Goal: Task Accomplishment & Management: Complete application form

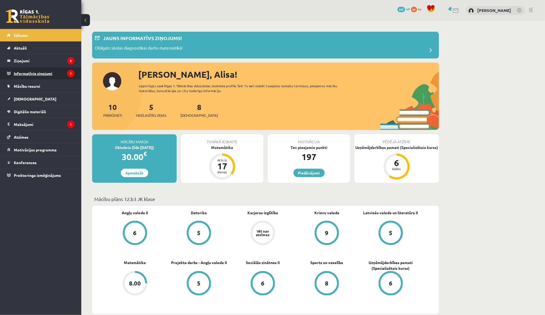
click at [54, 73] on legend "Informatīvie ziņojumi 1" at bounding box center [44, 73] width 61 height 12
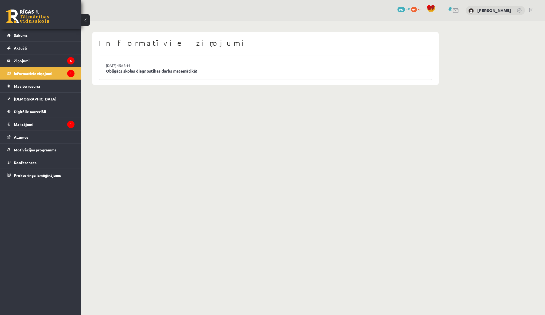
click at [147, 72] on link "Obligāts skolas diagnostikas darbs matemātikā!" at bounding box center [265, 71] width 319 height 6
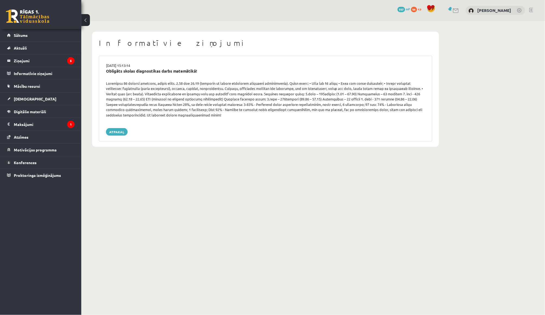
drag, startPoint x: 148, startPoint y: 113, endPoint x: 107, endPoint y: 83, distance: 50.9
click at [107, 83] on div at bounding box center [265, 99] width 327 height 37
copy div "erašanās 10 minūtes iepriekš, sākums plkst. 9.00 vai 14.00 (atkarīgs no katram …"
click at [48, 38] on link "Sākums" at bounding box center [40, 35] width 67 height 12
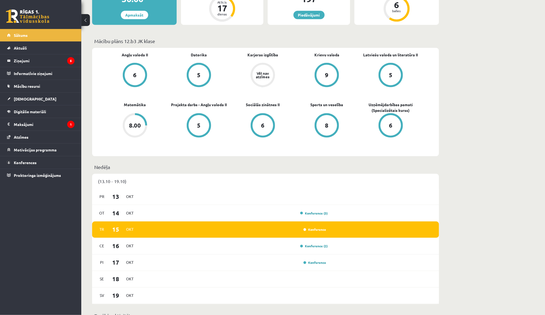
scroll to position [227, 0]
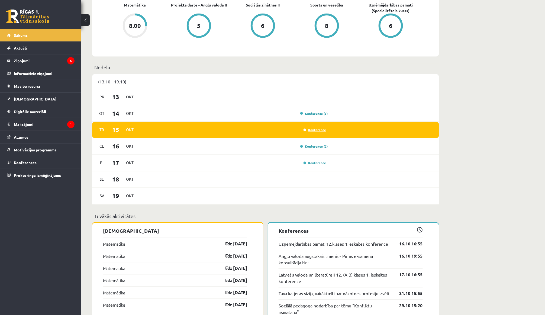
click at [313, 128] on link "Konference" at bounding box center [314, 130] width 23 height 4
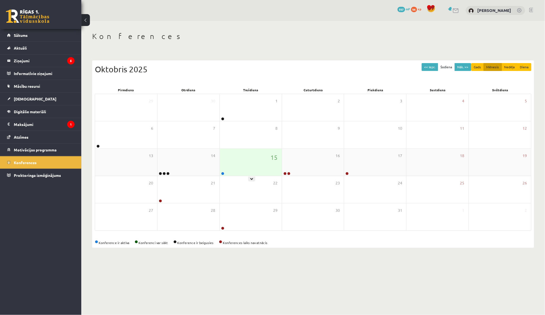
click at [253, 156] on div "15" at bounding box center [251, 162] width 62 height 27
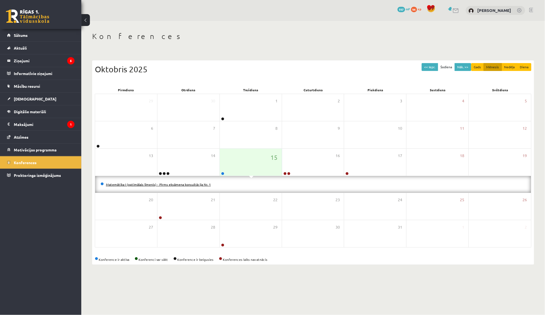
click at [195, 182] on link "Matemātika I (optimālais līmenis) - Pirms eksāmena konsultācija Nr. 1" at bounding box center [158, 184] width 105 height 4
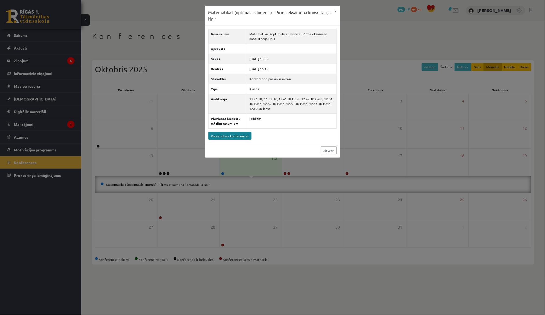
click at [232, 140] on link "Pievienoties konferencei" at bounding box center [229, 136] width 43 height 8
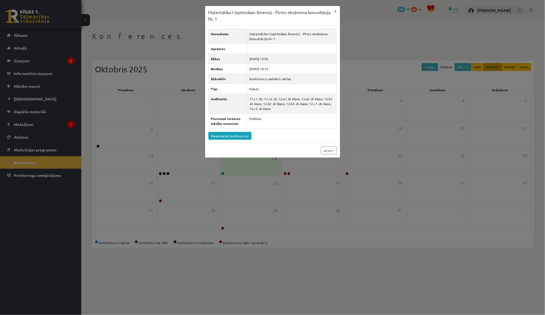
click at [337, 12] on button "×" at bounding box center [335, 11] width 9 height 10
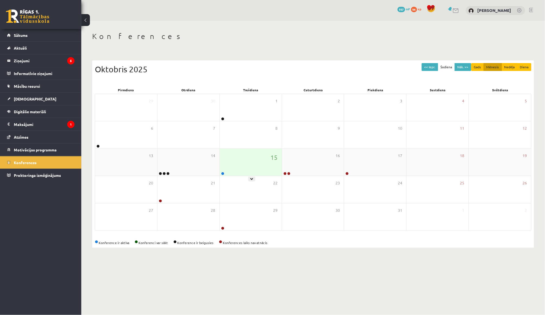
click at [260, 152] on div "15" at bounding box center [251, 162] width 62 height 27
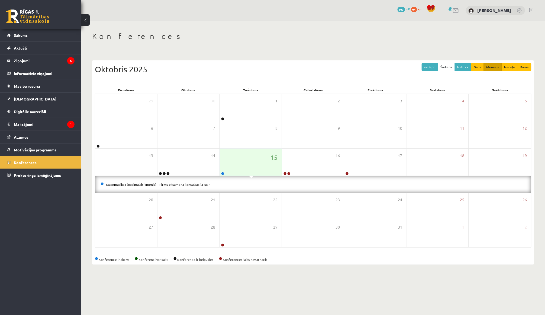
click at [203, 184] on link "Matemātika I (optimālais līmenis) - Pirms eksāmena konsultācija Nr. 1" at bounding box center [158, 184] width 105 height 4
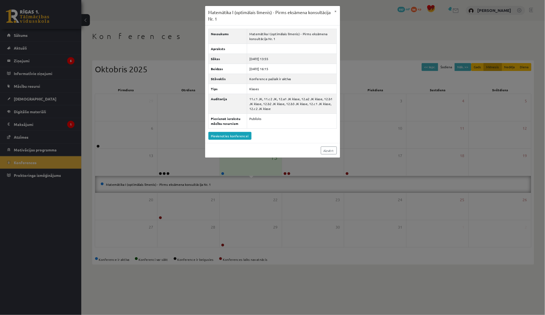
click at [337, 143] on div "Nosaukums Matemātika I (optimālais līmenis) - Pirms eksāmena konsultācija Nr. 1…" at bounding box center [272, 84] width 135 height 118
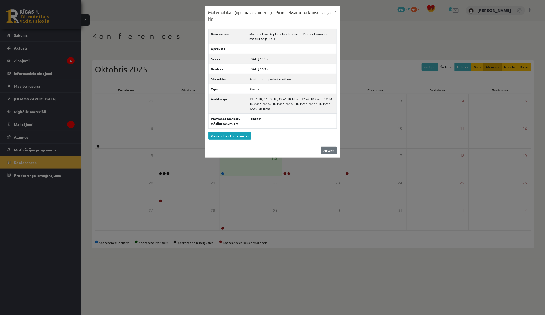
click at [328, 151] on link "Aizvērt" at bounding box center [329, 151] width 16 height 8
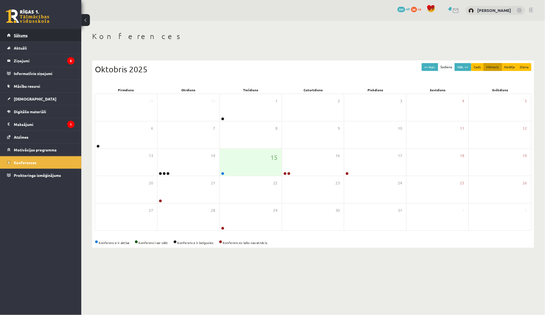
click at [53, 35] on link "Sākums" at bounding box center [40, 35] width 67 height 12
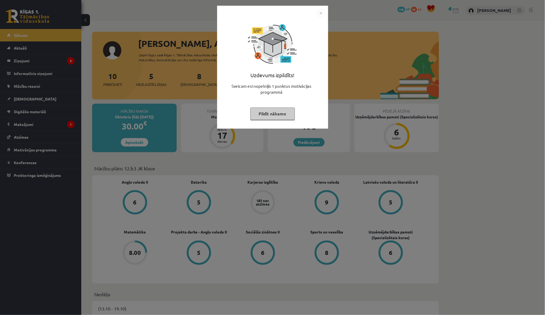
click at [266, 119] on button "Pildīt nākamo" at bounding box center [272, 114] width 44 height 12
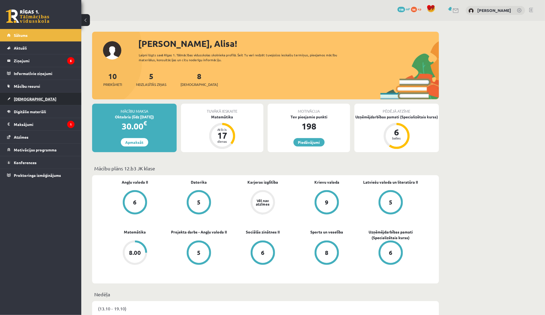
click at [35, 97] on link "[DEMOGRAPHIC_DATA]" at bounding box center [40, 99] width 67 height 12
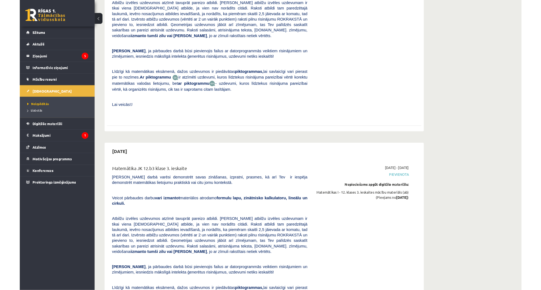
scroll to position [1781, 0]
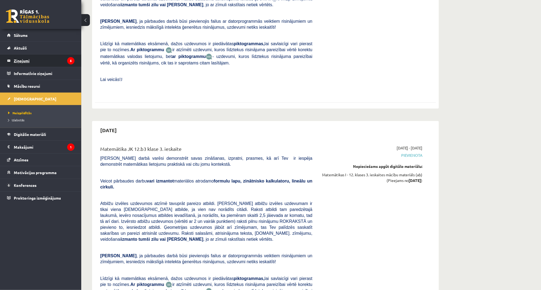
click at [49, 62] on legend "Ziņojumi 5" at bounding box center [44, 60] width 61 height 12
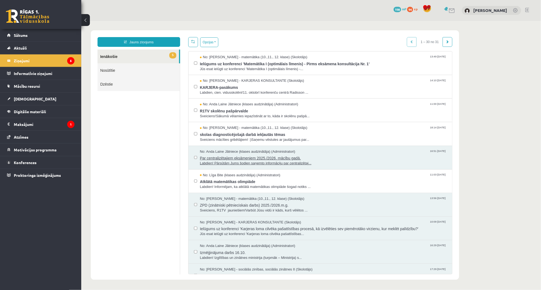
click at [234, 154] on span "Par centralizētajiem eksāmeniem 2025./2026. mācību gadā." at bounding box center [323, 157] width 247 height 7
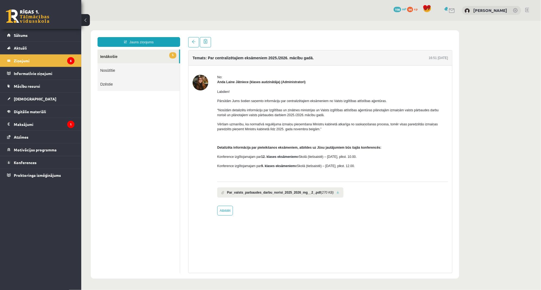
click at [244, 190] on b "Par_valsts_parbaudes_darbu_norisi_2025_2026_mg__2_.pdf" at bounding box center [274, 192] width 94 height 5
click at [343, 193] on li "Par_valsts_parbaudes_darbu_norisi_2025_2026_mg__2_.pdf (270 KB)" at bounding box center [280, 192] width 126 height 10
click at [339, 191] on link at bounding box center [337, 193] width 3 height 4
click at [57, 31] on link "Sākums" at bounding box center [40, 35] width 67 height 12
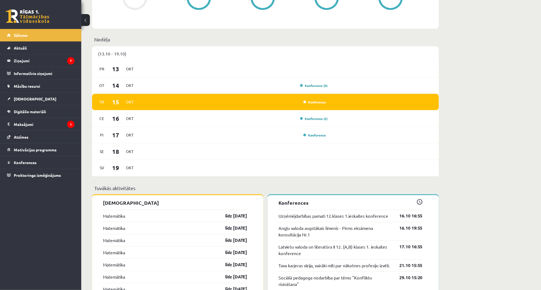
scroll to position [338, 0]
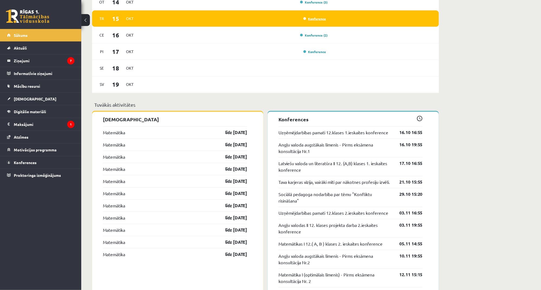
click at [324, 17] on link "Konference" at bounding box center [314, 19] width 23 height 4
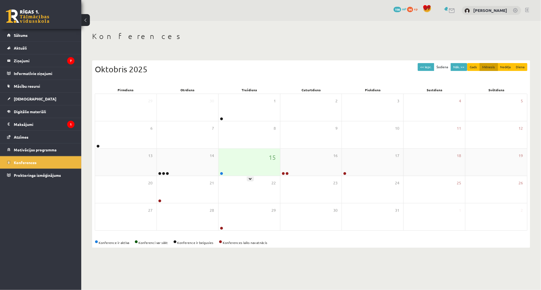
click at [239, 166] on div "15" at bounding box center [250, 162] width 62 height 27
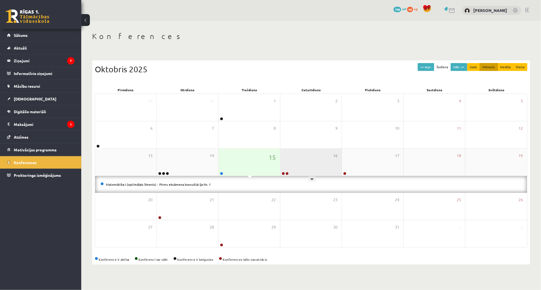
click at [306, 156] on div "16" at bounding box center [311, 162] width 62 height 27
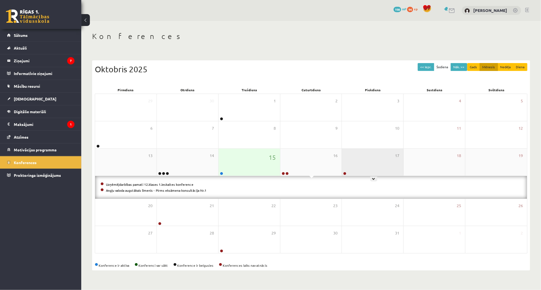
click at [368, 164] on div "17" at bounding box center [373, 162] width 62 height 27
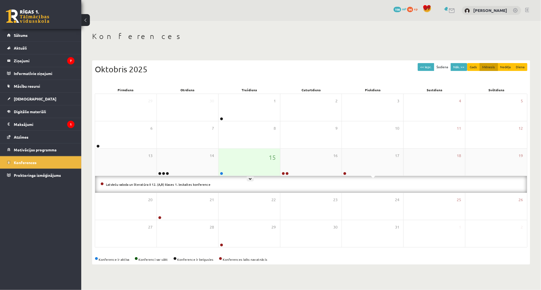
click at [237, 156] on div "15" at bounding box center [250, 162] width 62 height 27
click at [208, 155] on div "14" at bounding box center [188, 162] width 62 height 27
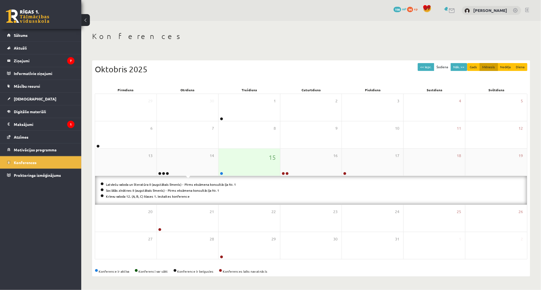
click at [253, 156] on div "15" at bounding box center [250, 162] width 62 height 27
click at [154, 132] on div "6" at bounding box center [126, 134] width 62 height 27
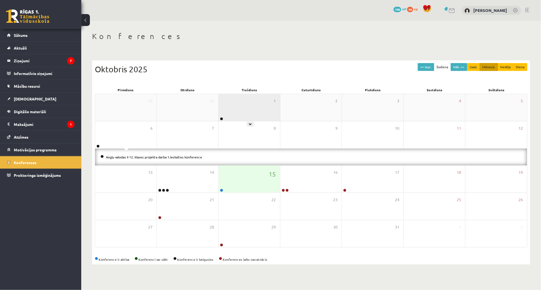
click at [245, 114] on div "1" at bounding box center [250, 107] width 62 height 27
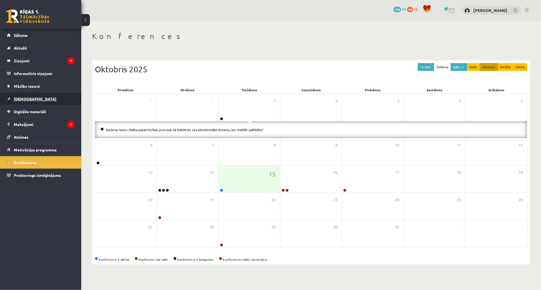
click at [62, 98] on link "[DEMOGRAPHIC_DATA]" at bounding box center [40, 99] width 67 height 12
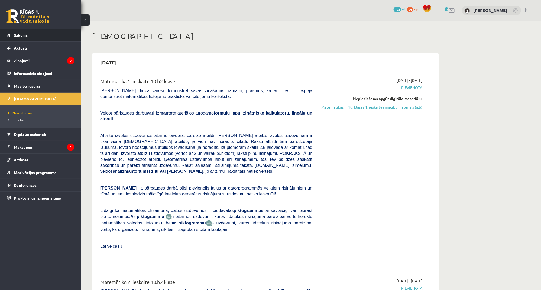
click at [34, 37] on link "Sākums" at bounding box center [40, 35] width 67 height 12
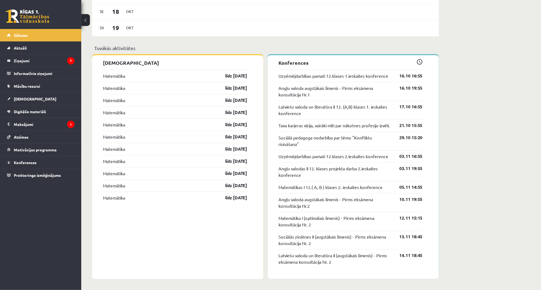
scroll to position [395, 0]
click at [59, 63] on legend "Ziņojumi 7" at bounding box center [44, 60] width 61 height 12
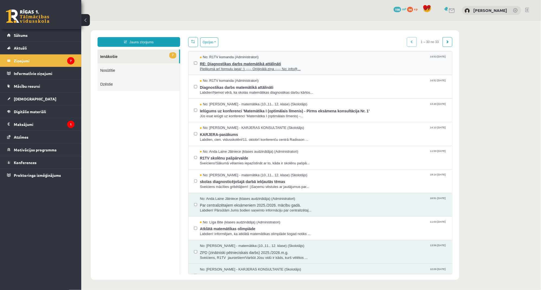
click at [240, 61] on span "RE: Diagnostikas darbs matemātikā attālināti" at bounding box center [323, 63] width 247 height 7
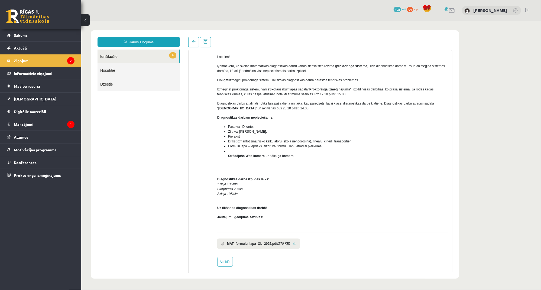
scroll to position [53, 0]
click at [193, 37] on link at bounding box center [193, 42] width 11 height 10
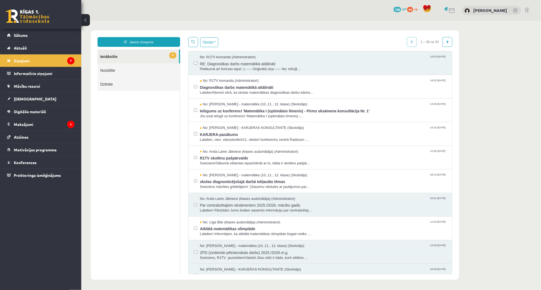
scroll to position [0, 0]
click at [197, 63] on div "No: R1TV komanda (Administratori) 14:53 15/10/2025 RE: Diagnostikas darbs matem…" at bounding box center [320, 62] width 253 height 17
click at [218, 42] on button "Opcijas" at bounding box center [209, 42] width 18 height 10
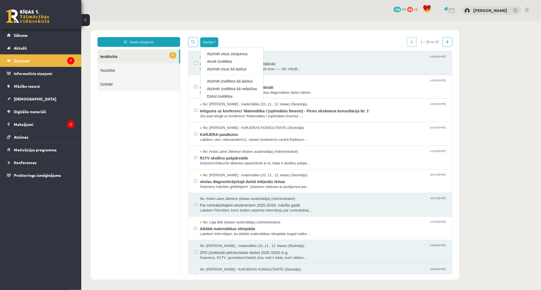
click at [277, 44] on div "Opcijas Atzīmēt visus ziņojumus Atcelt izvēlētos Atzīmēt visus kā lasītus Atzīm…" at bounding box center [320, 42] width 264 height 10
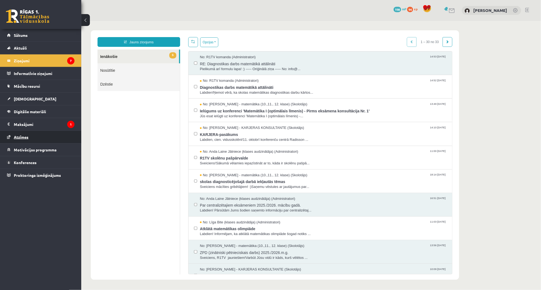
click at [51, 141] on link "Atzīmes" at bounding box center [40, 137] width 67 height 12
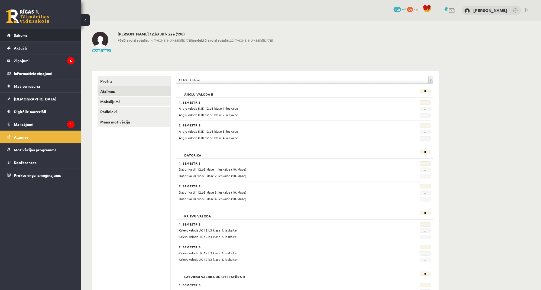
click at [59, 37] on link "Sākums" at bounding box center [40, 35] width 67 height 12
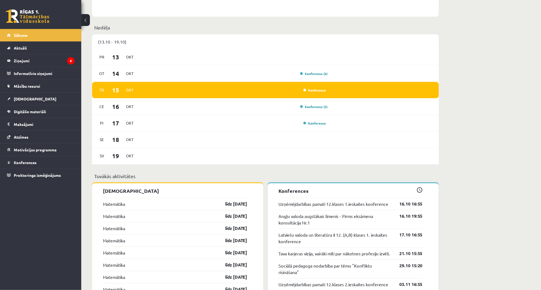
scroll to position [193, 0]
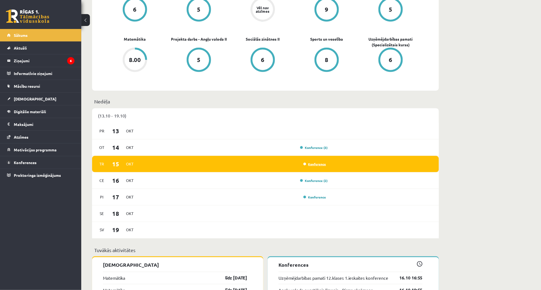
click at [324, 162] on link "Konference" at bounding box center [314, 164] width 23 height 4
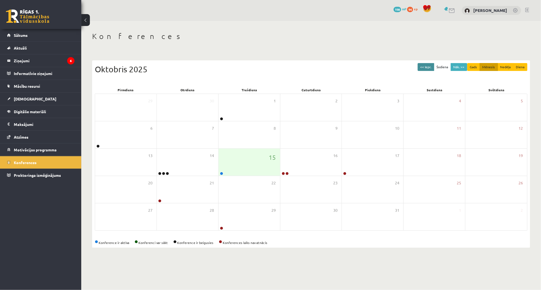
click at [426, 66] on button "<< Iepr." at bounding box center [426, 67] width 17 height 8
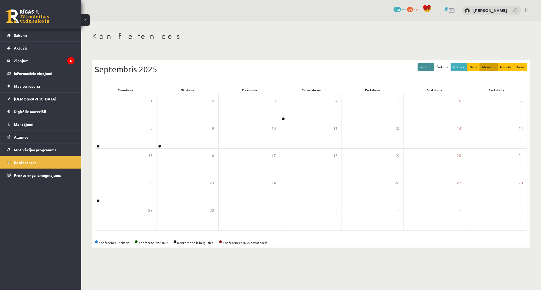
click at [426, 66] on button "<< Iepr." at bounding box center [426, 67] width 17 height 8
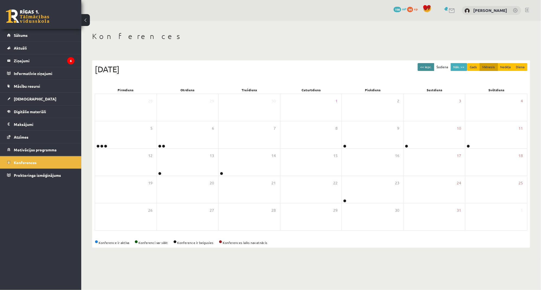
click at [426, 66] on button "<< Iepr." at bounding box center [426, 67] width 17 height 8
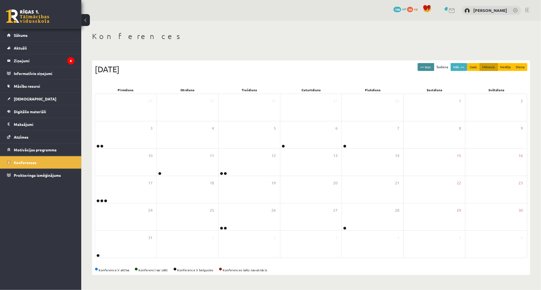
click at [426, 66] on button "<< Iepr." at bounding box center [426, 67] width 17 height 8
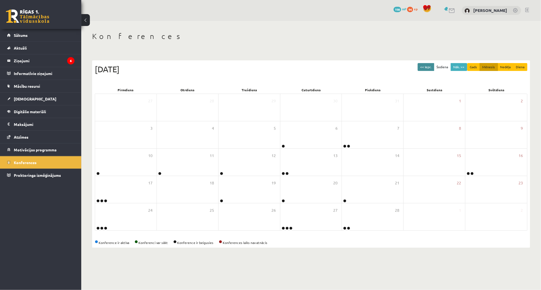
click at [426, 66] on button "<< Iepr." at bounding box center [426, 67] width 17 height 8
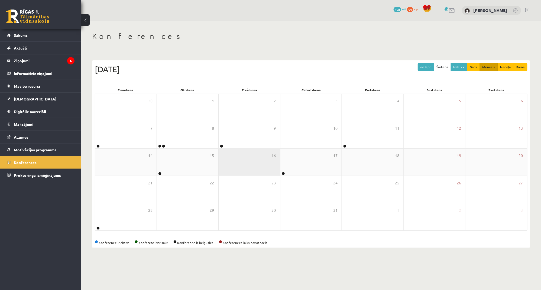
click at [237, 151] on div "16" at bounding box center [250, 162] width 62 height 27
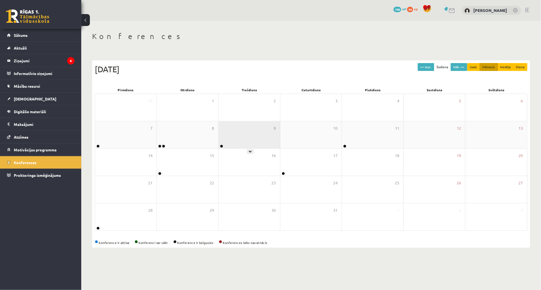
click at [221, 135] on div "9" at bounding box center [250, 134] width 62 height 27
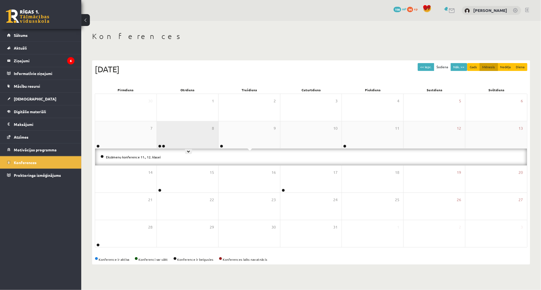
click at [202, 137] on div "8" at bounding box center [188, 134] width 62 height 27
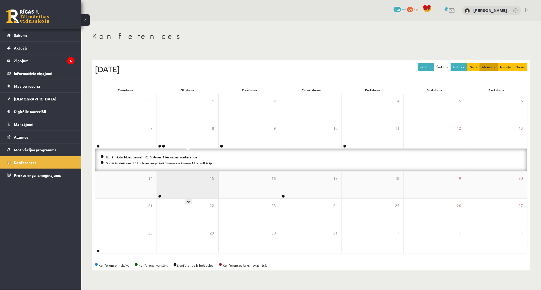
click at [189, 172] on div "15" at bounding box center [188, 185] width 62 height 27
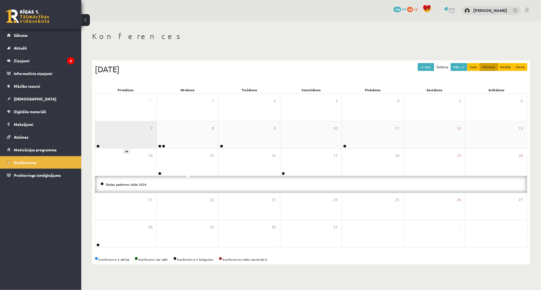
click at [138, 132] on div "7" at bounding box center [126, 134] width 62 height 27
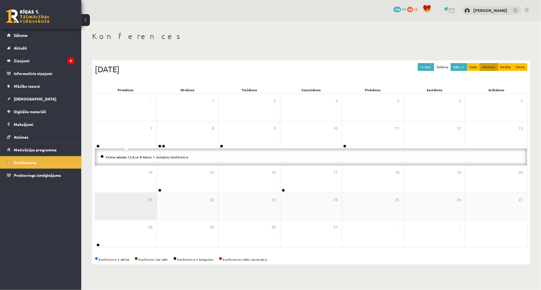
click at [107, 201] on div "21" at bounding box center [126, 206] width 62 height 27
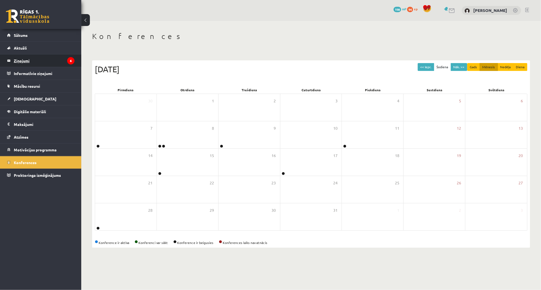
click at [60, 59] on legend "Ziņojumi 6" at bounding box center [44, 60] width 61 height 12
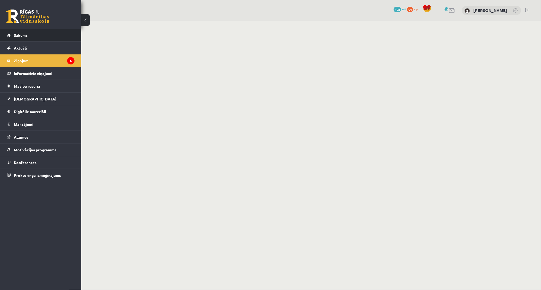
click at [60, 33] on link "Sākums" at bounding box center [40, 35] width 67 height 12
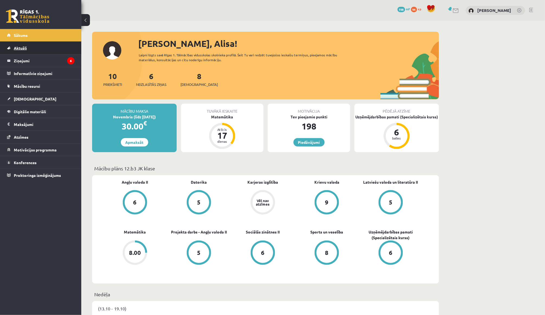
click at [59, 48] on link "Aktuāli" at bounding box center [40, 48] width 67 height 12
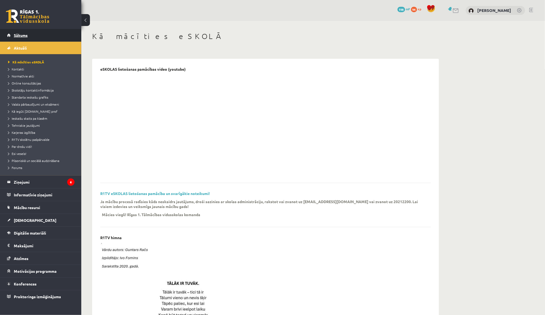
click at [55, 37] on link "Sākums" at bounding box center [40, 35] width 67 height 12
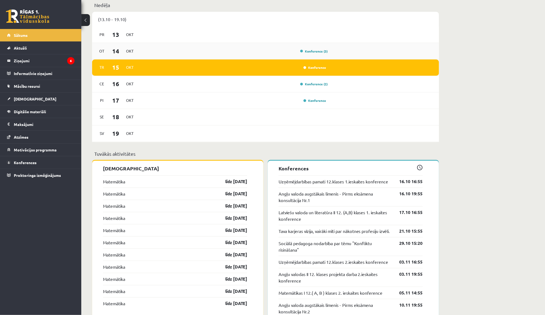
scroll to position [288, 0]
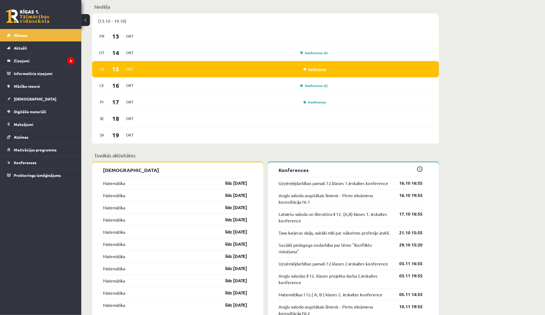
click at [315, 67] on link "Konference" at bounding box center [314, 69] width 23 height 4
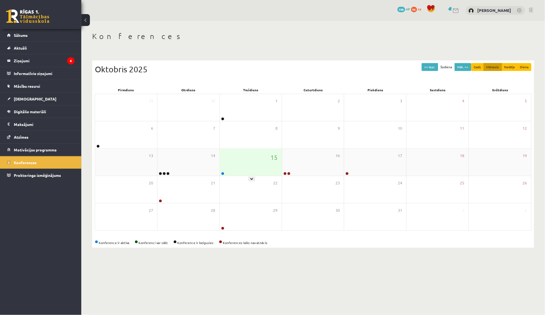
click at [233, 173] on div "15" at bounding box center [251, 162] width 62 height 27
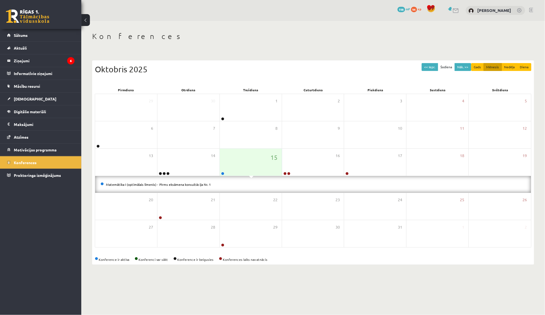
click at [189, 182] on li "Matemātika I (optimālais līmenis) - Pirms eksāmena konsultācija Nr. 1" at bounding box center [313, 185] width 425 height 6
click at [190, 185] on link "Matemātika I (optimālais līmenis) - Pirms eksāmena konsultācija Nr. 1" at bounding box center [158, 184] width 105 height 4
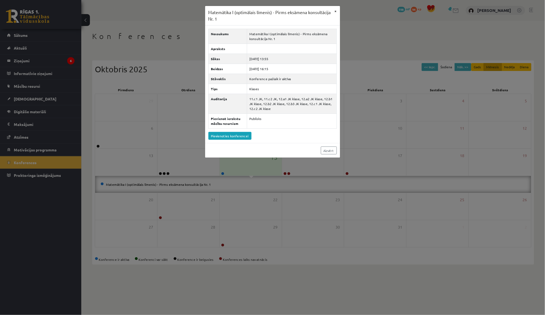
click at [337, 8] on button "×" at bounding box center [335, 11] width 9 height 10
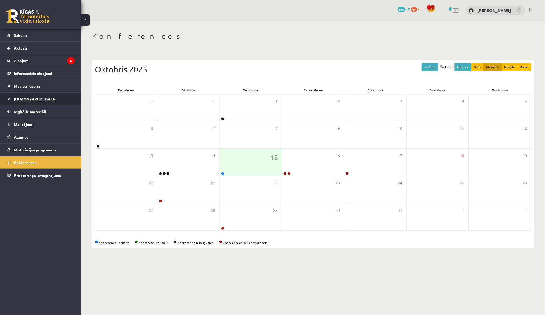
click at [44, 100] on link "[DEMOGRAPHIC_DATA]" at bounding box center [40, 99] width 67 height 12
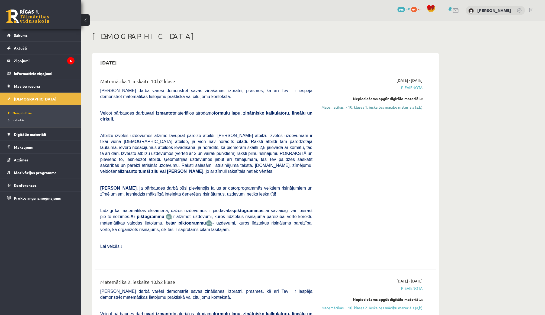
click at [360, 107] on link "Matemātikas I - 10. klases 1. ieskaites mācību materiāls (a,b)" at bounding box center [372, 107] width 102 height 6
click at [387, 138] on div "[DATE] - [DATE] [GEOGRAPHIC_DATA] Nepieciešams apgūt digitālo materiālu: Matemā…" at bounding box center [371, 168] width 110 height 183
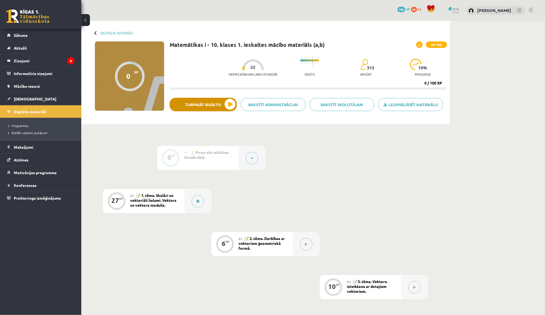
click at [222, 104] on button "Turpināt iesākto" at bounding box center [203, 105] width 67 height 14
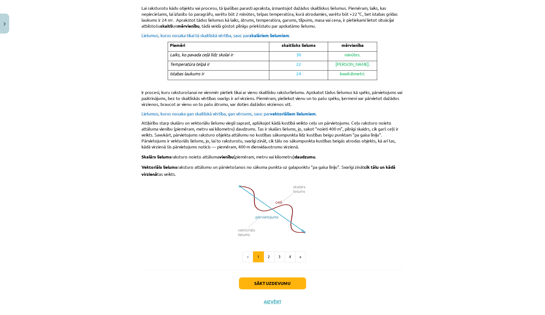
click at [258, 278] on button "Sākt uzdevumu" at bounding box center [272, 284] width 67 height 12
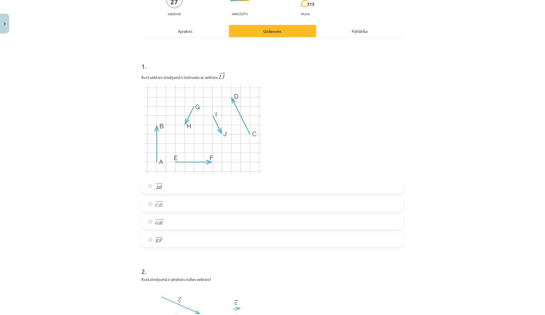
scroll to position [57, 0]
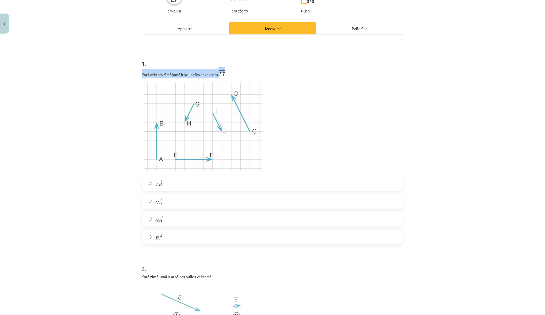
drag, startPoint x: 141, startPoint y: 72, endPoint x: 219, endPoint y: 70, distance: 78.1
click at [219, 71] on p "Kurš vektors zīmējumā ir kolineārs ar vektoru ﻿ − → I J I J →" at bounding box center [273, 73] width 262 height 9
copy p "Kurš vektors zīmējumā ir kolineārs ar vektoru ﻿ − →"
click at [177, 221] on label "− − → G H G H →" at bounding box center [272, 220] width 261 height 14
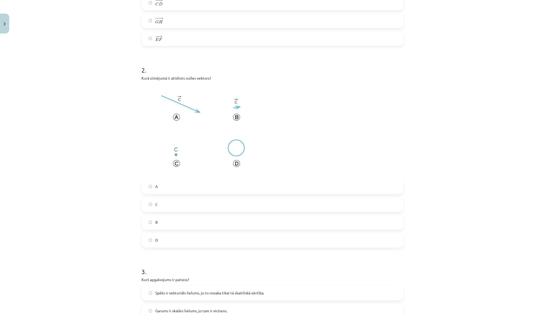
scroll to position [258, 0]
click at [191, 196] on label "C" at bounding box center [272, 203] width 261 height 14
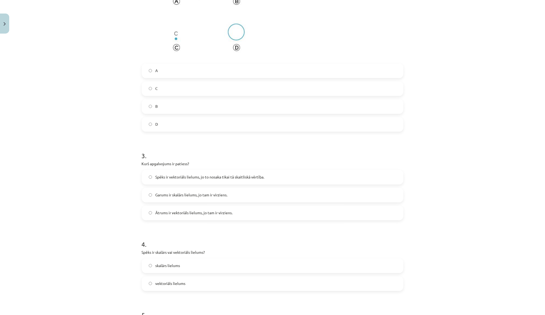
scroll to position [377, 0]
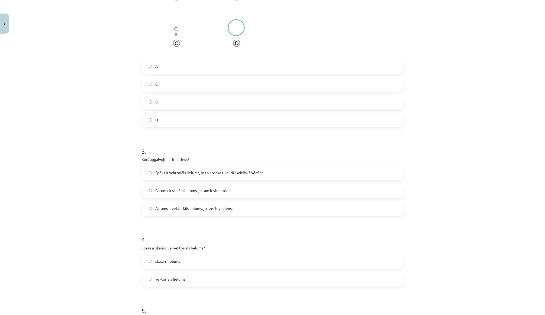
click at [173, 172] on span "Spēks ir vektoriāls lielums, jo to nosaka tikai tā skaitliskā vērtība." at bounding box center [209, 173] width 109 height 6
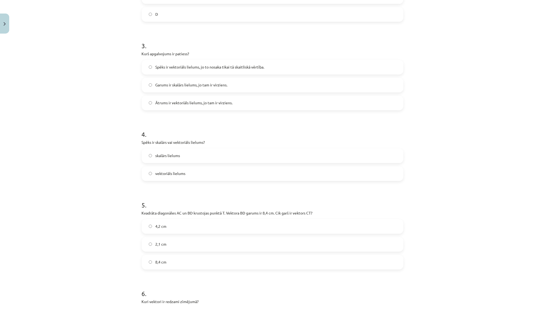
scroll to position [494, 0]
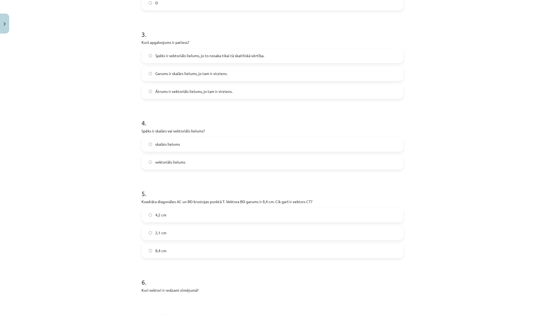
click at [177, 161] on span "vektoriāls lielums" at bounding box center [170, 162] width 30 height 6
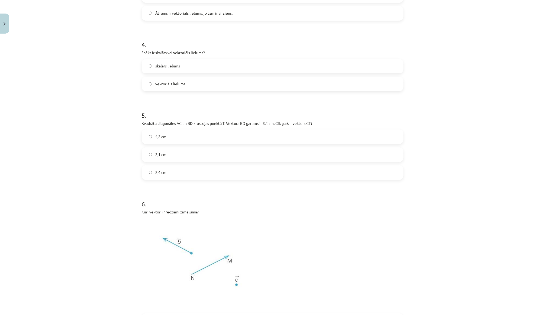
scroll to position [595, 0]
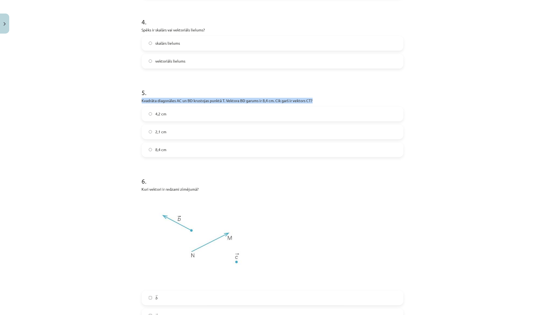
drag, startPoint x: 141, startPoint y: 96, endPoint x: 184, endPoint y: 100, distance: 42.9
click at [182, 116] on label "4,2 cm" at bounding box center [272, 114] width 261 height 14
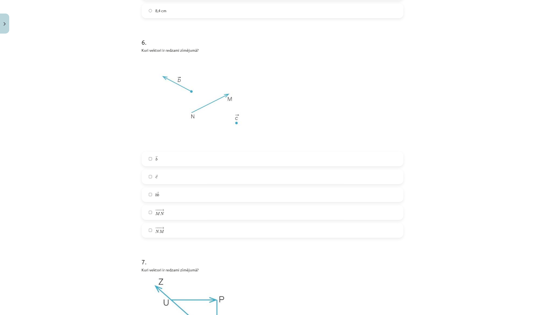
scroll to position [735, 0]
click at [171, 151] on label "→ b b →" at bounding box center [272, 158] width 261 height 14
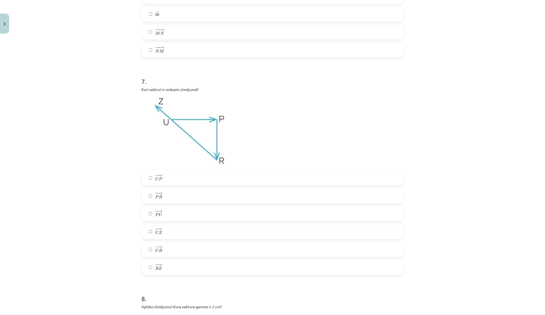
scroll to position [917, 0]
click at [169, 176] on label "− − → U P U P →" at bounding box center [272, 176] width 261 height 14
click at [169, 193] on label "− − → P R P R →" at bounding box center [272, 194] width 261 height 14
click at [162, 260] on label "− − → R Z R Z →" at bounding box center [272, 265] width 261 height 14
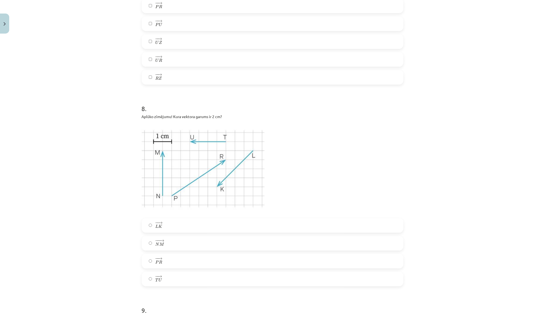
scroll to position [1105, 0]
click at [167, 272] on label "− − → T U T U →" at bounding box center [272, 279] width 261 height 14
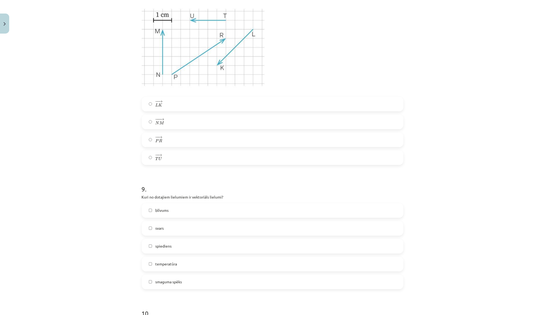
click at [183, 205] on label "blīvums" at bounding box center [272, 211] width 261 height 14
click at [172, 261] on span "temperatūra" at bounding box center [166, 264] width 22 height 6
click at [170, 279] on span "smaguma spēks" at bounding box center [168, 282] width 27 height 6
click at [172, 243] on label "spiediens" at bounding box center [272, 247] width 261 height 14
click at [168, 263] on label "temperatūra" at bounding box center [272, 264] width 261 height 14
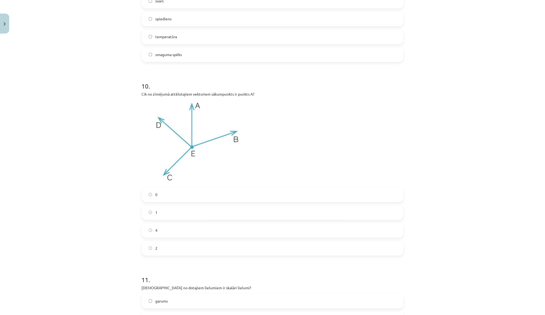
scroll to position [1454, 0]
click at [154, 187] on label "0" at bounding box center [272, 194] width 261 height 14
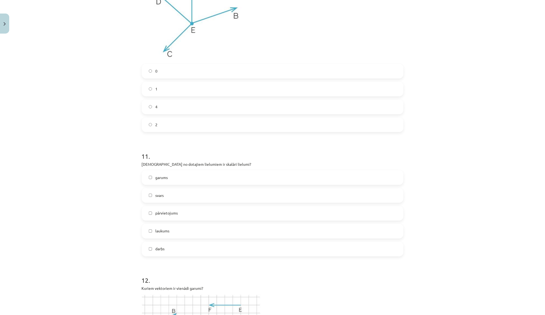
scroll to position [1577, 0]
click at [165, 228] on span "laukums" at bounding box center [162, 231] width 14 height 6
click at [172, 176] on label "garums" at bounding box center [272, 177] width 261 height 14
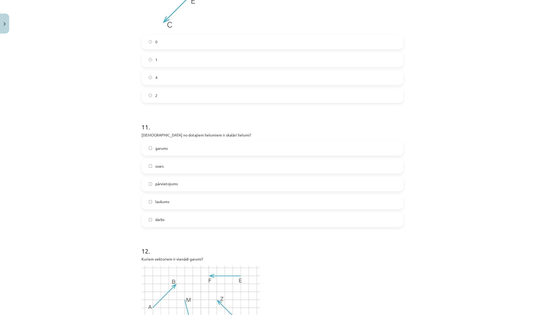
scroll to position [1608, 0]
click at [173, 180] on span "pārvietojums" at bounding box center [166, 183] width 22 height 6
click at [170, 180] on span "pārvietojums" at bounding box center [166, 183] width 22 height 6
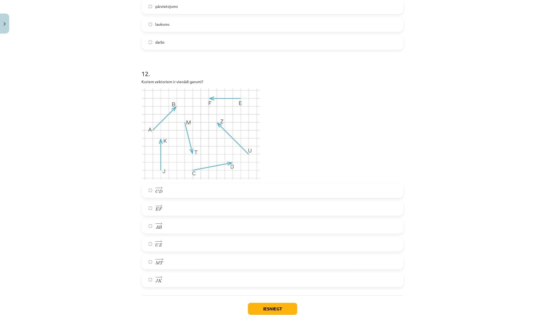
scroll to position [1784, 0]
click at [160, 225] on span "B" at bounding box center [160, 227] width 3 height 4
click at [167, 260] on label "− − → M T M T →" at bounding box center [272, 262] width 261 height 14
click at [175, 201] on label "− − → E F E F →" at bounding box center [272, 208] width 261 height 14
click at [164, 273] on label "− − → J K J K →" at bounding box center [272, 280] width 261 height 14
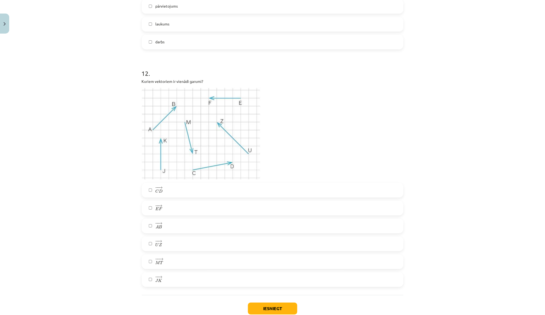
click at [268, 303] on button "Iesniegt" at bounding box center [272, 309] width 49 height 12
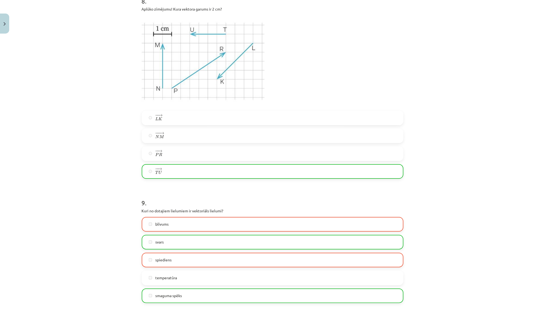
scroll to position [1180, 0]
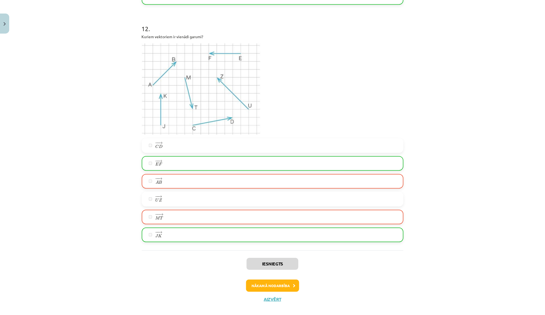
click at [286, 280] on button "Nākamā nodarbība" at bounding box center [272, 286] width 53 height 12
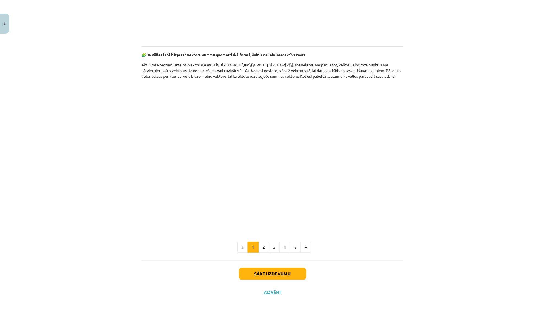
scroll to position [697, 0]
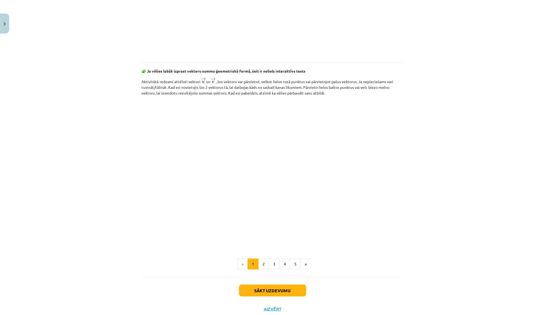
click at [270, 285] on button "Sākt uzdevumu" at bounding box center [272, 291] width 67 height 12
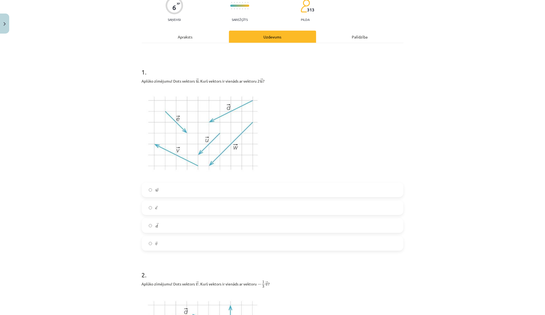
scroll to position [50, 0]
click at [180, 225] on label "→ d d →" at bounding box center [272, 225] width 261 height 14
click at [178, 187] on label "→ w w →" at bounding box center [272, 190] width 261 height 14
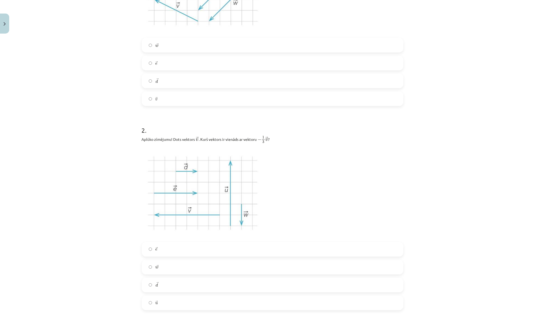
scroll to position [216, 0]
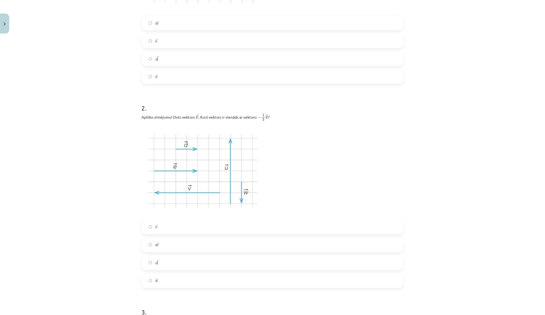
click at [203, 277] on label "→ u u →" at bounding box center [272, 281] width 261 height 14
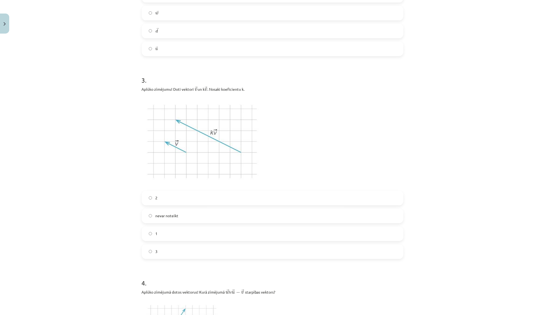
scroll to position [449, 0]
click at [183, 248] on label "3" at bounding box center [272, 251] width 261 height 14
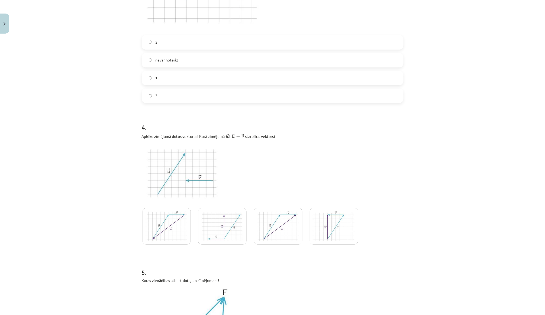
scroll to position [613, 0]
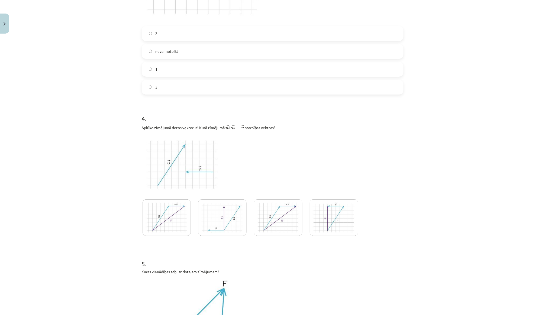
click at [327, 203] on img at bounding box center [334, 217] width 48 height 37
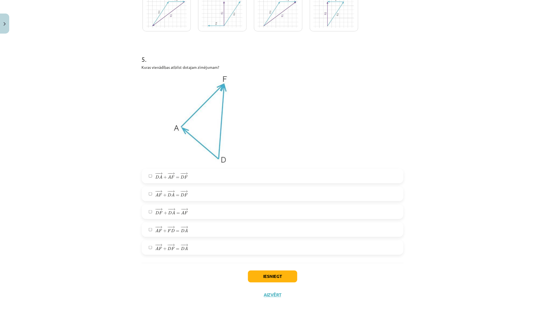
scroll to position [817, 0]
click at [182, 211] on span "A" at bounding box center [182, 213] width 3 height 4
click at [183, 227] on span "−" at bounding box center [182, 228] width 4 height 2
click at [263, 275] on button "Iesniegt" at bounding box center [272, 277] width 49 height 12
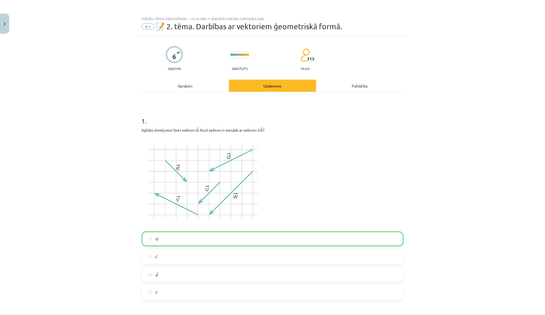
scroll to position [0, 0]
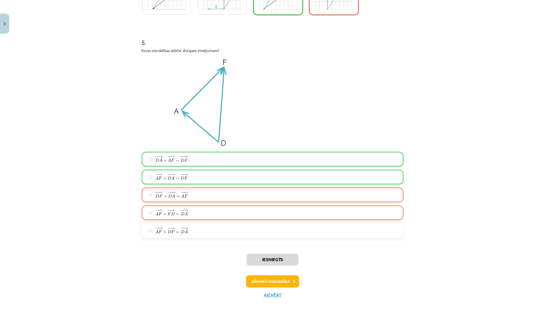
click at [275, 276] on button "Nākamā nodarbība" at bounding box center [272, 282] width 53 height 12
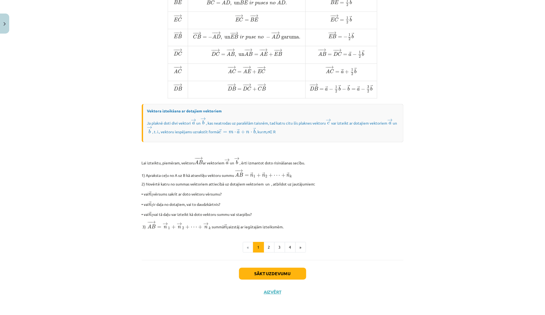
scroll to position [325, 0]
click at [276, 277] on button "Sākt uzdevumu" at bounding box center [272, 274] width 67 height 12
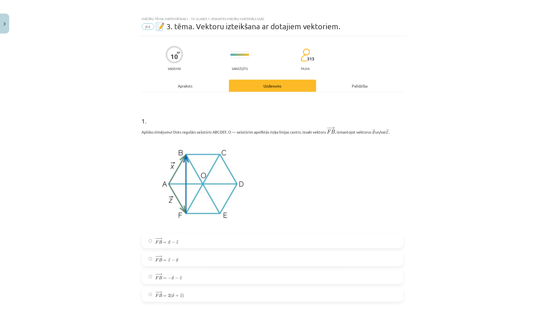
scroll to position [0, 0]
click at [205, 82] on div "Apraksts" at bounding box center [185, 86] width 87 height 12
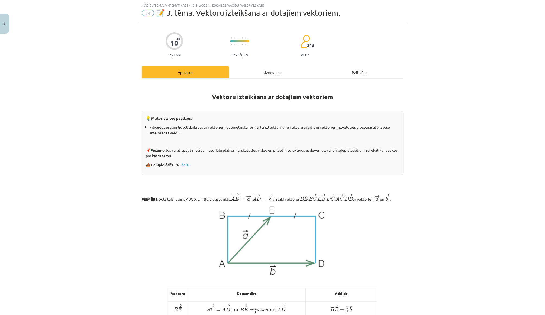
click at [257, 70] on div "Uzdevums" at bounding box center [272, 72] width 87 height 12
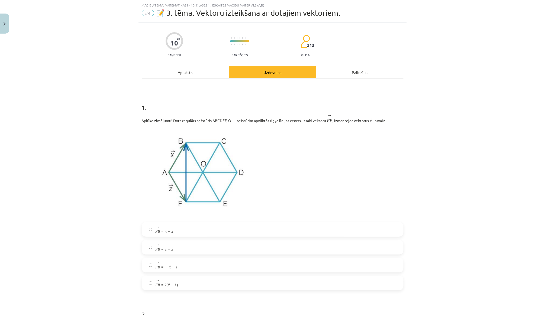
scroll to position [13, 0]
click at [354, 73] on div "Palīdzība" at bounding box center [359, 72] width 87 height 12
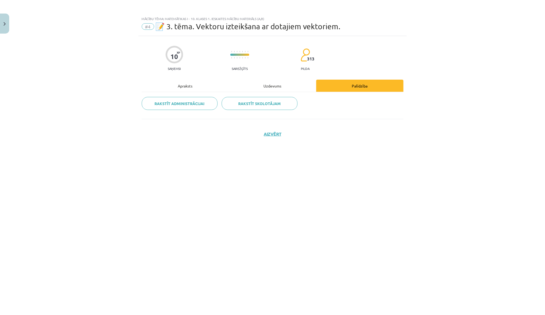
click at [297, 82] on div "Uzdevums" at bounding box center [272, 86] width 87 height 12
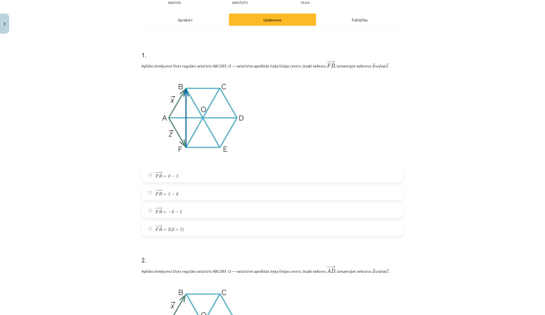
scroll to position [67, 0]
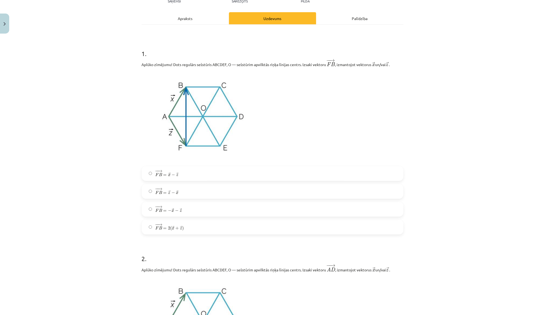
click at [182, 194] on label "− − → F B = → z − → x F B → = z → − x →" at bounding box center [272, 192] width 261 height 14
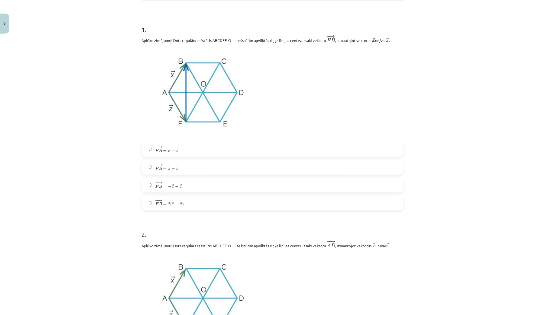
click at [180, 203] on span "− − → F B = 2 ( → x + → z )" at bounding box center [169, 202] width 28 height 7
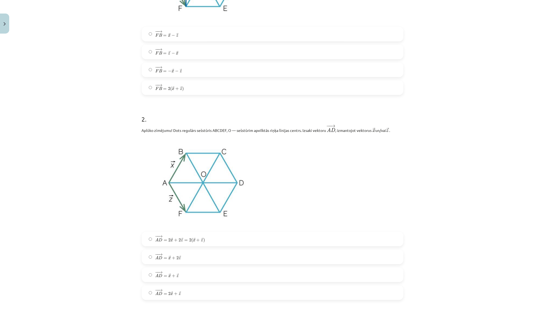
scroll to position [216, 0]
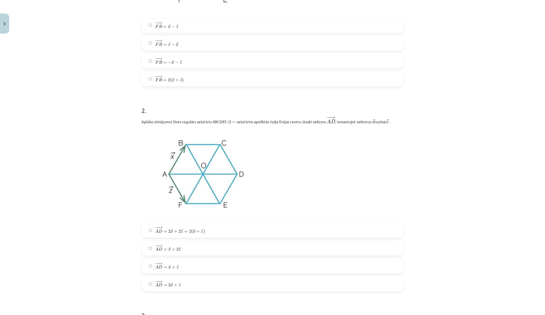
click at [234, 228] on label "− − → A D = 2 → x + 2 → z = 2 ( → x + → z ) A D → = 2 x → + 2 z → = 2 ( x → + z…" at bounding box center [272, 231] width 261 height 14
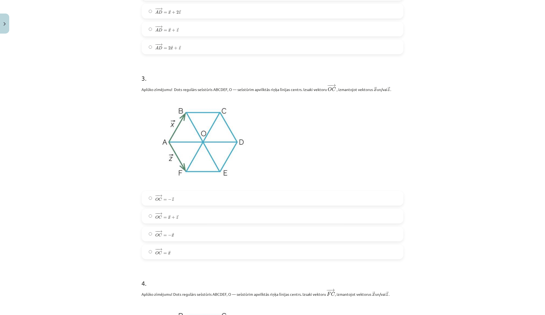
scroll to position [480, 0]
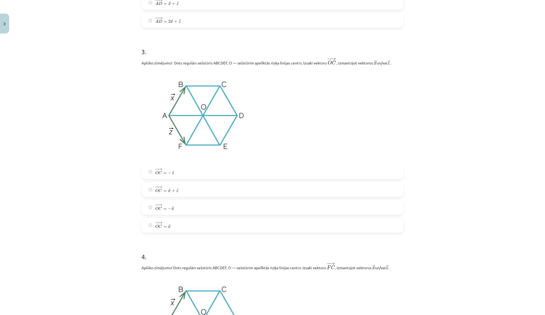
click at [224, 165] on label "− − → O C = − → z O C → = − z →" at bounding box center [272, 172] width 261 height 14
click at [199, 222] on label "− − → O C = → x O C → = x →" at bounding box center [272, 226] width 261 height 14
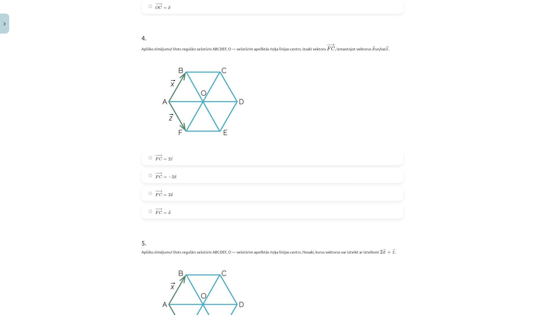
scroll to position [699, 0]
click at [183, 190] on label "− − → F C = 2 → x F C → = 2 x →" at bounding box center [272, 193] width 261 height 14
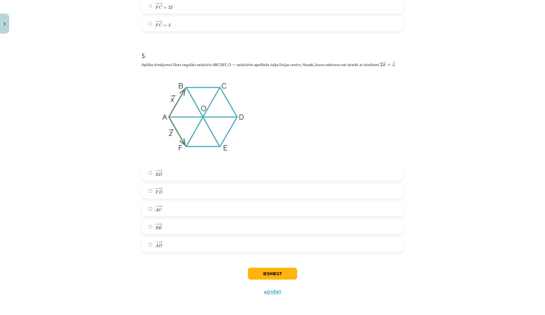
scroll to position [886, 0]
click at [192, 170] on label "− − → B D B D →" at bounding box center [272, 174] width 261 height 14
click at [180, 189] on label "− − → F D F D →" at bounding box center [272, 192] width 261 height 14
click at [172, 203] on label "− − → A C A C →" at bounding box center [272, 210] width 261 height 14
click at [290, 274] on button "Iesniegt" at bounding box center [272, 274] width 49 height 12
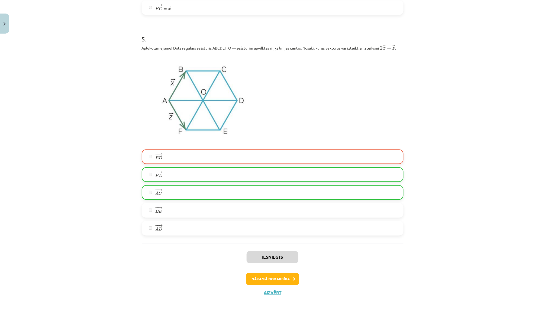
click at [285, 283] on button "Nākamā nodarbība" at bounding box center [272, 279] width 53 height 12
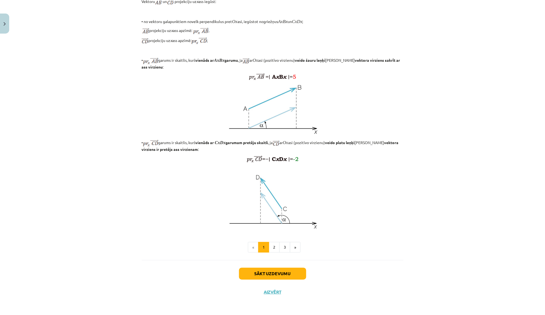
scroll to position [299, 0]
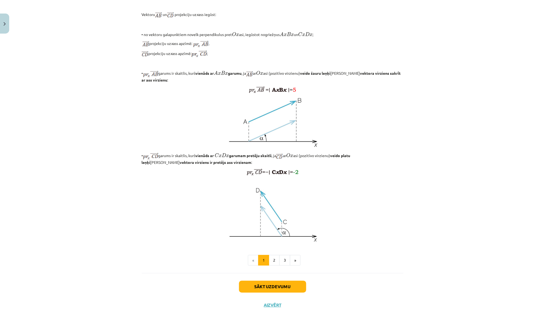
click at [283, 281] on button "Sākt uzdevumu" at bounding box center [272, 287] width 67 height 12
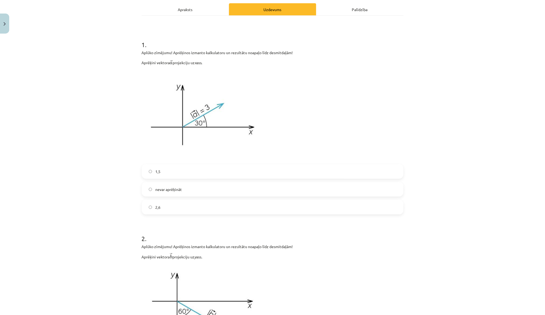
scroll to position [140, 0]
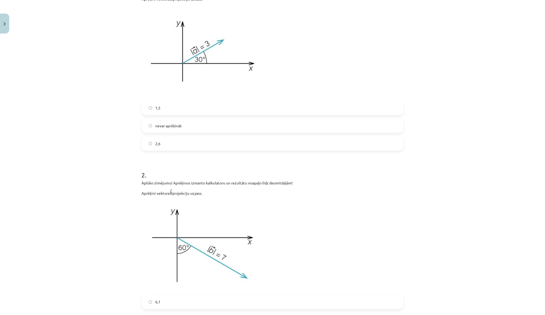
click at [253, 148] on label "2,6" at bounding box center [272, 144] width 261 height 14
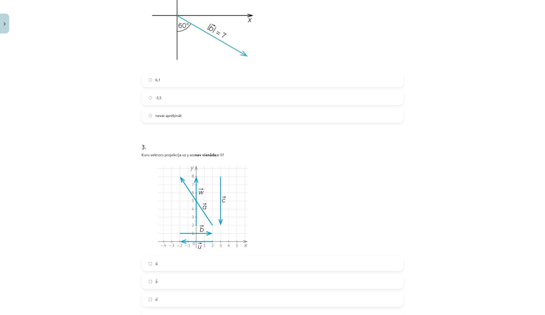
scroll to position [370, 0]
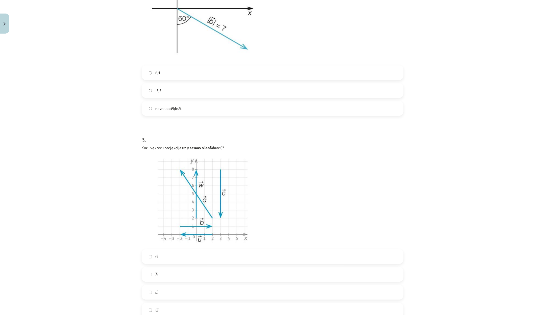
click at [183, 74] on label "6,1" at bounding box center [272, 73] width 261 height 14
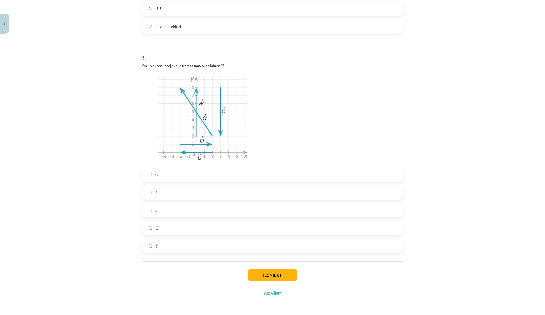
scroll to position [451, 0]
click at [170, 200] on div "→ u u → → b b → → a a → → w w → → c c →" at bounding box center [273, 211] width 262 height 86
click at [167, 222] on label "→ w w →" at bounding box center [272, 229] width 261 height 14
click at [188, 199] on div "→ u u → → b b → → a a → → w w → → c c →" at bounding box center [273, 211] width 262 height 86
click at [188, 186] on label "→ b b →" at bounding box center [272, 193] width 261 height 14
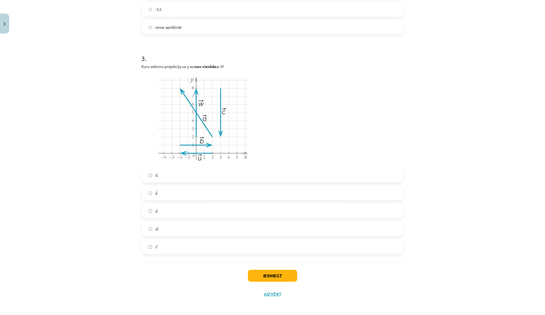
click at [190, 169] on label "→ u u →" at bounding box center [272, 176] width 261 height 14
click at [268, 273] on button "Iesniegt" at bounding box center [272, 276] width 49 height 12
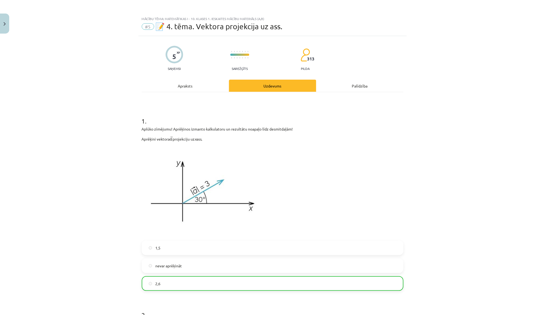
scroll to position [468, 0]
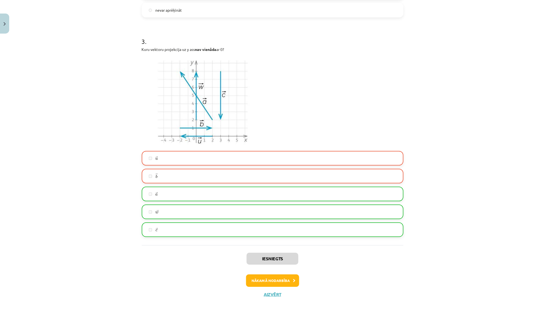
click at [286, 278] on button "Nākamā nodarbība" at bounding box center [272, 280] width 53 height 12
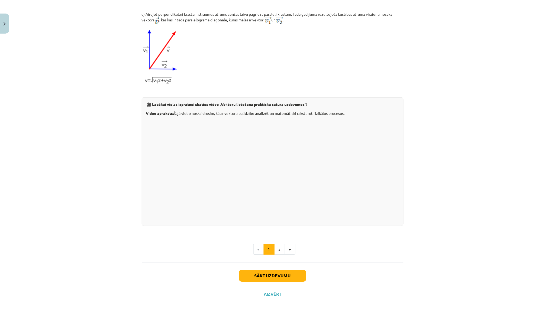
click at [282, 272] on button "Sākt uzdevumu" at bounding box center [272, 276] width 67 height 12
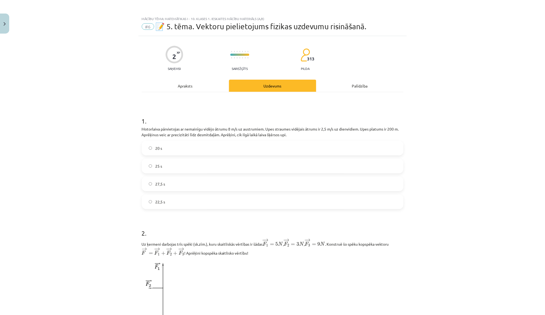
scroll to position [0, 0]
click at [248, 198] on label "22,5 s" at bounding box center [272, 202] width 261 height 14
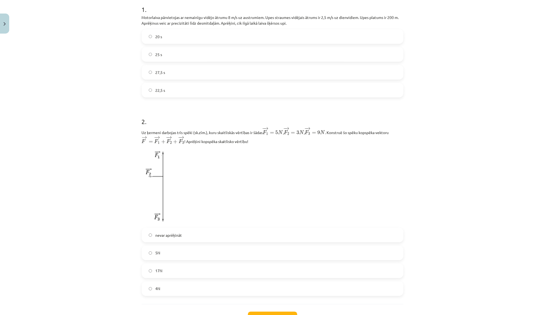
scroll to position [152, 0]
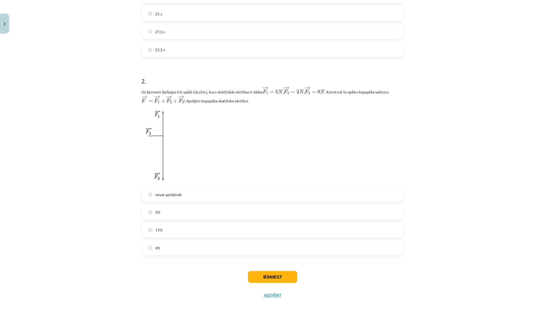
click at [192, 226] on label "17N" at bounding box center [272, 231] width 261 height 14
click at [267, 277] on button "Iesniegt" at bounding box center [272, 277] width 49 height 12
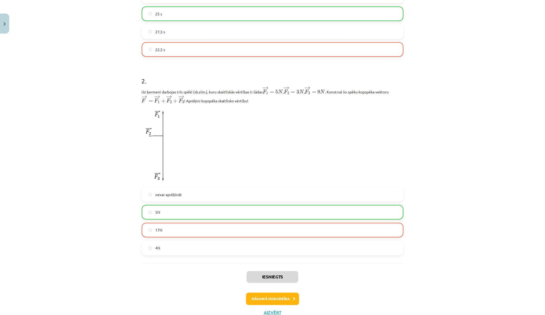
click at [268, 296] on button "Nākamā nodarbība" at bounding box center [272, 299] width 53 height 12
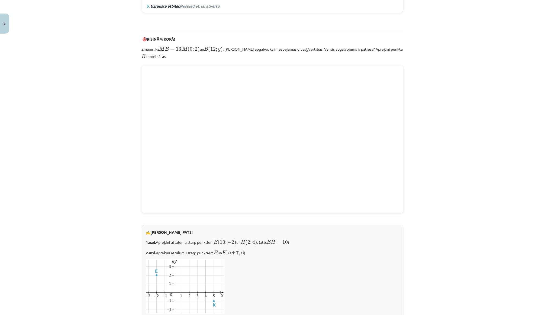
scroll to position [831, 0]
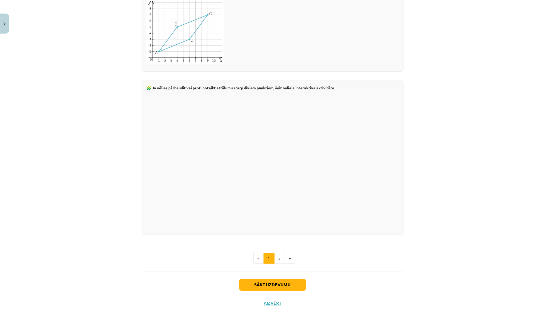
click at [257, 279] on button "Sākt uzdevumu" at bounding box center [272, 285] width 67 height 12
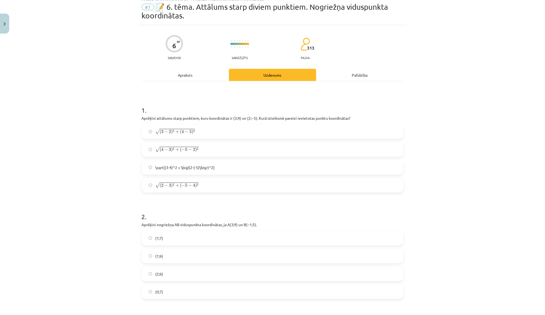
scroll to position [22, 0]
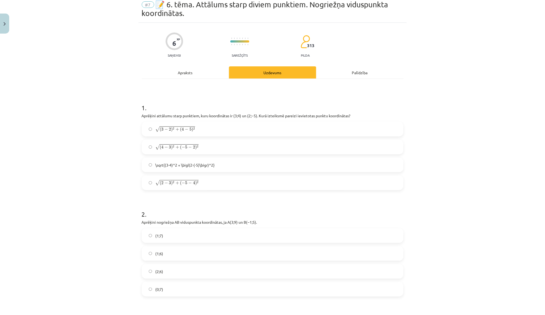
click at [190, 128] on span "5" at bounding box center [190, 129] width 2 height 3
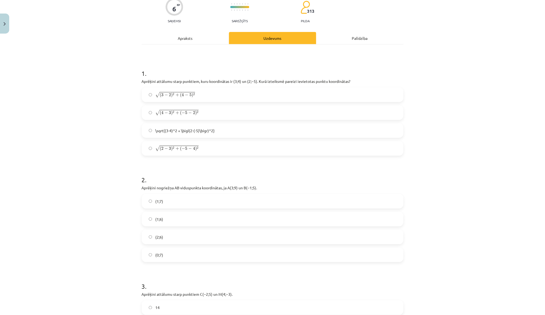
scroll to position [57, 0]
click at [200, 219] on label "(1;6)" at bounding box center [272, 218] width 261 height 14
click at [193, 234] on label "(2;6)" at bounding box center [272, 236] width 261 height 14
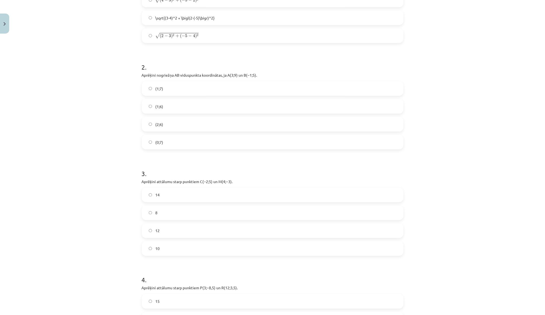
scroll to position [176, 0]
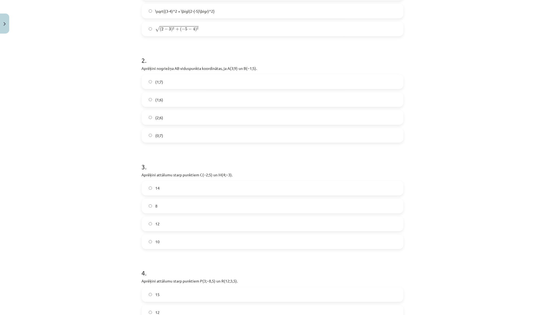
click at [183, 187] on label "14" at bounding box center [272, 189] width 261 height 14
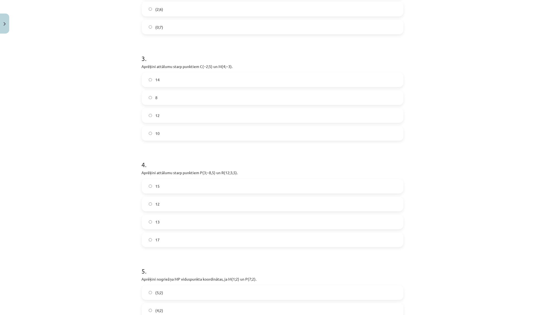
scroll to position [305, 0]
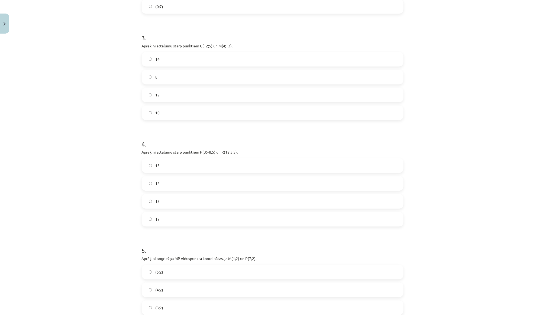
click at [182, 190] on div "15 12 13 17" at bounding box center [273, 192] width 262 height 68
click at [180, 203] on label "13" at bounding box center [272, 202] width 261 height 14
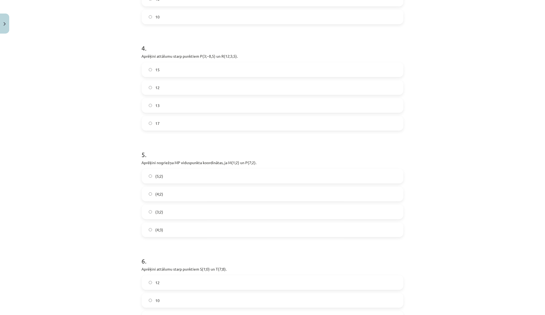
scroll to position [462, 0]
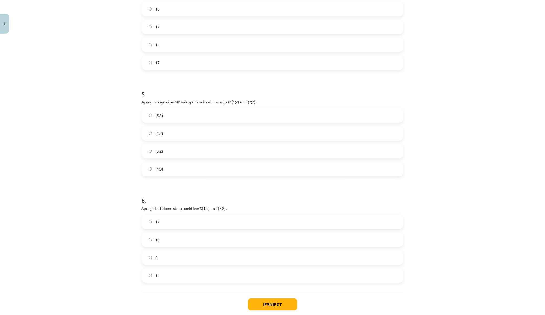
click at [202, 134] on label "(4;2)" at bounding box center [272, 134] width 261 height 14
click at [183, 251] on label "8" at bounding box center [272, 258] width 261 height 14
click at [253, 299] on button "Iesniegt" at bounding box center [272, 305] width 49 height 12
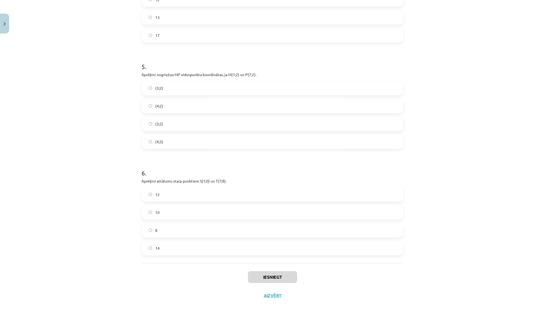
scroll to position [488, 0]
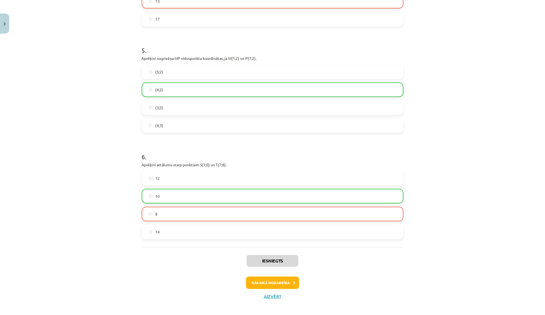
click at [275, 279] on button "Nākamā nodarbība" at bounding box center [272, 283] width 53 height 12
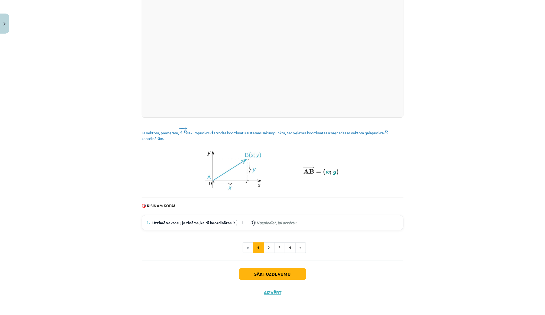
click at [268, 273] on button "Sākt uzdevumu" at bounding box center [272, 274] width 67 height 12
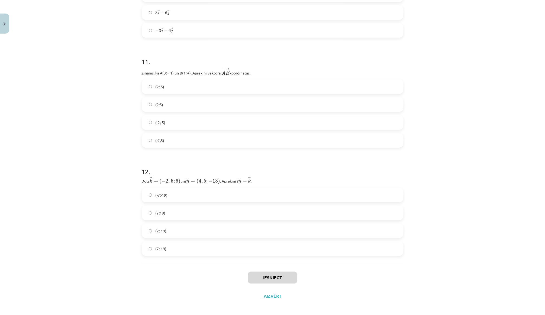
scroll to position [1334, 0]
click at [276, 295] on button "Aizvērt" at bounding box center [272, 296] width 21 height 5
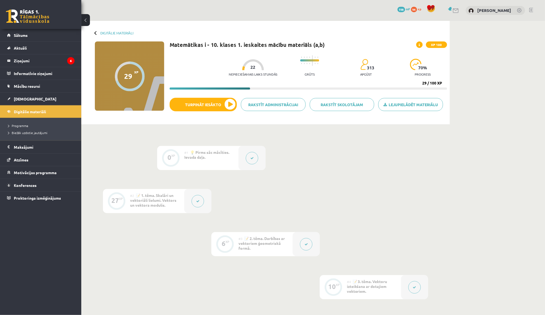
scroll to position [0, 0]
click at [416, 76] on div "70 % progress" at bounding box center [423, 69] width 26 height 21
drag, startPoint x: 418, startPoint y: 85, endPoint x: 443, endPoint y: 83, distance: 25.5
click at [443, 84] on div "Nepieciešamais laiks stundās 22 Grūts 313 apgūst 70 % progress 29 / 100 XP" at bounding box center [308, 71] width 277 height 37
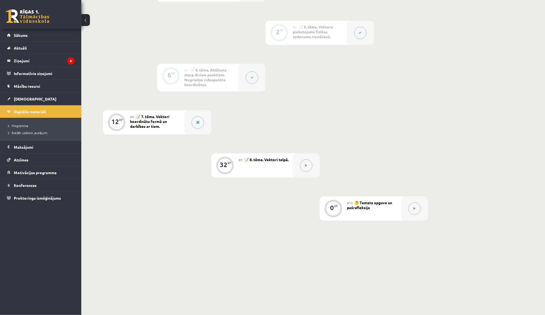
scroll to position [340, 0]
click at [186, 118] on div at bounding box center [197, 123] width 27 height 24
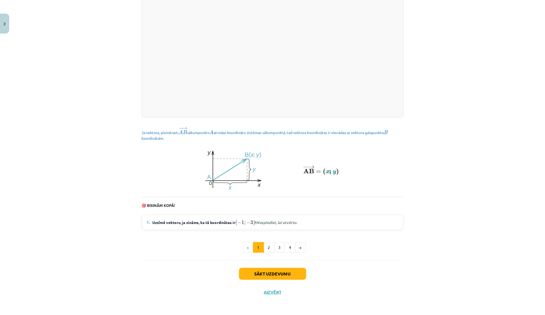
scroll to position [630, 0]
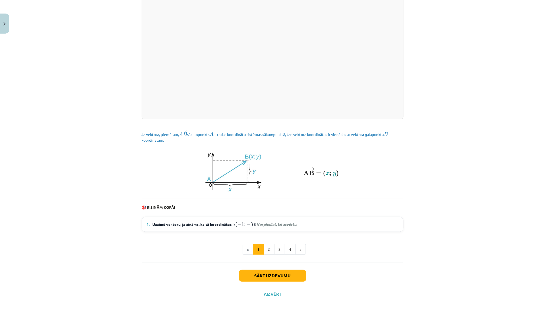
click at [258, 270] on button "Sākt uzdevumu" at bounding box center [272, 276] width 67 height 12
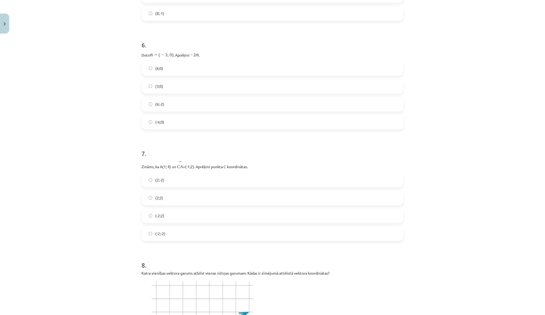
scroll to position [13, 0]
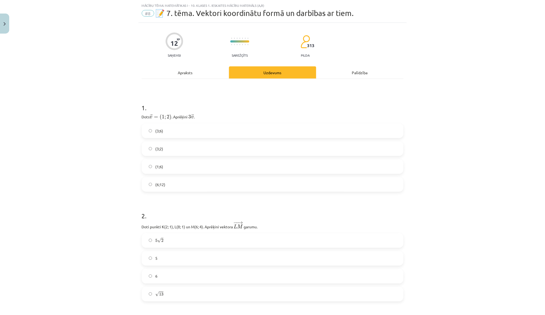
click at [175, 149] on label "(3;2)" at bounding box center [272, 149] width 261 height 14
click at [182, 127] on label "(3;6)" at bounding box center [272, 131] width 261 height 14
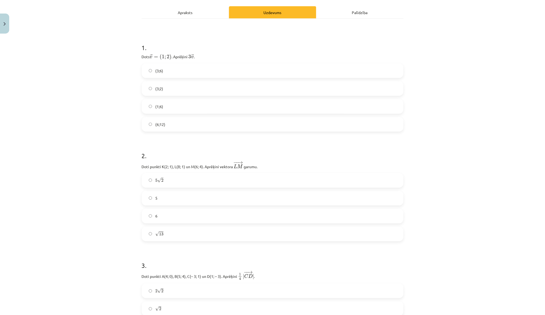
scroll to position [75, 0]
click at [166, 229] on label "√ 13 13" at bounding box center [272, 233] width 261 height 14
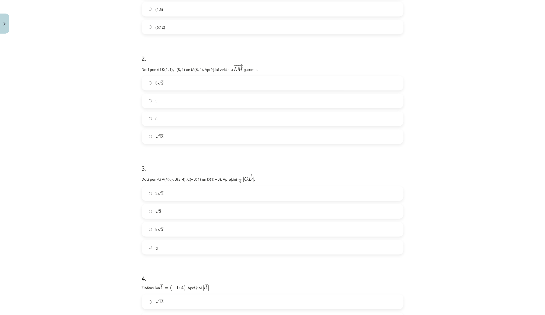
scroll to position [203, 0]
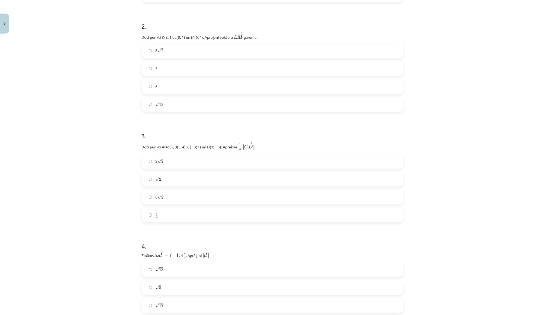
click at [186, 196] on label "8 √ 2 8 2" at bounding box center [272, 197] width 261 height 14
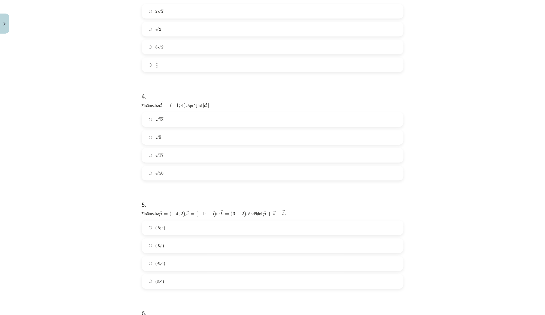
scroll to position [384, 0]
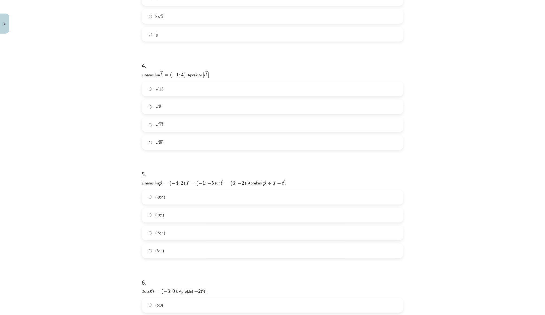
click at [190, 88] on label "√ 13 13" at bounding box center [272, 89] width 261 height 14
click at [185, 106] on label "√ 5 5" at bounding box center [272, 107] width 261 height 14
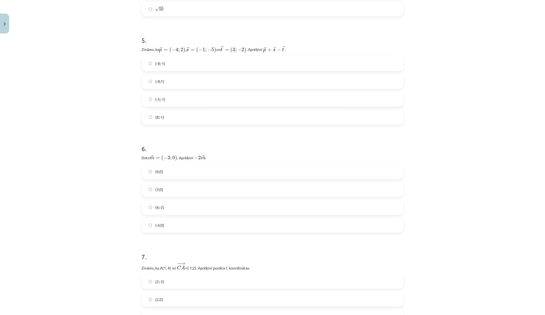
scroll to position [523, 0]
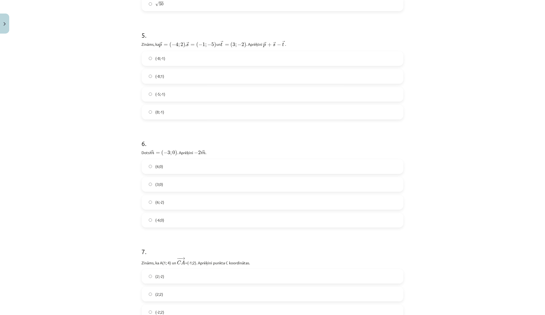
click at [185, 76] on label "(-8;1)" at bounding box center [272, 77] width 261 height 14
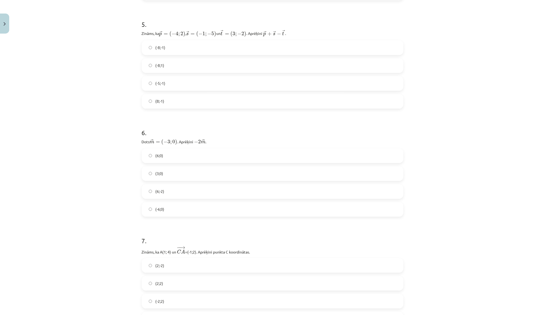
scroll to position [534, 0]
click at [183, 53] on div "(-8;-1) (-8;1) (-5;-1) (8;-1)" at bounding box center [273, 74] width 262 height 68
click at [182, 49] on label "(-8;-1)" at bounding box center [272, 47] width 261 height 14
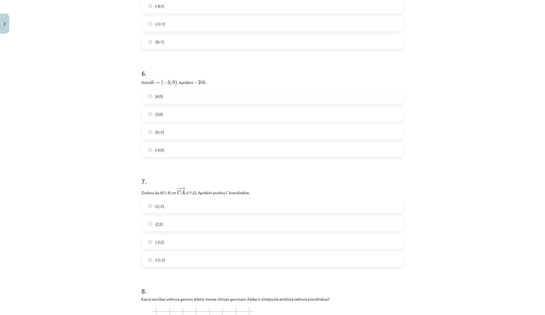
scroll to position [594, 0]
click at [165, 98] on label "(6;0)" at bounding box center [272, 96] width 261 height 14
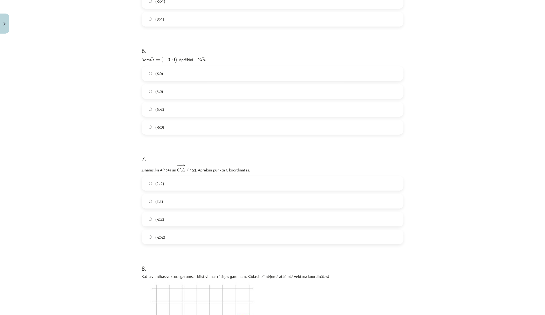
scroll to position [617, 0]
click at [173, 107] on label "(6;-2)" at bounding box center [272, 108] width 261 height 14
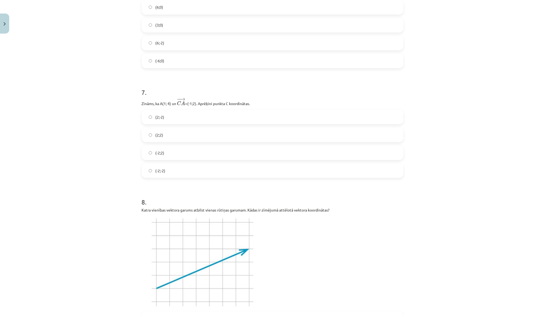
scroll to position [688, 0]
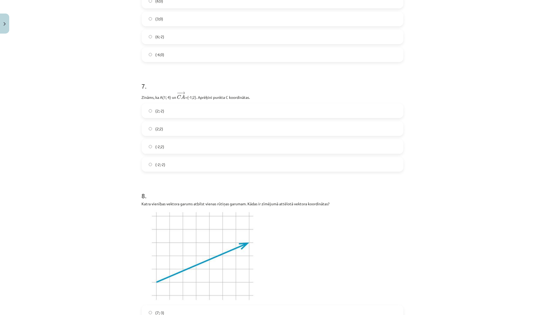
click at [171, 147] on label "(-2;2)" at bounding box center [272, 147] width 261 height 14
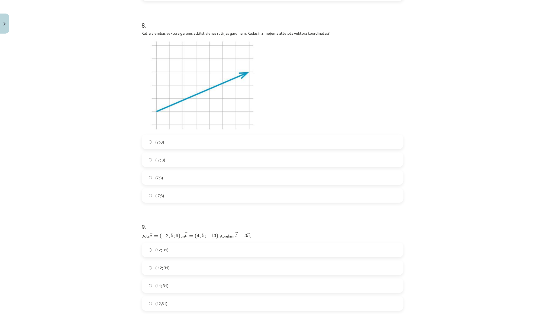
scroll to position [864, 0]
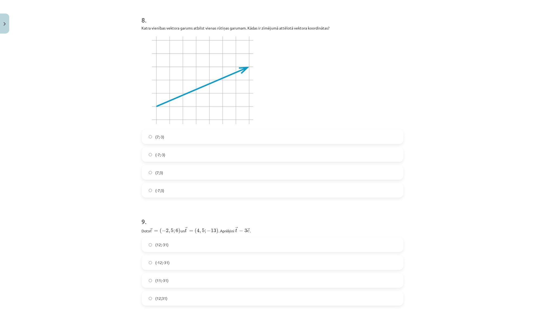
click at [165, 171] on label "(7;3)" at bounding box center [272, 173] width 261 height 14
click at [169, 156] on label "(-7;-3)" at bounding box center [272, 155] width 261 height 14
click at [165, 172] on label "(7;3)" at bounding box center [272, 173] width 261 height 14
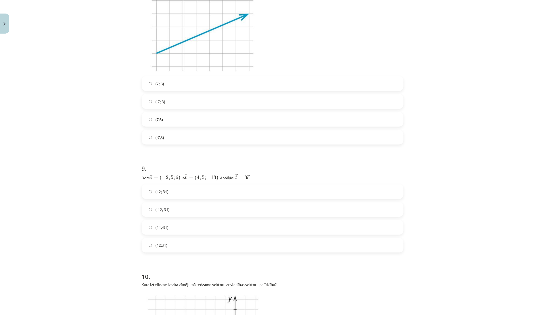
scroll to position [918, 0]
click at [170, 94] on label "(-7;-3)" at bounding box center [272, 101] width 261 height 14
click at [172, 82] on label "(7;-3)" at bounding box center [272, 83] width 261 height 14
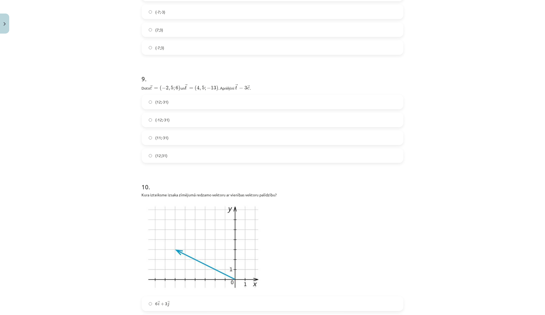
scroll to position [1041, 0]
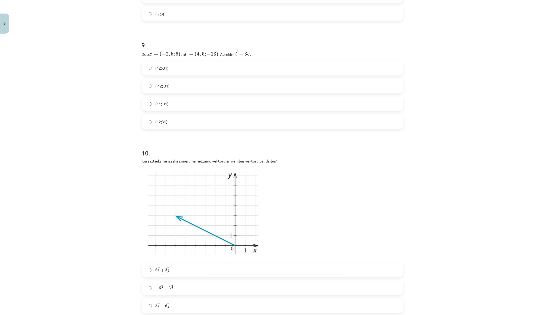
click at [198, 82] on label "(-12;-31)" at bounding box center [272, 86] width 261 height 14
click at [190, 97] on label "(11;-31)" at bounding box center [272, 104] width 261 height 14
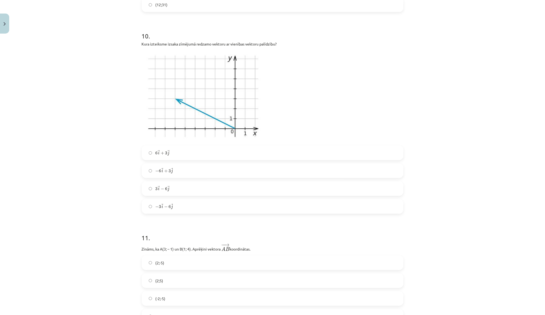
scroll to position [1162, 0]
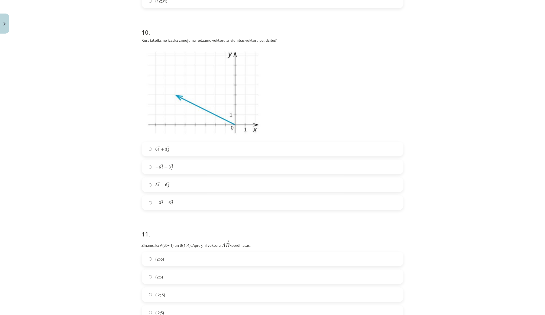
click at [166, 172] on div "6 → i + 3 → j 6 i → + 3 j → − 6 → i + 3 → j − 6 i → + 3 j → 3 → i − 6 → j 3 i →…" at bounding box center [273, 176] width 262 height 68
click at [166, 166] on span "+" at bounding box center [166, 167] width 4 height 3
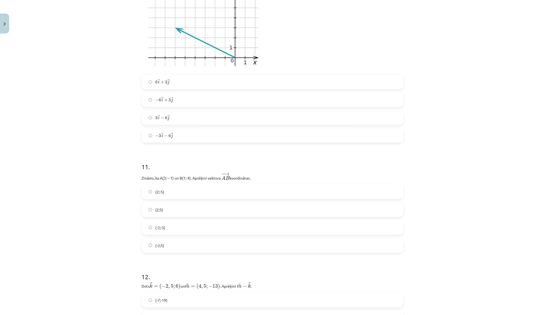
scroll to position [1314, 0]
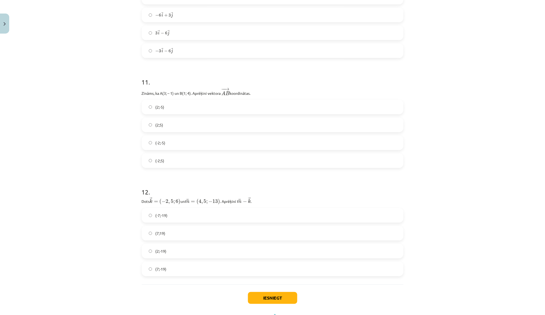
click at [157, 158] on span "(-2;5)" at bounding box center [159, 161] width 9 height 6
click at [165, 248] on span "(2;-19)" at bounding box center [160, 251] width 11 height 6
click at [252, 296] on button "Iesniegt" at bounding box center [272, 298] width 49 height 12
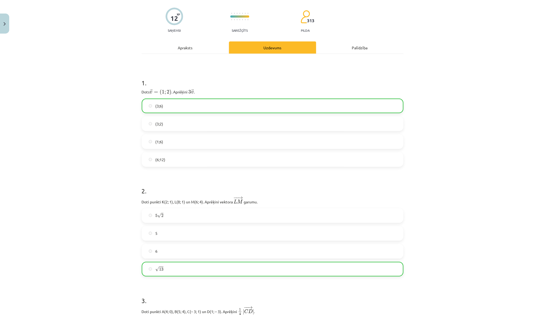
scroll to position [39, 0]
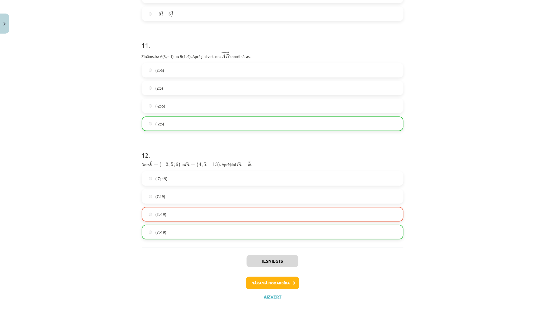
click at [290, 280] on button "Nākamā nodarbība" at bounding box center [272, 283] width 53 height 12
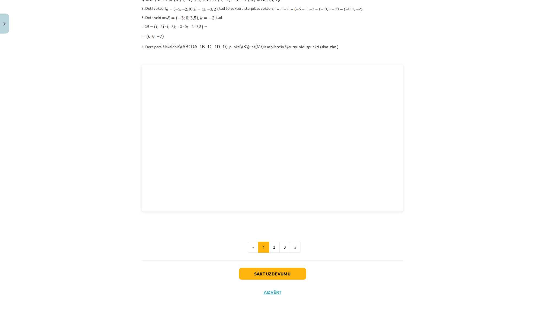
scroll to position [604, 0]
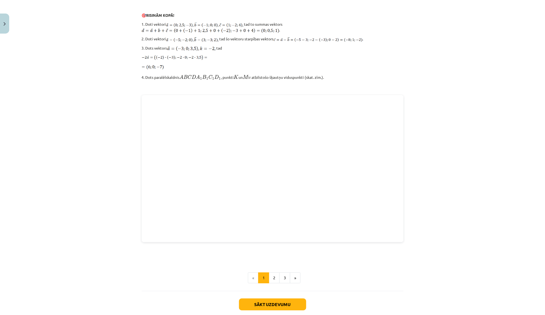
click at [289, 298] on div "Sākt uzdevumu Aizvērt" at bounding box center [273, 310] width 262 height 38
click at [289, 299] on button "Sākt uzdevumu" at bounding box center [272, 305] width 67 height 12
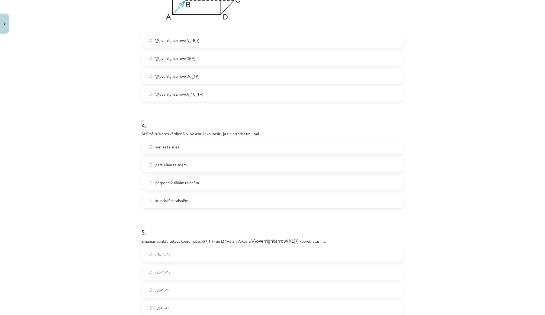
scroll to position [13, 0]
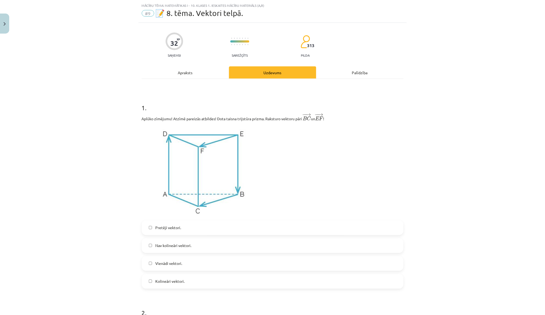
click at [253, 217] on div "1 . Aplūko zīmējumu! Atzīmē pareizās atbildes! Dota taisna trijstūra prizma. Ra…" at bounding box center [273, 192] width 262 height 194
click at [248, 226] on label "Pretēji vektori." at bounding box center [272, 228] width 261 height 14
click at [234, 254] on div "Pretēji vektori. Nav kolineāri vektori. Vienādi vektori. Kolineāri vektori." at bounding box center [273, 255] width 262 height 68
click at [234, 267] on label "Vienādi vektori." at bounding box center [272, 264] width 261 height 14
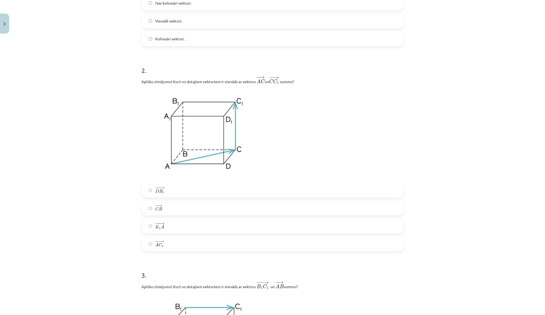
scroll to position [292, 0]
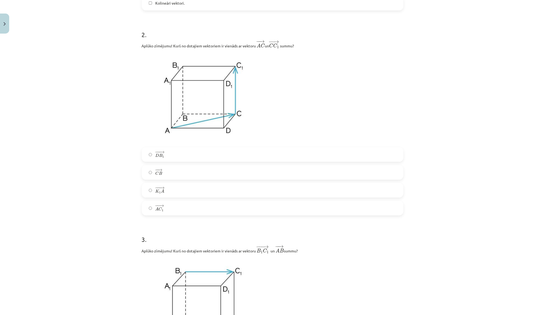
click at [203, 184] on label "− −− → K 1 A K 1 A →" at bounding box center [272, 191] width 261 height 14
click at [198, 149] on label "− −− → D B 1 D B 1 →" at bounding box center [272, 155] width 261 height 14
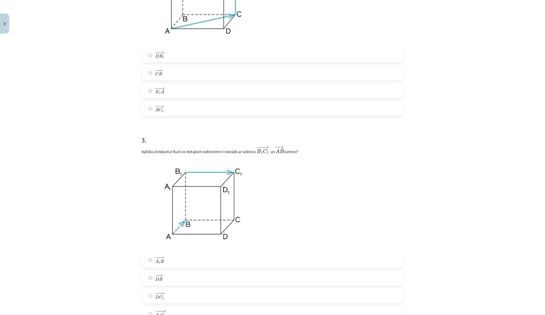
scroll to position [494, 0]
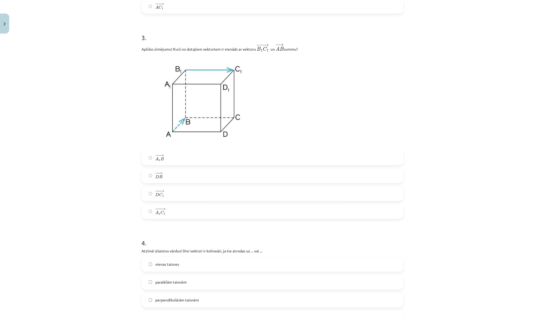
click at [181, 189] on label "− −− → D C 1 D C 1 →" at bounding box center [272, 194] width 261 height 14
click at [180, 277] on label "paralēlām taisnēm" at bounding box center [272, 283] width 261 height 14
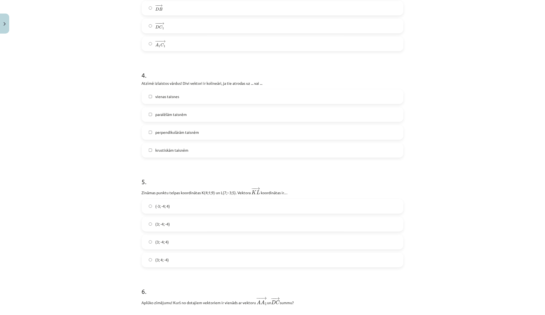
click at [206, 133] on label "perpendikulārām taisnēm" at bounding box center [272, 133] width 261 height 14
click at [193, 229] on label "(3; -4; -4)" at bounding box center [272, 225] width 261 height 14
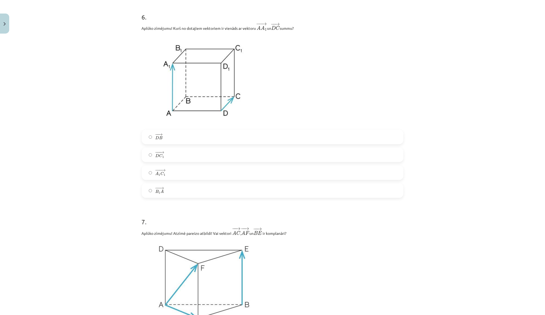
click at [195, 173] on label "− −− → A 1 C 1 A 1 C 1 →" at bounding box center [272, 173] width 261 height 14
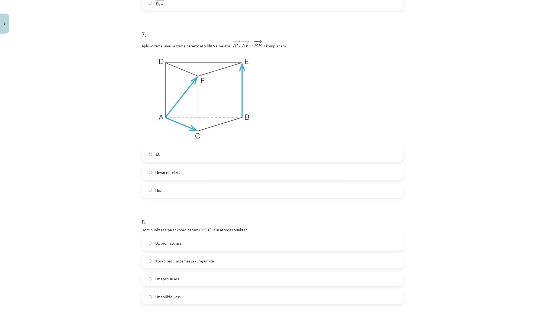
scroll to position [1146, 0]
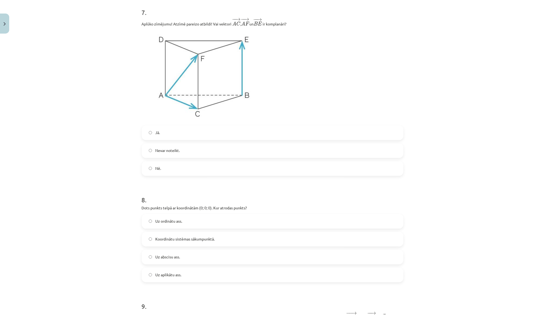
click at [183, 164] on label "Nē." at bounding box center [272, 169] width 261 height 14
click at [187, 157] on div "Nevar noteikt." at bounding box center [273, 150] width 262 height 15
click at [187, 154] on label "Nevar noteikt." at bounding box center [272, 151] width 261 height 14
click at [161, 268] on label "Uz aplikātu ass." at bounding box center [272, 275] width 261 height 14
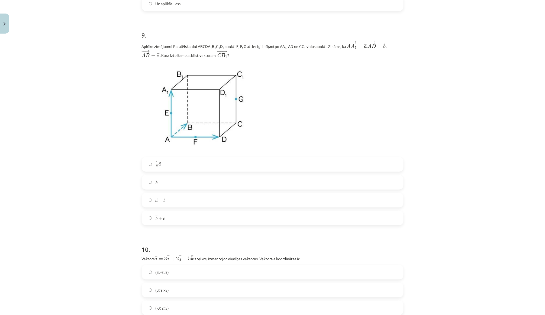
scroll to position [1449, 0]
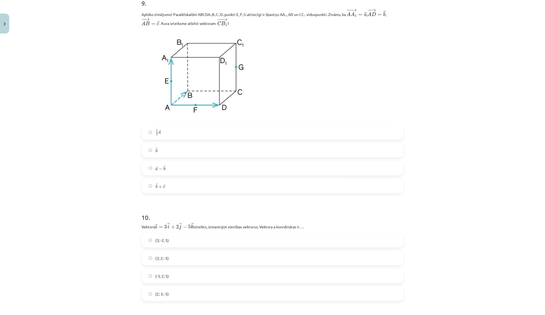
click at [187, 175] on div "1 2 → a 1 2 a → → b b → → a − → b a → − b → → b + → c b → + c →" at bounding box center [273, 159] width 262 height 68
click at [195, 133] on label "1 2 → a 1 2 a →" at bounding box center [272, 133] width 261 height 14
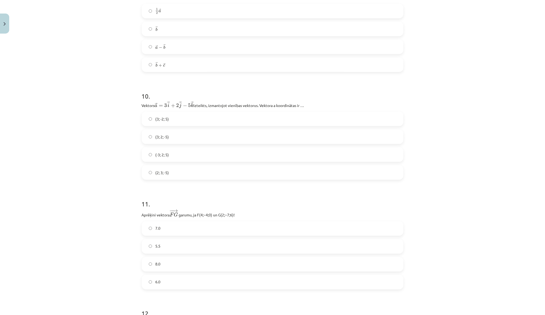
click at [174, 158] on label "(-3; 2; 5)" at bounding box center [272, 155] width 261 height 14
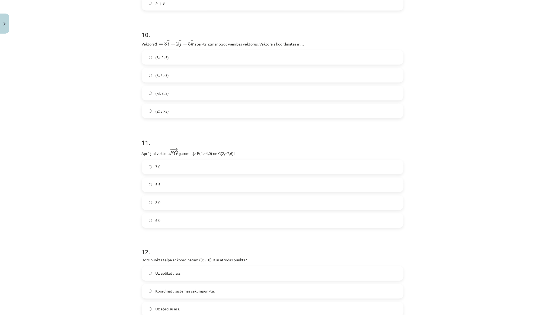
scroll to position [1662, 0]
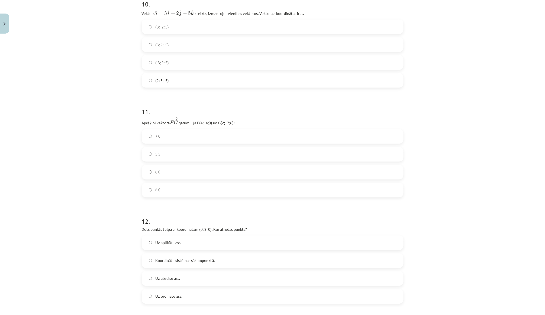
click at [158, 189] on span "6.0" at bounding box center [157, 190] width 5 height 6
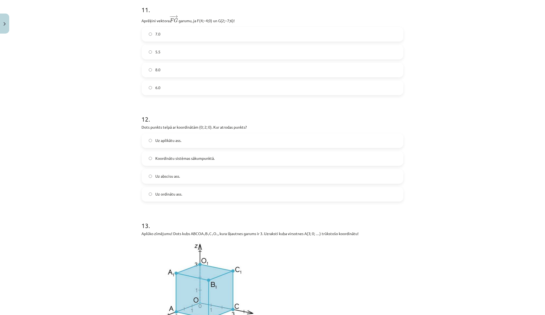
click at [181, 134] on label "Uz aplikātu ass." at bounding box center [272, 141] width 261 height 14
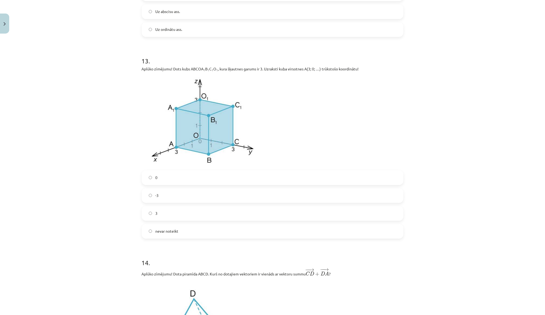
click at [174, 190] on label "-3" at bounding box center [272, 196] width 261 height 14
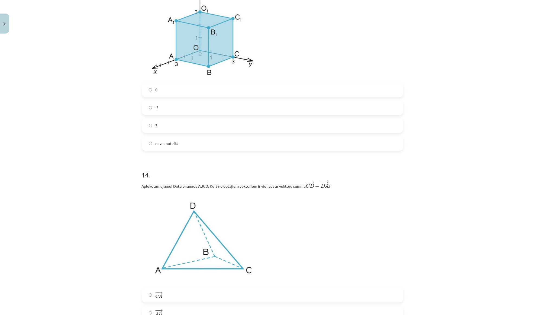
scroll to position [2112, 0]
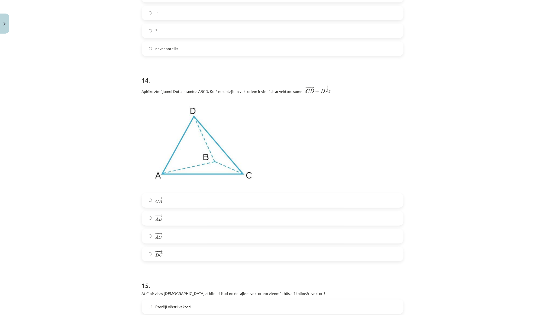
click at [171, 235] on label "− − → A C A C →" at bounding box center [272, 236] width 261 height 14
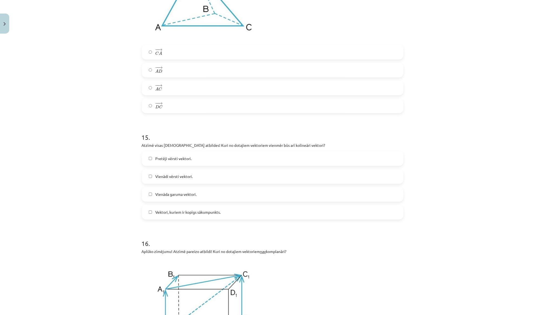
click at [193, 164] on div "Pretēji vērsti vektori. Vienādi vērsti vektori. Vienāda garuma vektori. Vektori…" at bounding box center [273, 185] width 262 height 68
click at [194, 157] on label "Pretēji vērsti vektori." at bounding box center [272, 159] width 261 height 14
click at [192, 170] on label "Vienādi vērsti vektori." at bounding box center [272, 177] width 261 height 14
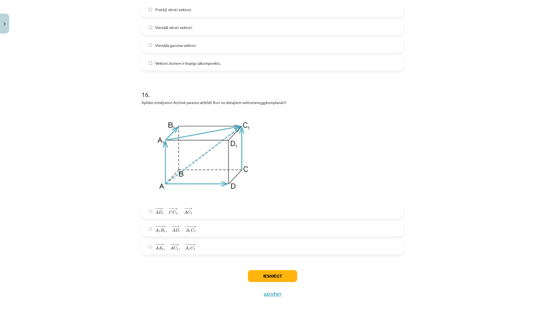
click at [182, 216] on div "− − → A D , − − → C C 1 , − − → A C 1 A D → , C C 1 → , A C 1 → − −− → A 1 B 1 …" at bounding box center [273, 229] width 262 height 50
click at [184, 211] on span "A" at bounding box center [185, 213] width 3 height 4
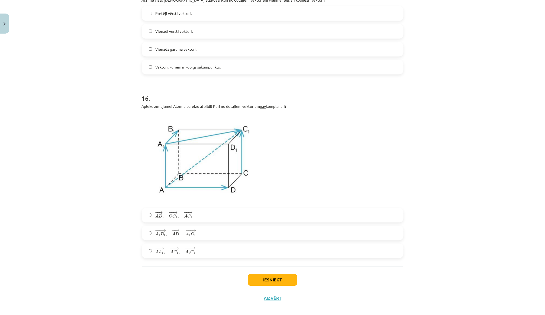
click at [254, 283] on div "Iesniegt Aizvērt" at bounding box center [273, 286] width 262 height 38
click at [256, 281] on button "Iesniegt" at bounding box center [272, 280] width 49 height 12
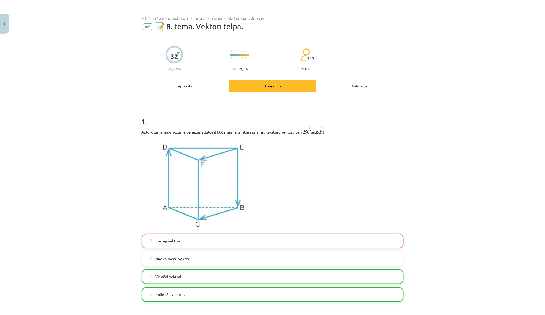
scroll to position [0, 0]
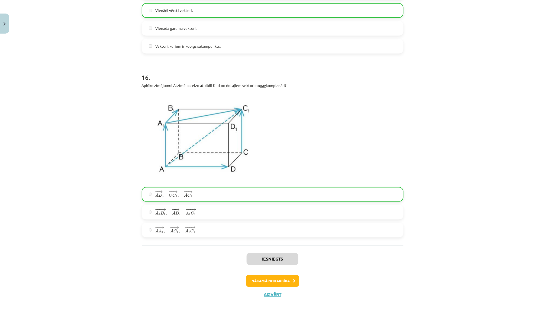
click at [265, 270] on div "Iesniegts Nākamā nodarbība Aizvērt" at bounding box center [273, 273] width 262 height 55
click at [266, 276] on button "Nākamā nodarbība" at bounding box center [272, 281] width 53 height 12
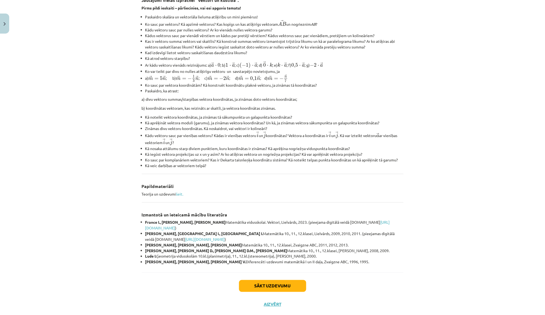
click at [266, 280] on button "Sākt uzdevumu" at bounding box center [272, 286] width 67 height 12
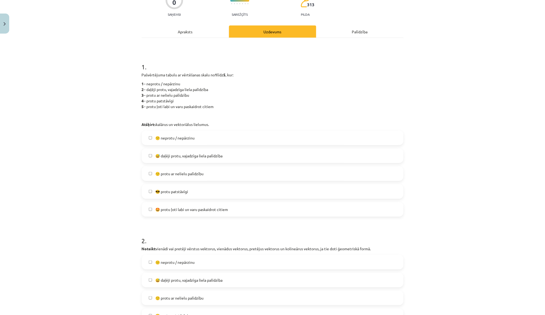
scroll to position [63, 0]
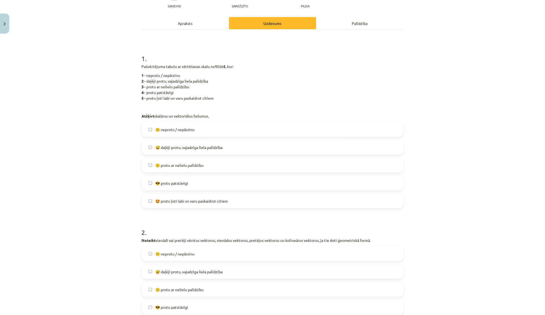
click at [217, 145] on span "😅 daļēji protu, vajadzīga liela palīdzība" at bounding box center [188, 148] width 67 height 6
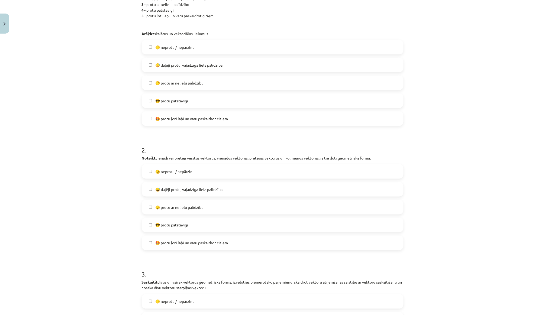
scroll to position [180, 0]
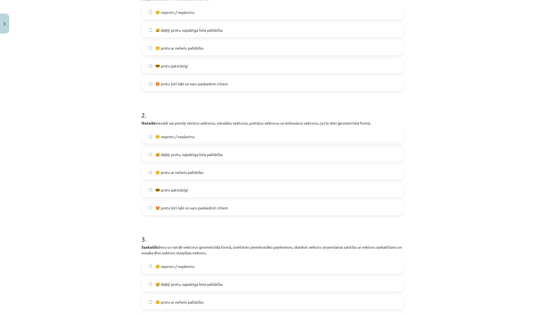
click at [195, 148] on label "😅 daļēji protu, vajadzīga liela palīdzība" at bounding box center [272, 155] width 261 height 14
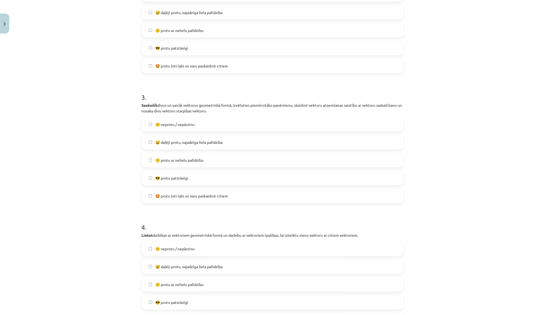
click at [180, 140] on span "😅 daļēji protu, vajadzīga liela palīdzība" at bounding box center [188, 143] width 67 height 6
click at [181, 158] on span "🙂 protu ar nelielu palīdzību" at bounding box center [179, 161] width 48 height 6
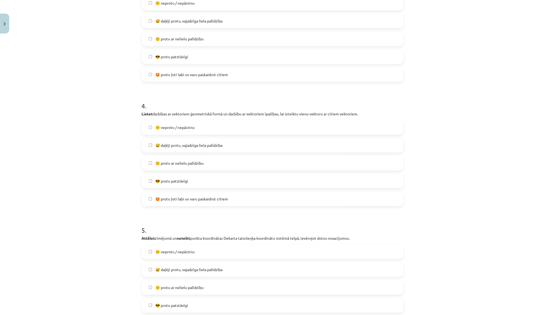
click at [170, 160] on span "🙂 protu ar nelielu palīdzību" at bounding box center [179, 163] width 48 height 6
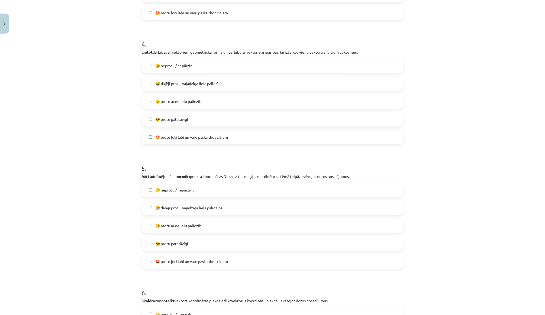
scroll to position [506, 0]
click at [169, 222] on span "🙂 protu ar nelielu palīdzību" at bounding box center [179, 225] width 48 height 6
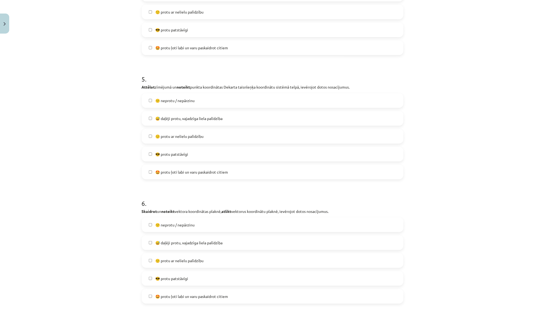
scroll to position [609, 0]
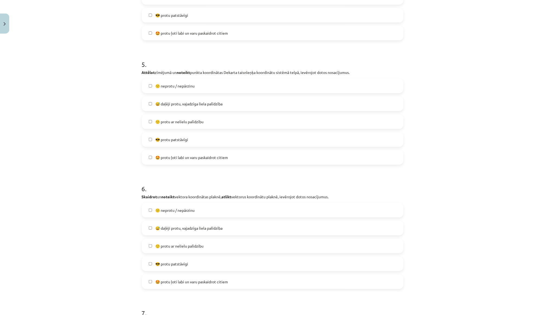
click at [173, 221] on label "😅 daļēji protu, vajadzīga liela palīdzība" at bounding box center [272, 228] width 261 height 14
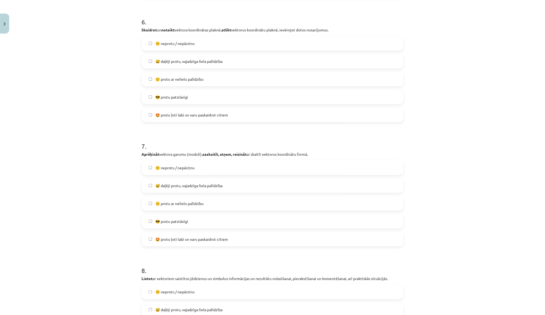
click at [173, 183] on span "😅 daļēji protu, vajadzīga liela palīdzība" at bounding box center [188, 186] width 67 height 6
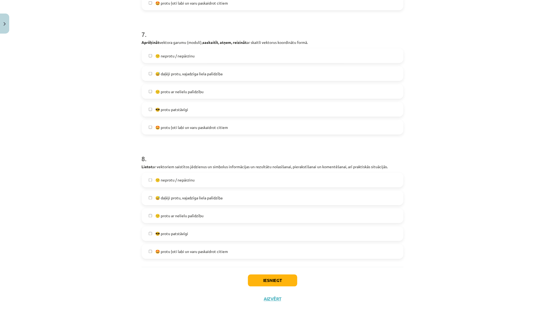
scroll to position [888, 0]
click at [168, 196] on label "😅 daļēji protu, vajadzīga liela palīdzība" at bounding box center [272, 199] width 261 height 14
click at [257, 275] on button "Iesniegt" at bounding box center [272, 281] width 49 height 12
click at [128, 2] on div "Mācību tēma: Matemātikas i - 10. klases 1. ieskaites mācību materiāls (a,b) #10…" at bounding box center [272, 157] width 545 height 315
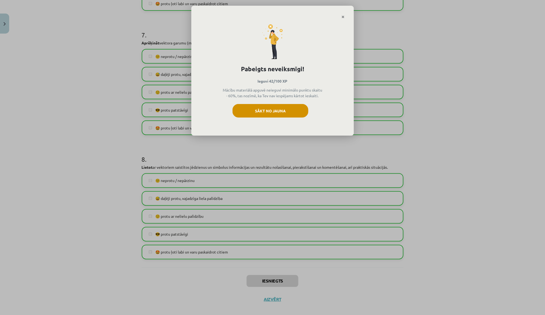
click at [291, 112] on button "Sākt no jauna" at bounding box center [270, 111] width 76 height 14
click at [340, 17] on link "Close" at bounding box center [342, 17] width 9 height 11
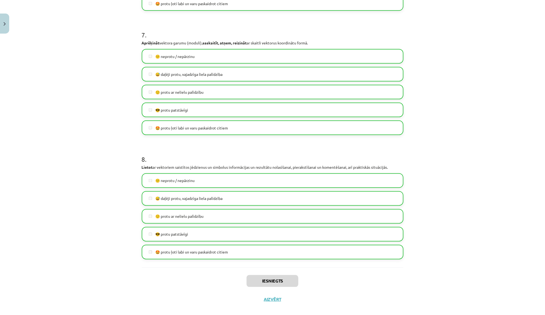
click at [270, 297] on button "Aizvērt" at bounding box center [272, 299] width 21 height 5
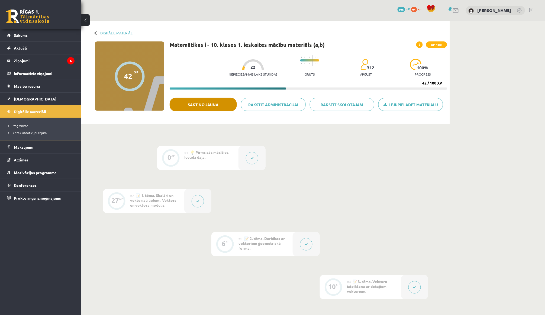
scroll to position [0, 0]
click at [51, 102] on link "[DEMOGRAPHIC_DATA]" at bounding box center [40, 99] width 67 height 12
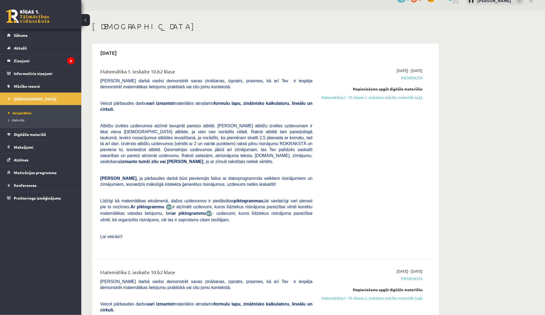
scroll to position [10, 0]
click at [340, 94] on link "Matemātikas I - 10. klases 1. ieskaites mācību materiāls (a,b)" at bounding box center [372, 97] width 102 height 6
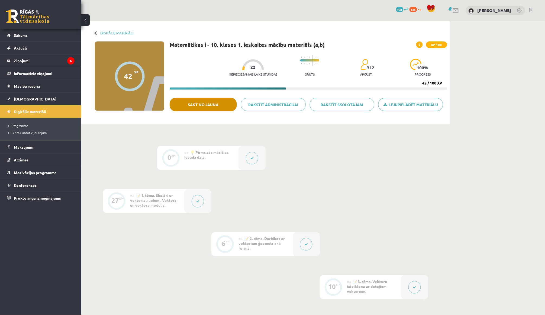
click at [224, 110] on button "Sākt no jauna" at bounding box center [203, 105] width 67 height 14
click at [215, 109] on button "Sākt no jauna" at bounding box center [203, 105] width 67 height 14
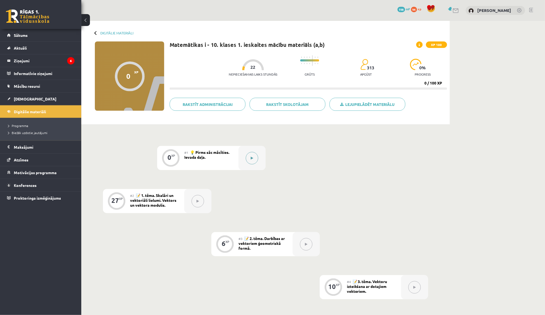
click at [250, 157] on button at bounding box center [252, 158] width 12 height 12
click at [223, 156] on div "#1 💡 Pirms sāc mācīties. Ievada daļa." at bounding box center [211, 158] width 54 height 24
click at [255, 157] on button at bounding box center [252, 158] width 12 height 12
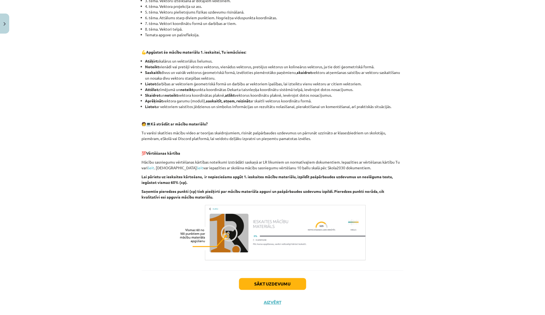
scroll to position [157, 0]
click at [269, 279] on button "Sākt uzdevumu" at bounding box center [272, 285] width 67 height 12
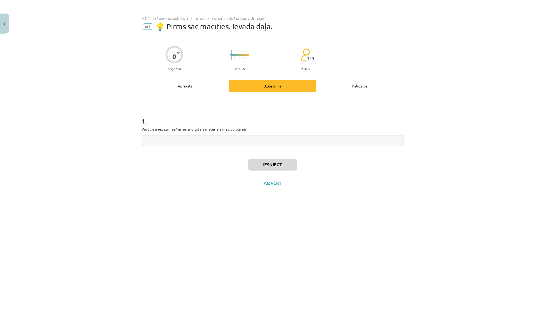
click at [264, 143] on input "text" at bounding box center [273, 140] width 262 height 11
type input "**"
click at [276, 167] on button "Iesniegt" at bounding box center [272, 165] width 49 height 12
click at [266, 166] on button "Iesniegt" at bounding box center [272, 165] width 49 height 12
click at [271, 183] on button "Aizvērt" at bounding box center [272, 182] width 21 height 5
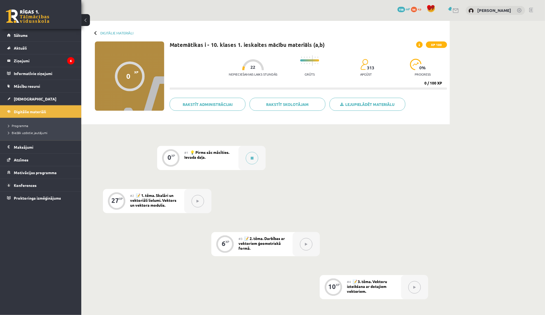
click at [186, 201] on div at bounding box center [197, 201] width 27 height 24
click at [198, 197] on button at bounding box center [198, 201] width 12 height 12
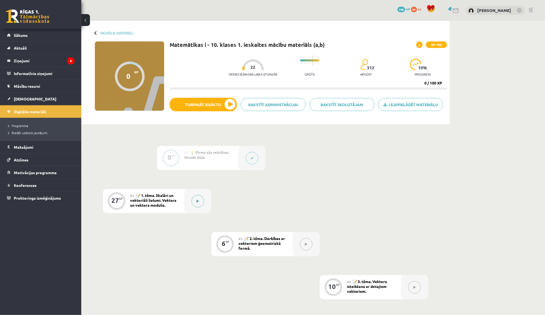
click at [200, 203] on button at bounding box center [198, 201] width 12 height 12
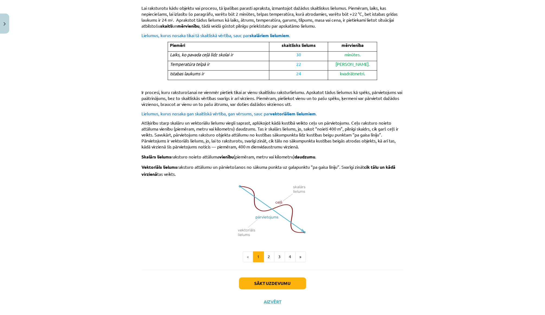
click at [259, 278] on button "Sākt uzdevumu" at bounding box center [272, 284] width 67 height 12
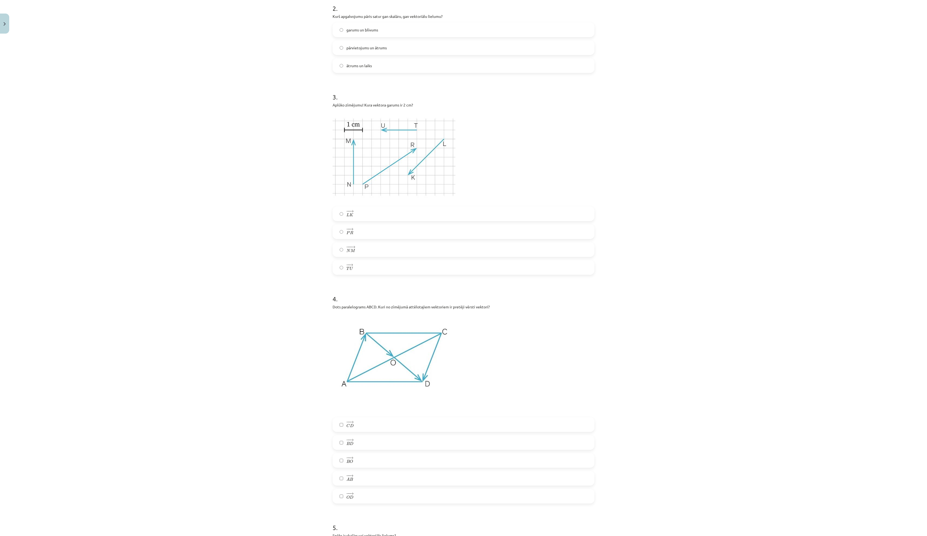
scroll to position [497, 0]
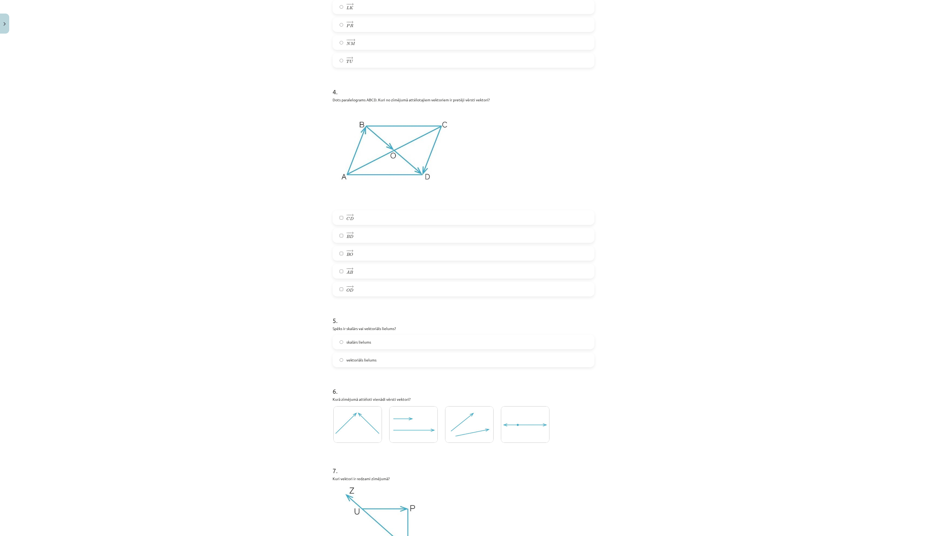
click at [377, 260] on label "− − → B O B O →" at bounding box center [463, 254] width 261 height 14
click at [374, 296] on label "− − → O D O D →" at bounding box center [463, 289] width 261 height 14
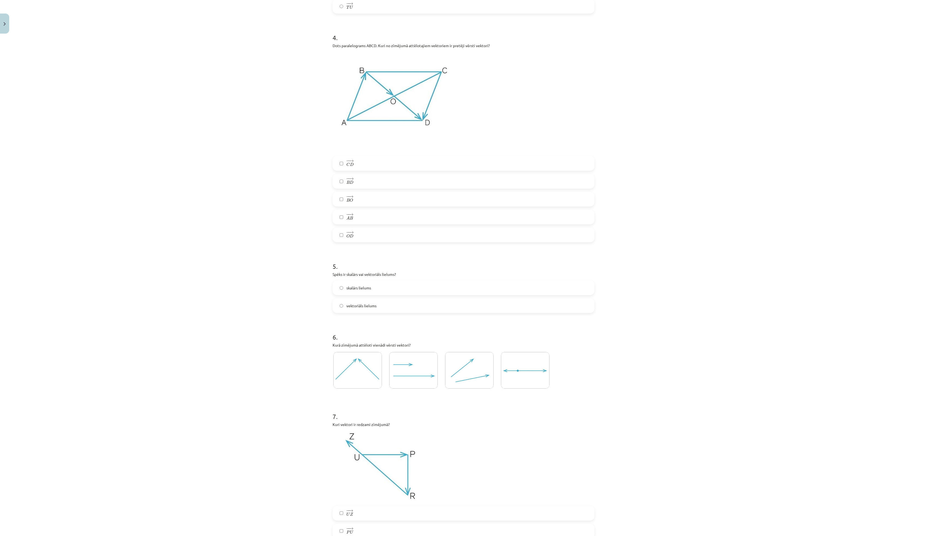
click at [418, 312] on label "vektoriāls lielums" at bounding box center [463, 306] width 261 height 14
click at [424, 315] on img at bounding box center [413, 370] width 48 height 37
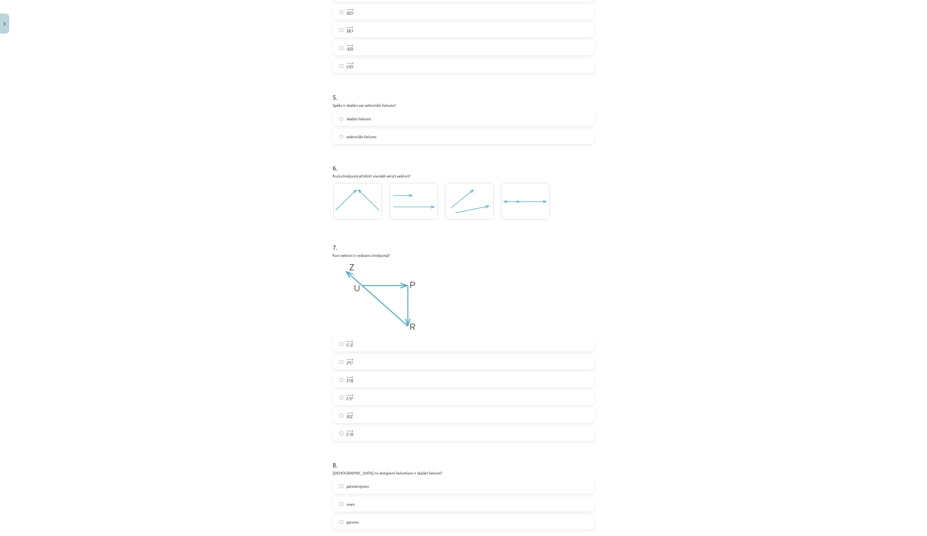
scroll to position [741, 0]
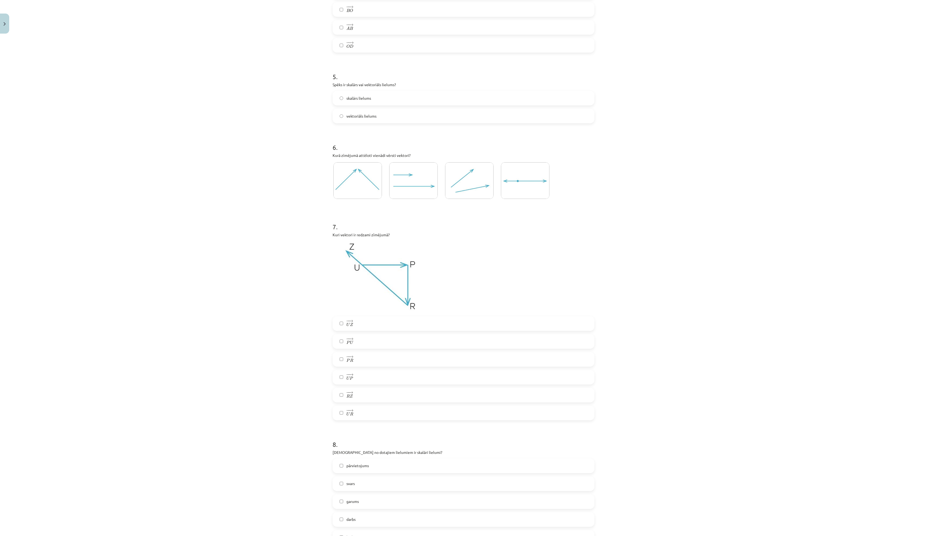
click at [389, 315] on label "− − → U Z U Z →" at bounding box center [463, 324] width 261 height 14
click at [377, 315] on label "− − → P R P R →" at bounding box center [463, 359] width 261 height 14
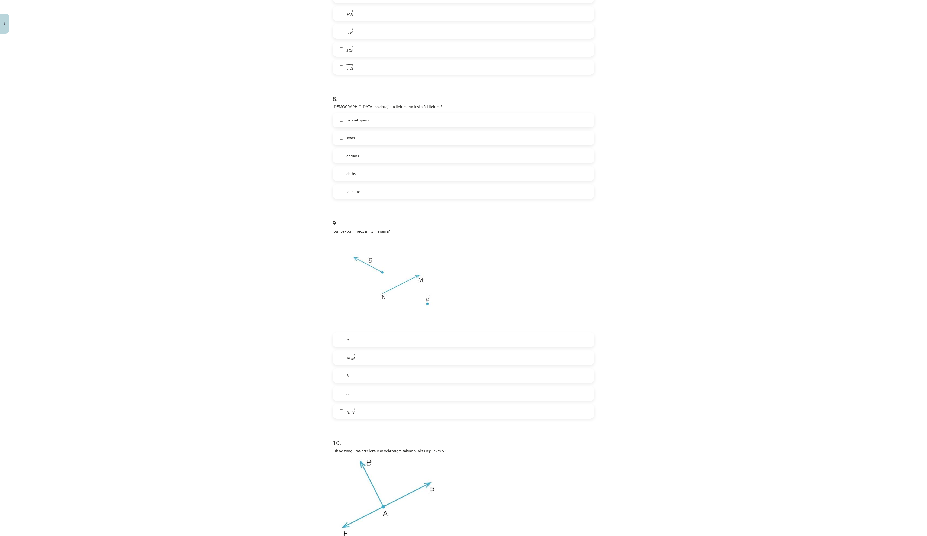
scroll to position [1117, 0]
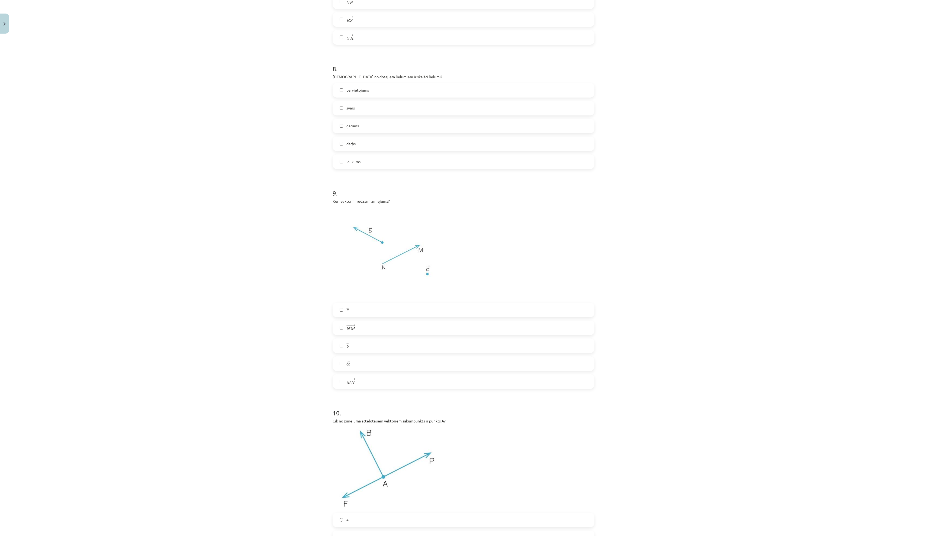
click at [429, 315] on label "− −− → N M N M →" at bounding box center [463, 328] width 261 height 14
click at [427, 315] on label "→ b b →" at bounding box center [463, 346] width 261 height 14
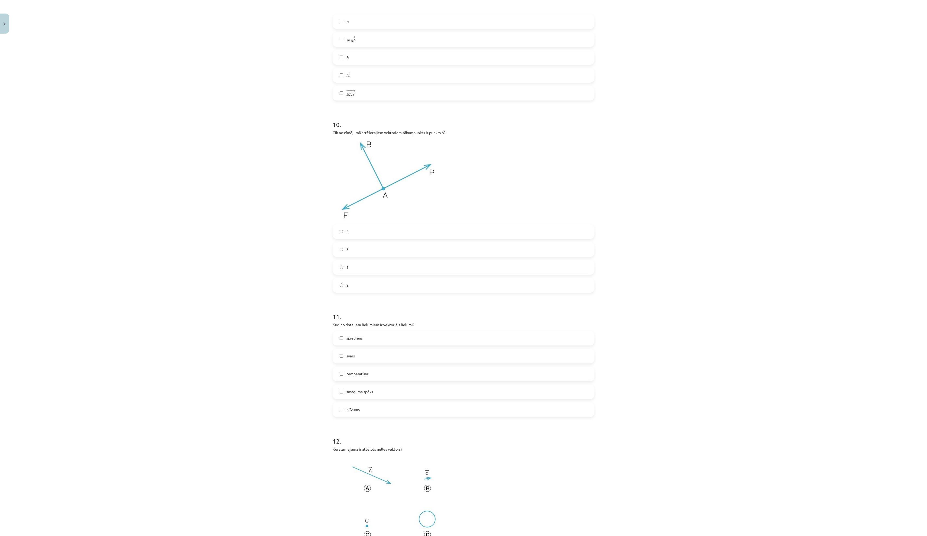
click at [400, 256] on label "3" at bounding box center [463, 250] width 261 height 14
click at [438, 315] on label "svars" at bounding box center [463, 356] width 261 height 14
click at [431, 315] on label "smaguma spēks" at bounding box center [463, 392] width 261 height 14
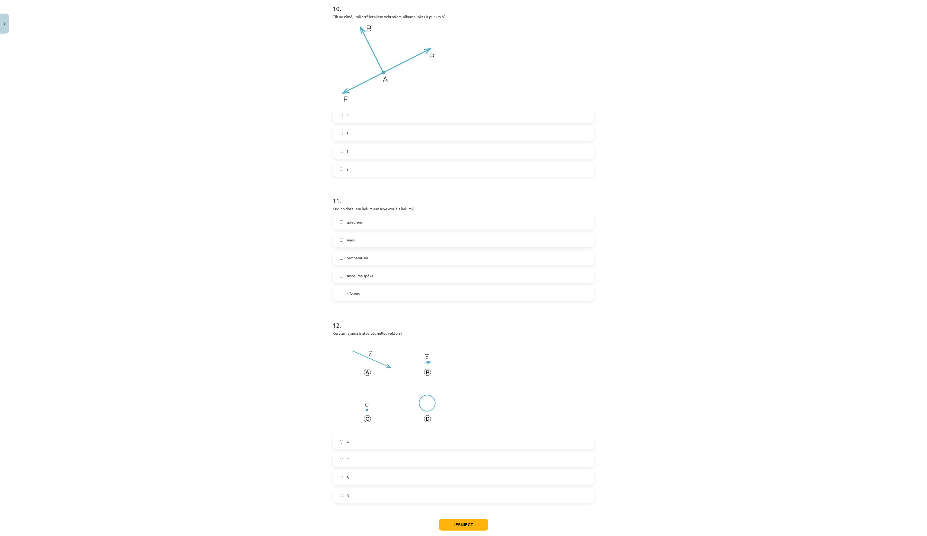
scroll to position [1631, 0]
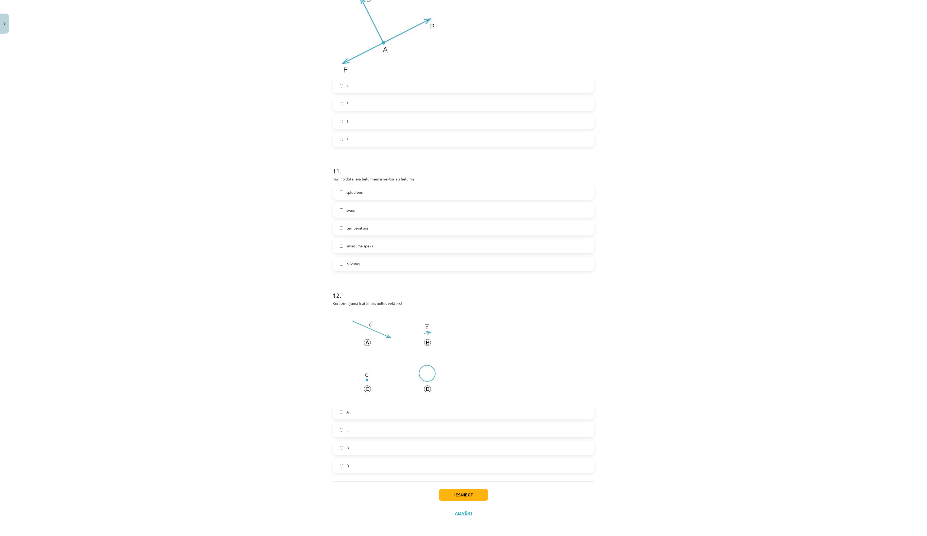
click at [476, 315] on label "C" at bounding box center [463, 430] width 261 height 14
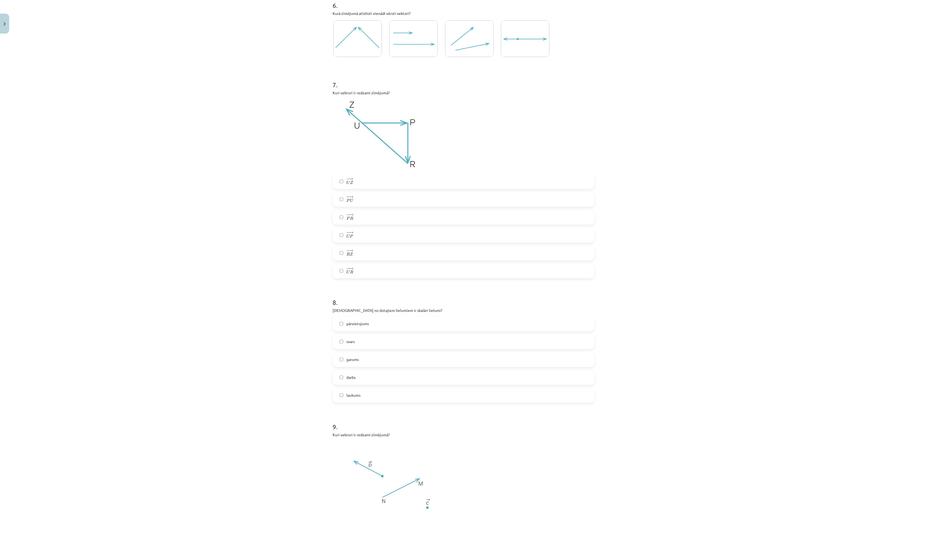
scroll to position [884, 0]
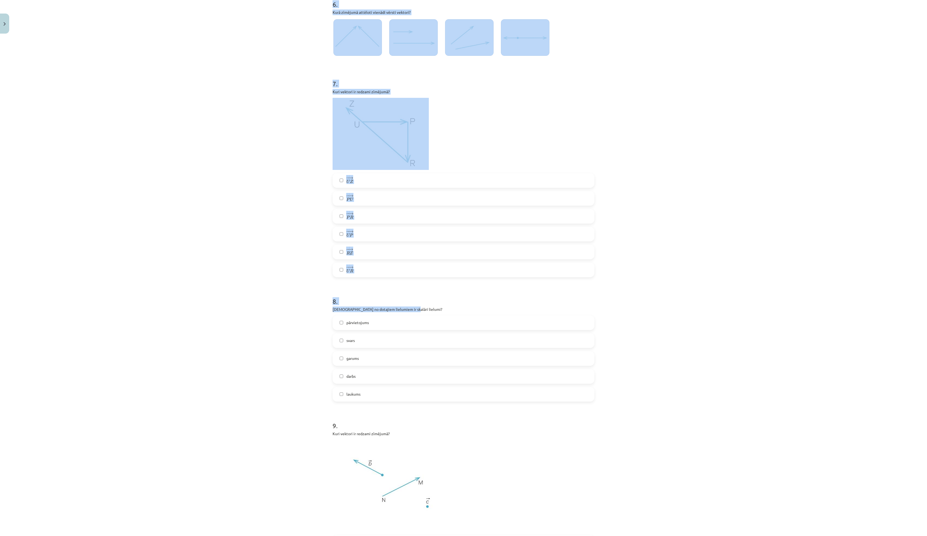
drag, startPoint x: 327, startPoint y: 357, endPoint x: 437, endPoint y: 354, distance: 110.0
click at [437, 315] on div "Mācību tēma: Matemātikas i - 10. klases 1. ieskaites mācību materiāls (a,b) #2 …" at bounding box center [463, 268] width 927 height 536
click at [437, 312] on p "Kuri no dotajiem lielumiem ir skalāri lielumi?" at bounding box center [463, 309] width 262 height 6
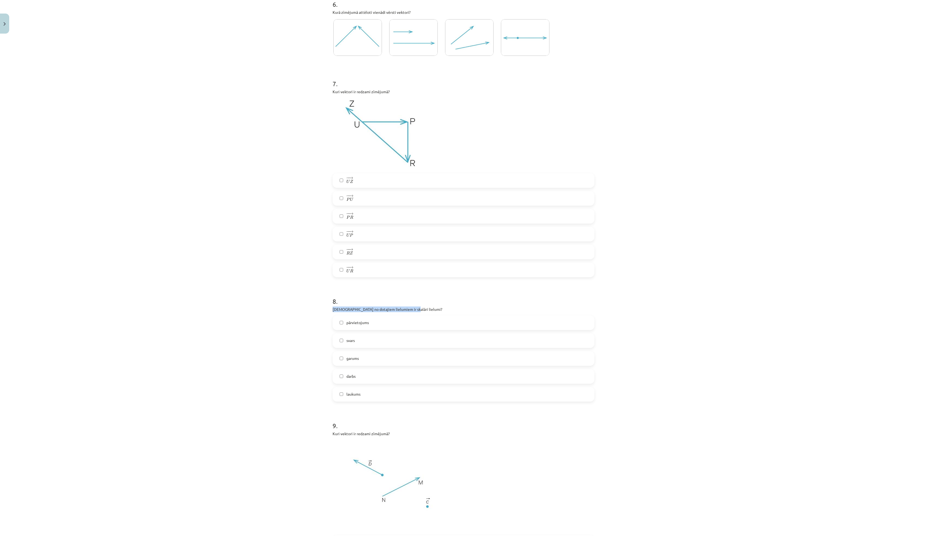
drag, startPoint x: 436, startPoint y: 357, endPoint x: 334, endPoint y: 357, distance: 102.4
click at [334, 312] on p "Kuri no dotajiem lielumiem ir skalāri lielumi?" at bounding box center [463, 309] width 262 height 6
copy p "Kuri no dotajiem lielumiem ir skalāri lielumi?"
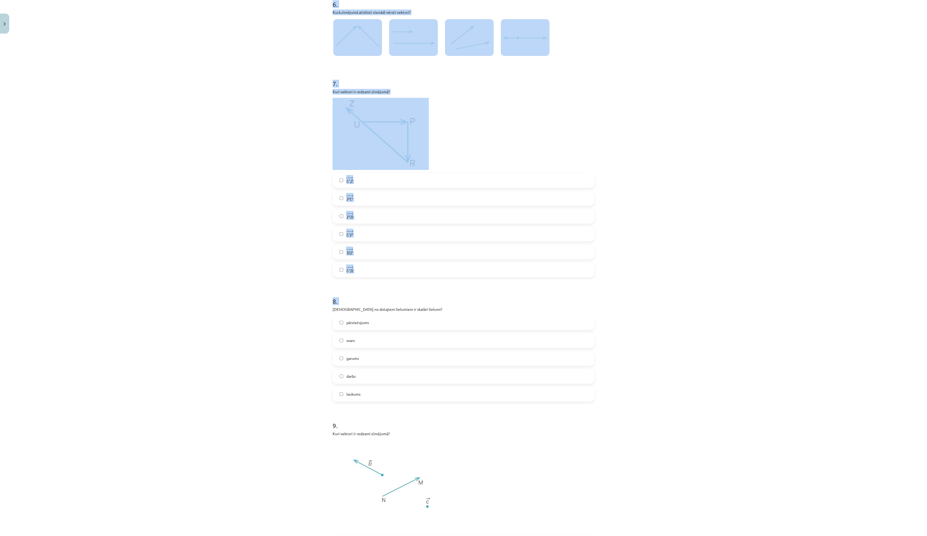
drag, startPoint x: 328, startPoint y: 344, endPoint x: 369, endPoint y: 352, distance: 42.1
click at [372, 315] on div "Mācību tēma: Matemātikas i - 10. klases 1. ieskaites mācību materiāls (a,b) #2 …" at bounding box center [463, 268] width 927 height 536
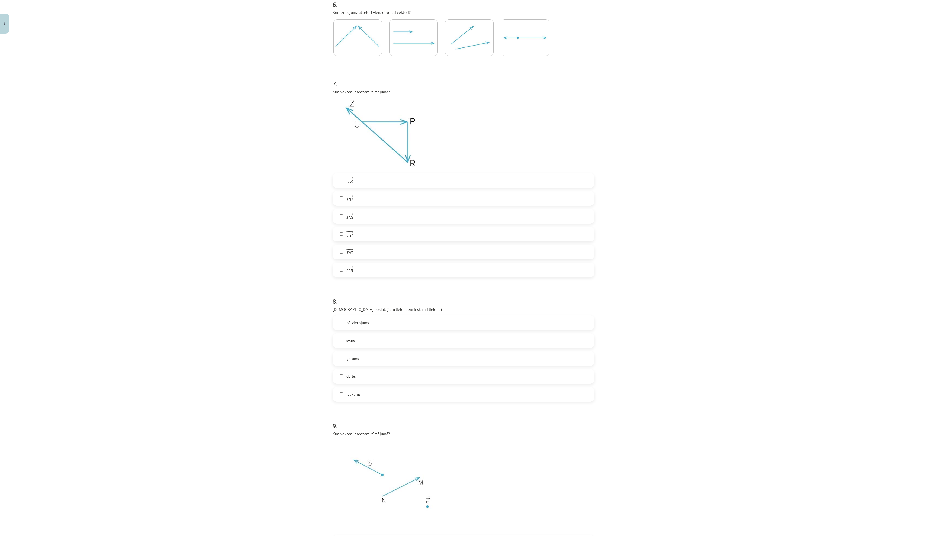
click at [369, 315] on div "8 . Kuri no dotajiem lielumiem ir skalāri lielumi? pārvietojums svars garums da…" at bounding box center [463, 345] width 262 height 114
drag, startPoint x: 445, startPoint y: 352, endPoint x: 335, endPoint y: 355, distance: 109.5
click at [335, 315] on div "8 . Kuri no dotajiem lielumiem ir skalāri lielumi? pārvietojums svars garums da…" at bounding box center [463, 345] width 262 height 114
drag, startPoint x: 437, startPoint y: 358, endPoint x: 334, endPoint y: 350, distance: 103.3
click at [334, 315] on div "8 . Kuri no dotajiem lielumiem ir skalāri lielumi? pārvietojums svars garums da…" at bounding box center [463, 345] width 262 height 114
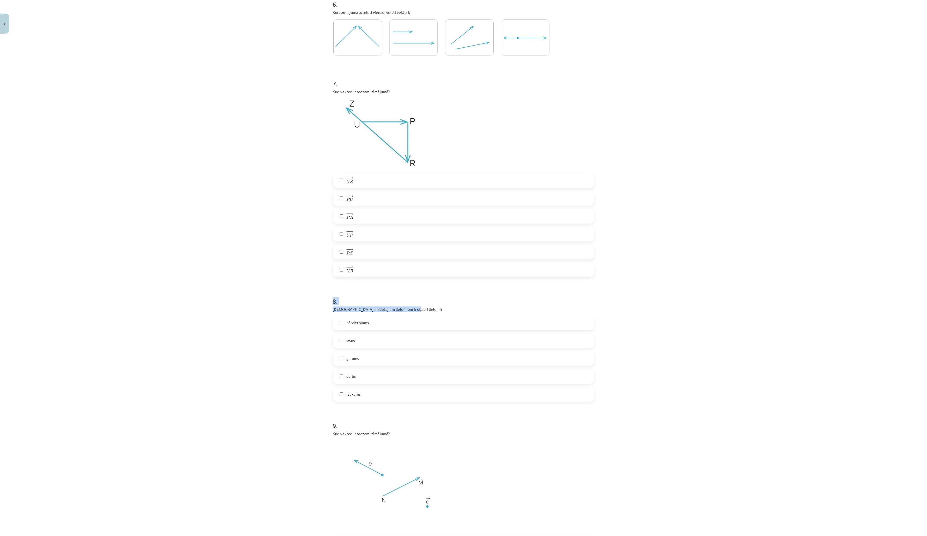
copy div "8 . Kuri no dotajiem lielumiem ir skalāri lielumi?"
click at [319, 315] on div "Mācību tēma: Matemātikas i - 10. klases 1. ieskaites mācību materiāls (a,b) #2 …" at bounding box center [463, 268] width 927 height 536
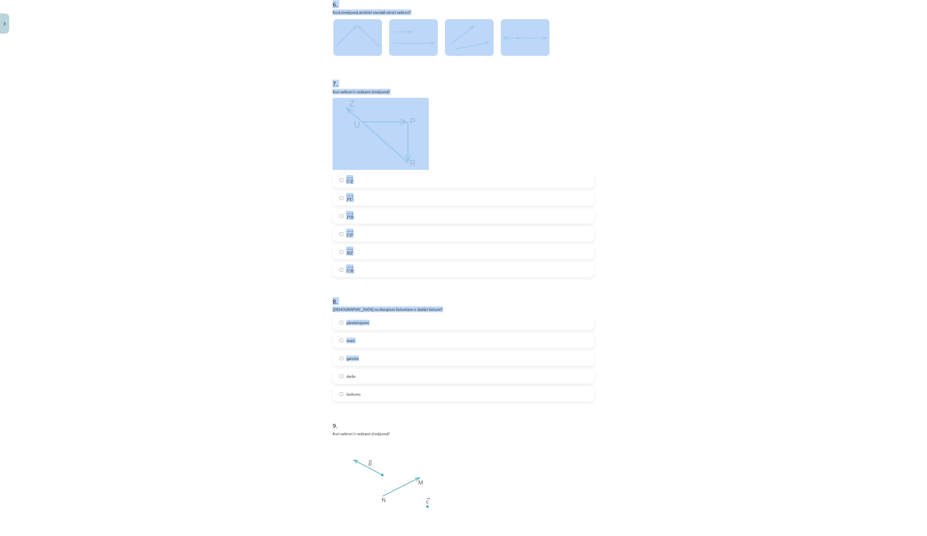
drag, startPoint x: 328, startPoint y: 370, endPoint x: 378, endPoint y: 405, distance: 60.9
click at [378, 315] on div "Mācību tēma: Matemātikas i - 10. klases 1. ieskaites mācību materiāls (a,b) #2 …" at bounding box center [463, 268] width 927 height 536
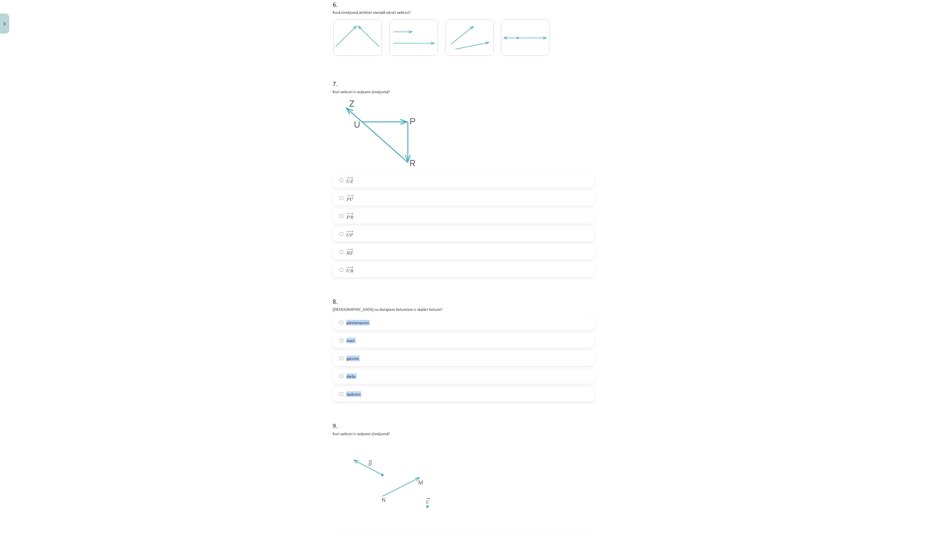
copy div "pārvietojums svars garums darbs laukums"
drag, startPoint x: 394, startPoint y: 453, endPoint x: 349, endPoint y: 372, distance: 92.7
click at [349, 315] on form "1 . Kurš vektors no nosauktajiem nav dotajā zīmējumā? − − → P O P O → − − → N O…" at bounding box center [463, 182] width 262 height 1916
click at [372, 315] on div "pārvietojums svars garums darbs laukums" at bounding box center [463, 358] width 262 height 86
click at [372, 315] on label "garums" at bounding box center [463, 359] width 261 height 14
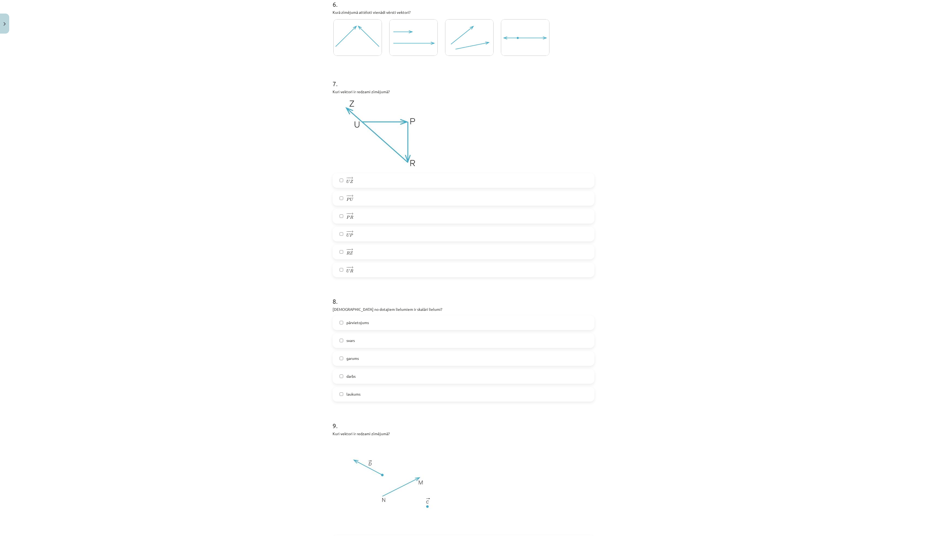
click at [372, 315] on label "darbs" at bounding box center [463, 377] width 261 height 14
click at [372, 315] on label "laukums" at bounding box center [463, 394] width 261 height 14
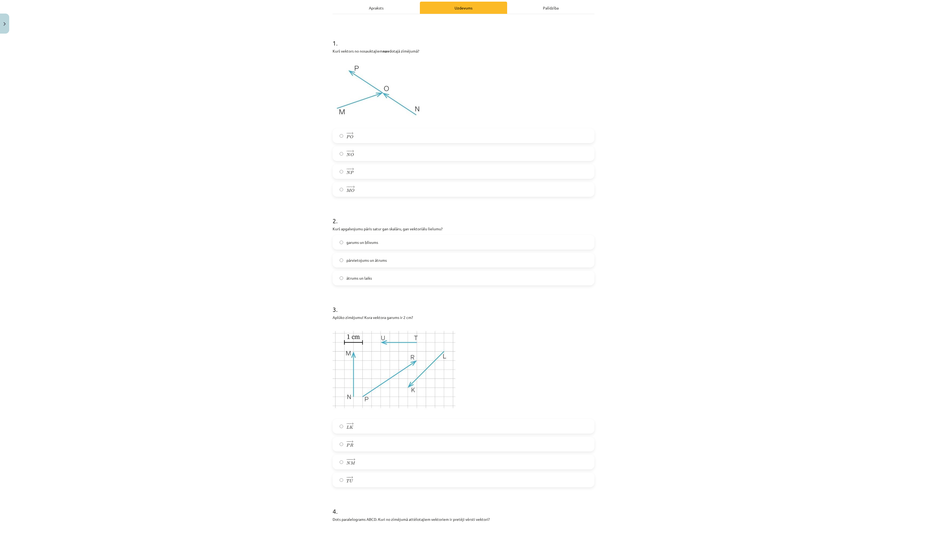
scroll to position [67, 0]
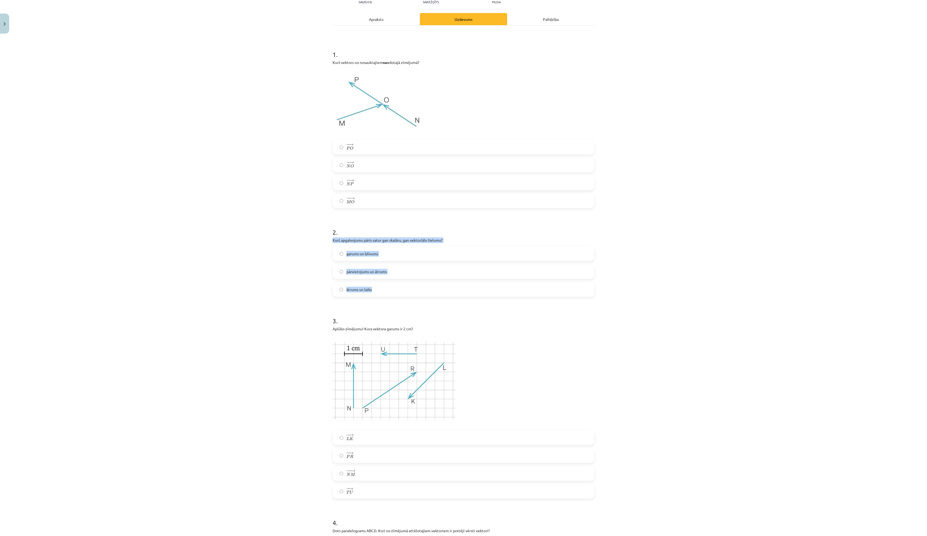
copy div "Kurš apgalvojumu pāris satur gan skalāru, gan vektoriālu lielumu? garums un blī…"
drag, startPoint x: 330, startPoint y: 256, endPoint x: 488, endPoint y: 314, distance: 168.5
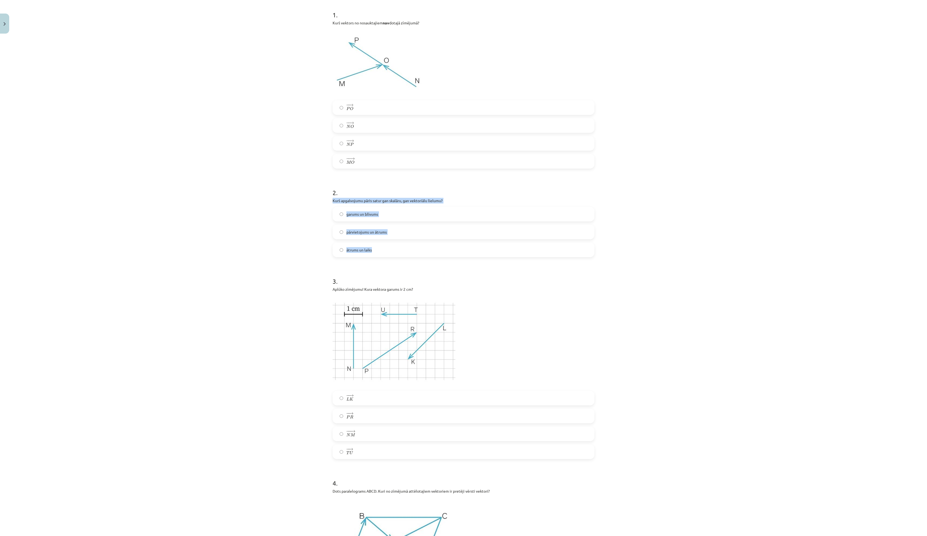
scroll to position [109, 0]
click at [367, 315] on label "− − → T U T U →" at bounding box center [463, 449] width 261 height 14
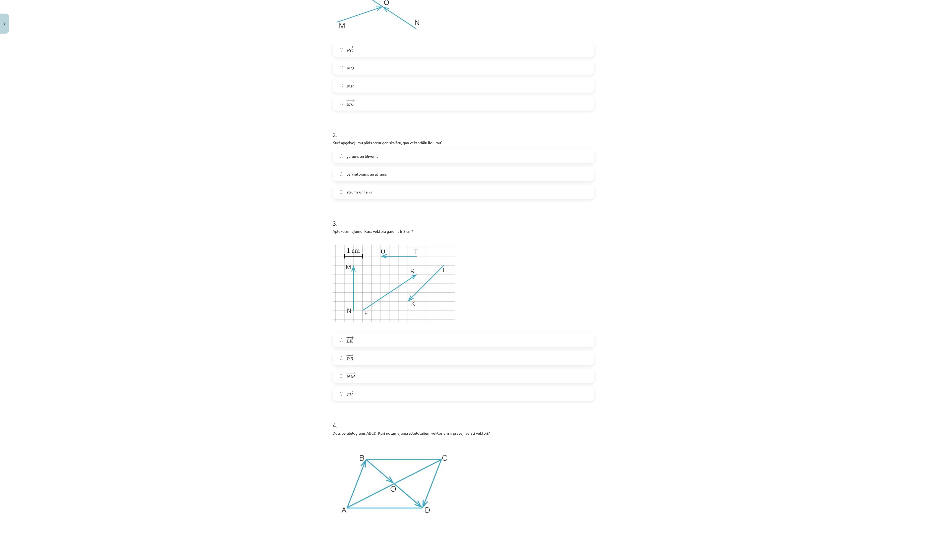
scroll to position [136, 0]
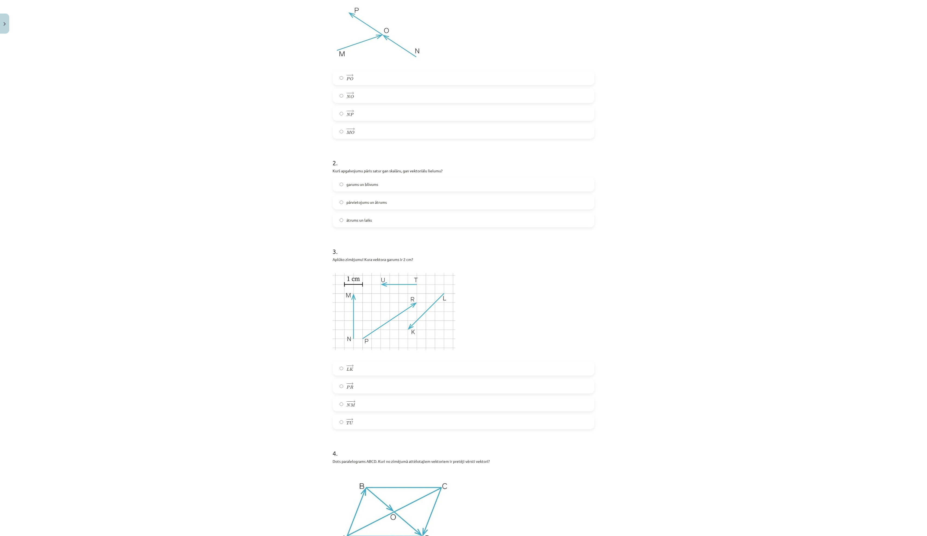
click at [506, 227] on label "ātrums un laiks" at bounding box center [463, 220] width 261 height 14
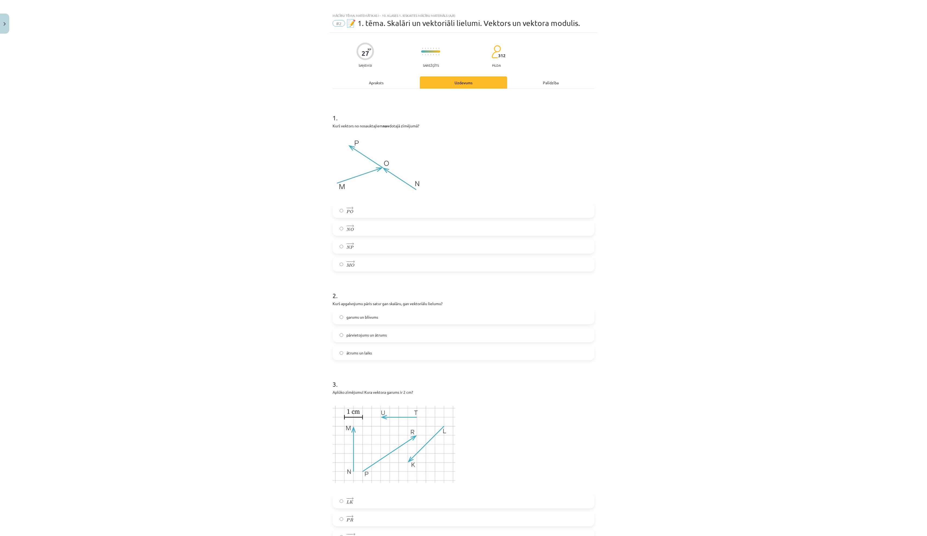
scroll to position [0, 0]
click at [353, 252] on span "P" at bounding box center [352, 251] width 4 height 4
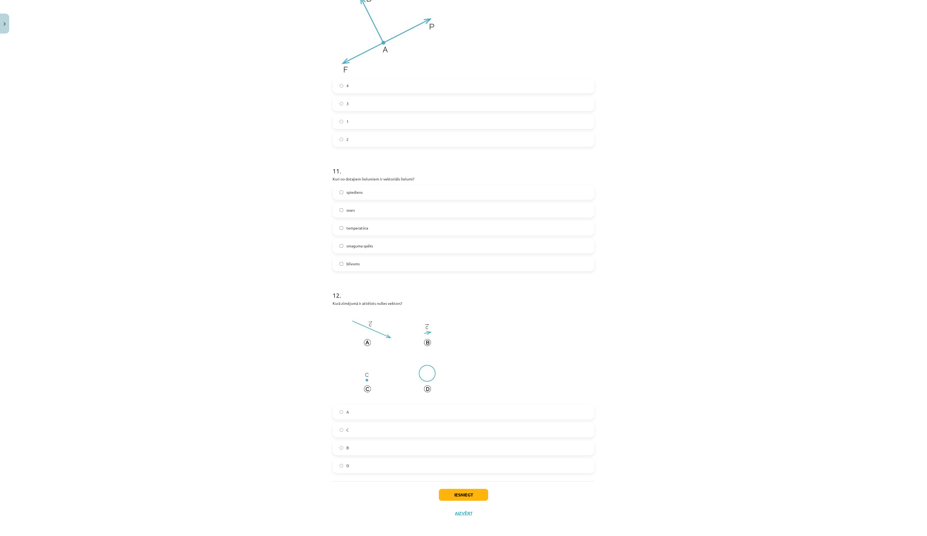
scroll to position [1631, 0]
click at [464, 315] on button "Iesniegt" at bounding box center [463, 495] width 49 height 12
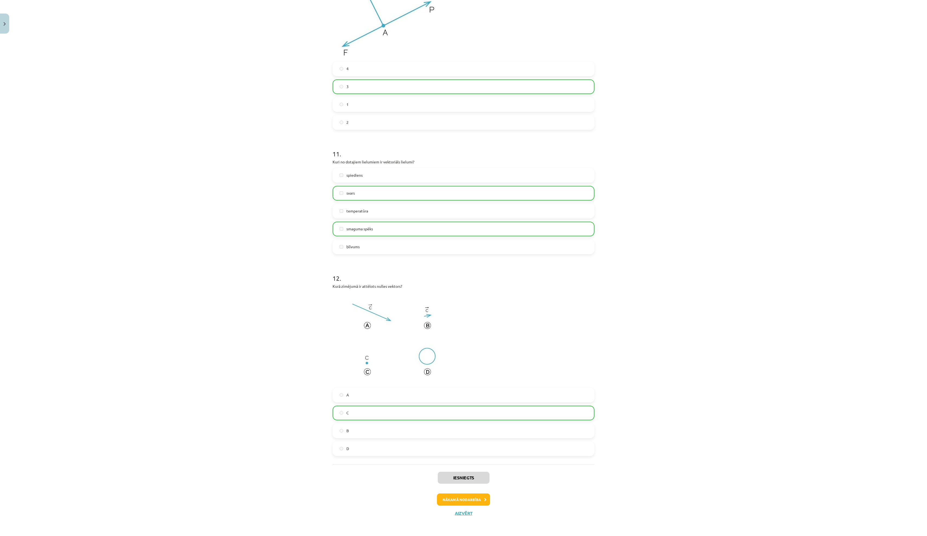
scroll to position [1653, 0]
click at [454, 315] on button "Nākamā nodarbība" at bounding box center [463, 499] width 53 height 12
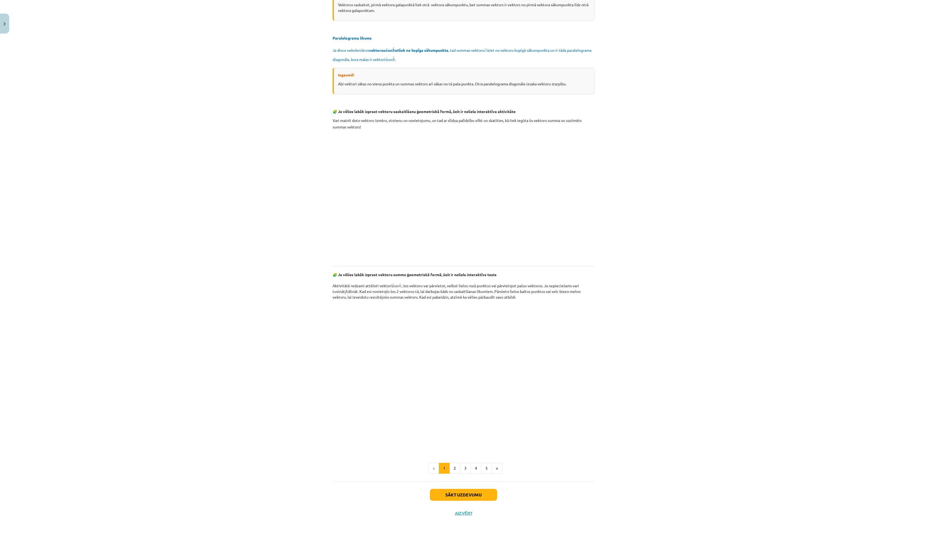
scroll to position [624, 0]
click at [445, 315] on button "Sākt uzdevumu" at bounding box center [463, 495] width 67 height 12
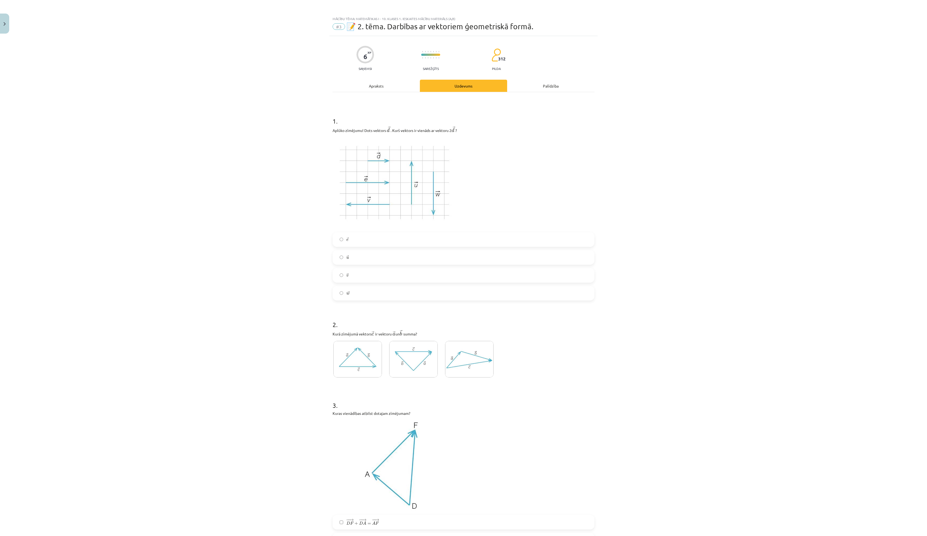
scroll to position [0, 0]
click at [496, 246] on label "→ e e →" at bounding box center [463, 240] width 261 height 14
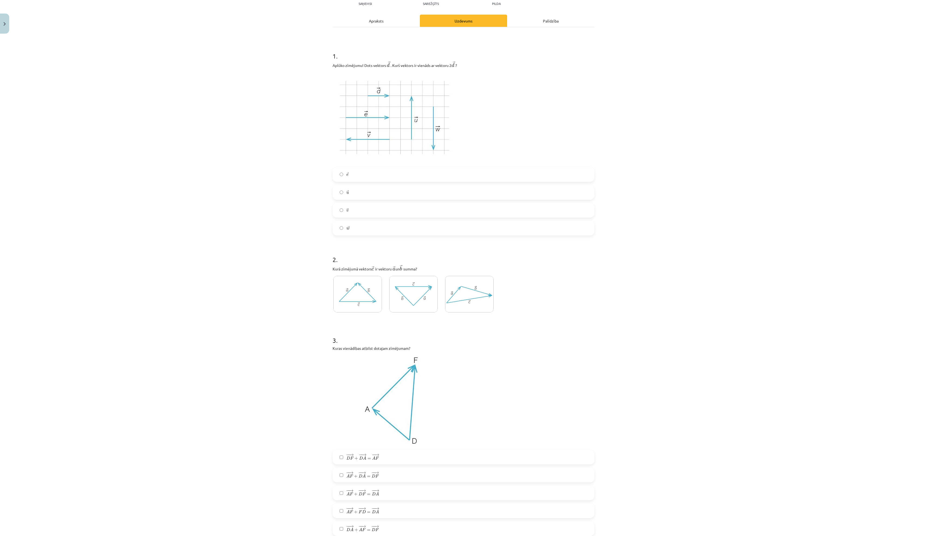
scroll to position [176, 0]
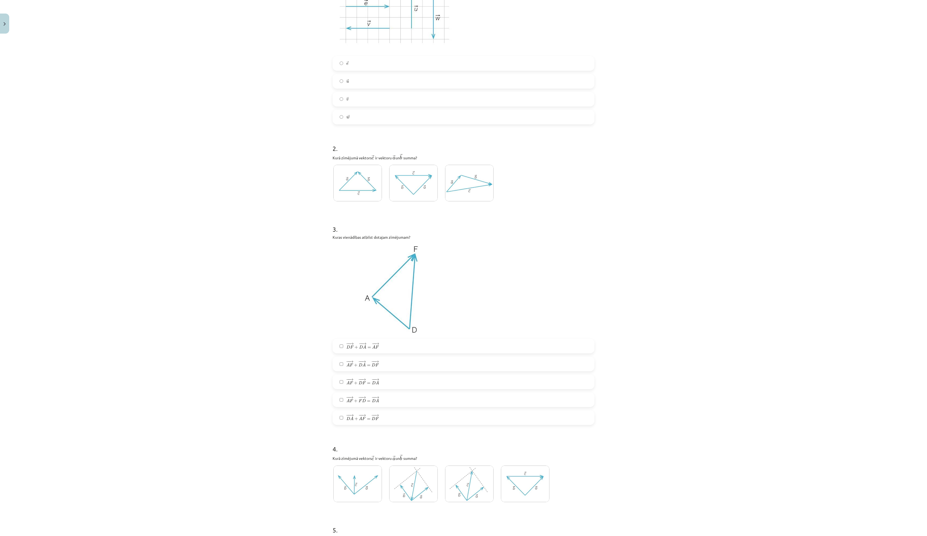
click at [368, 201] on img at bounding box center [357, 183] width 48 height 37
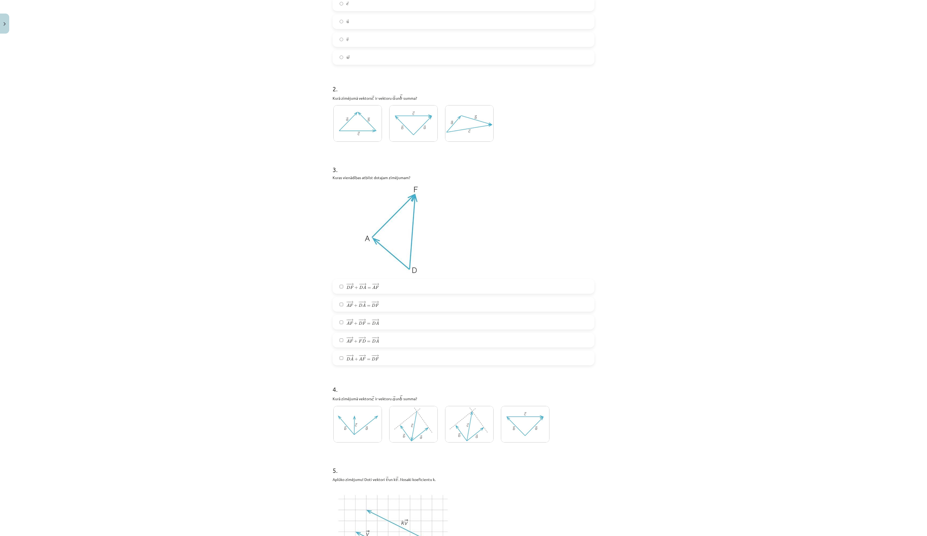
scroll to position [244, 0]
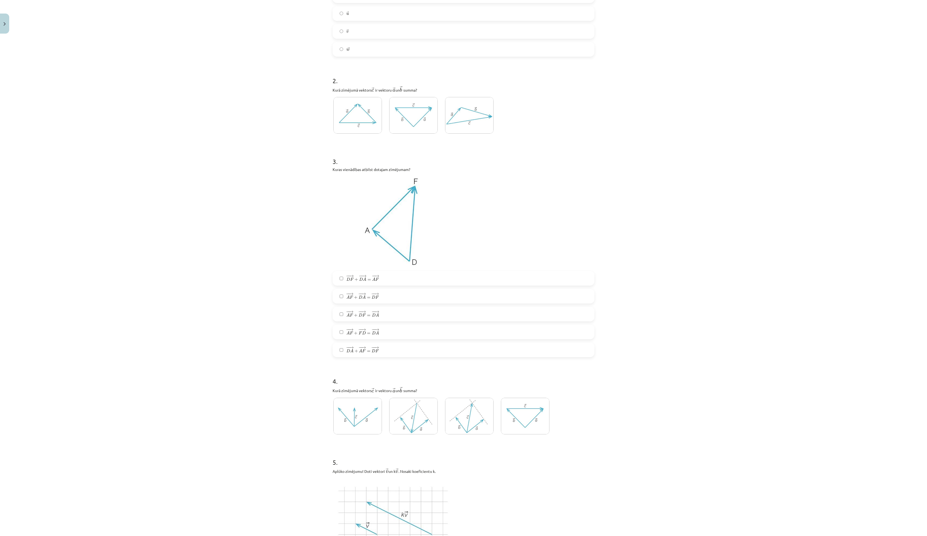
click at [488, 315] on label "− − → A F + − − → D F = − − → D A A F → + D F → = D A →" at bounding box center [463, 314] width 261 height 14
click at [439, 315] on label "− − → A F + − − → F D = − − → D A A F → + F D → = D A →" at bounding box center [463, 332] width 261 height 14
click at [434, 315] on label "− − → A F + − − → D F = − − → D A A F → + D F → = D A →" at bounding box center [463, 314] width 261 height 14
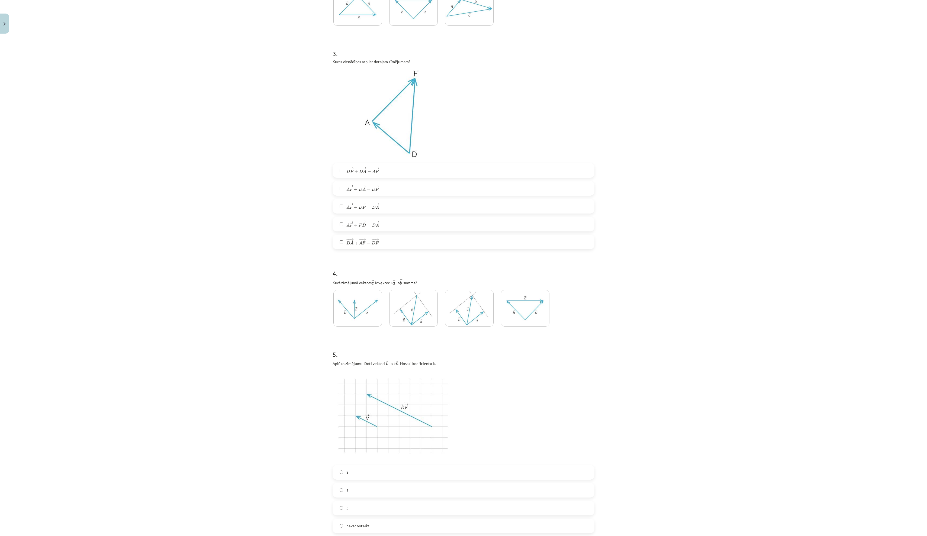
click at [481, 315] on img at bounding box center [469, 308] width 48 height 37
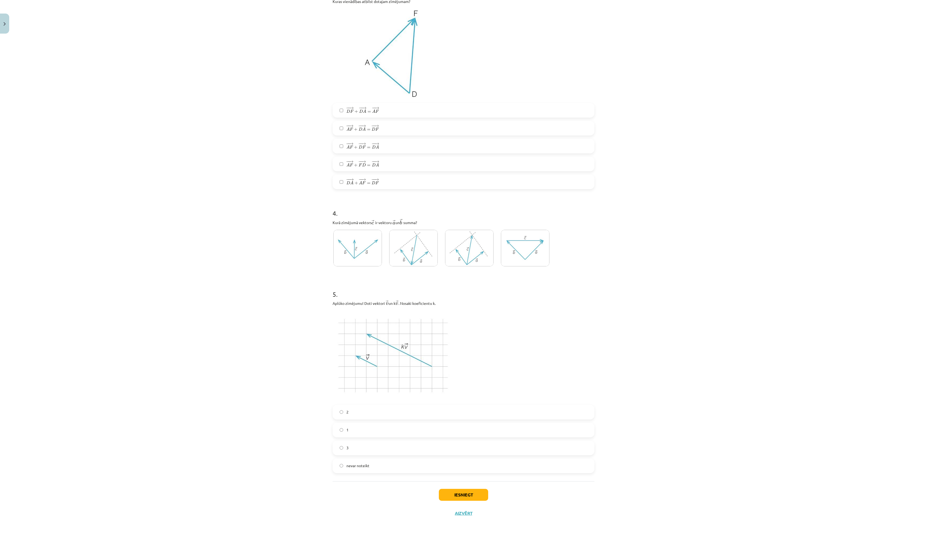
scroll to position [455, 0]
click at [411, 315] on label "3" at bounding box center [463, 448] width 261 height 14
click at [463, 315] on button "Iesniegt" at bounding box center [463, 495] width 49 height 12
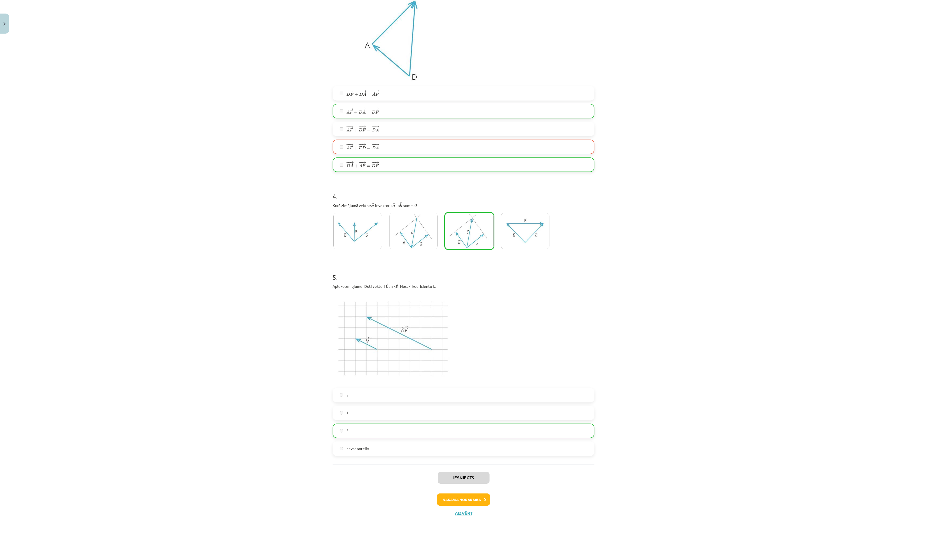
click at [459, 315] on button "Nākamā nodarbība" at bounding box center [463, 499] width 53 height 12
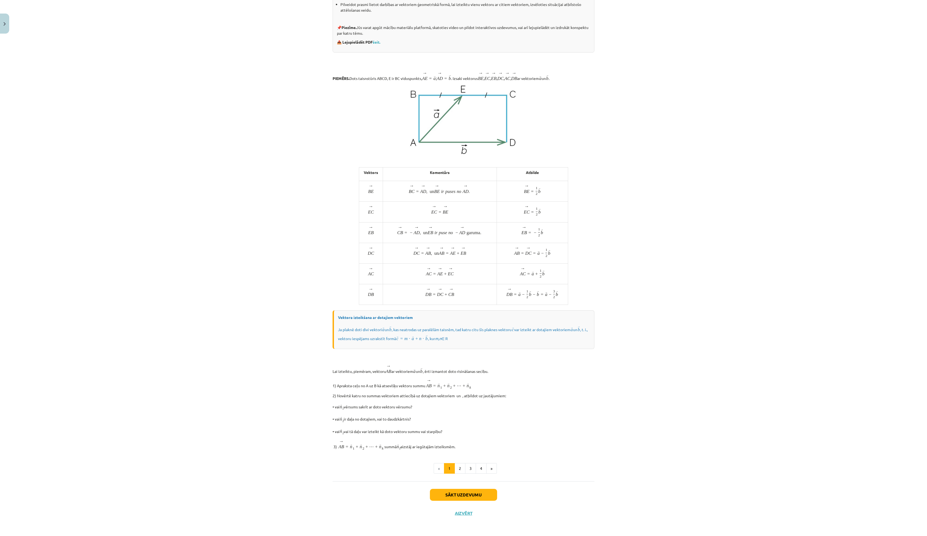
scroll to position [193, 0]
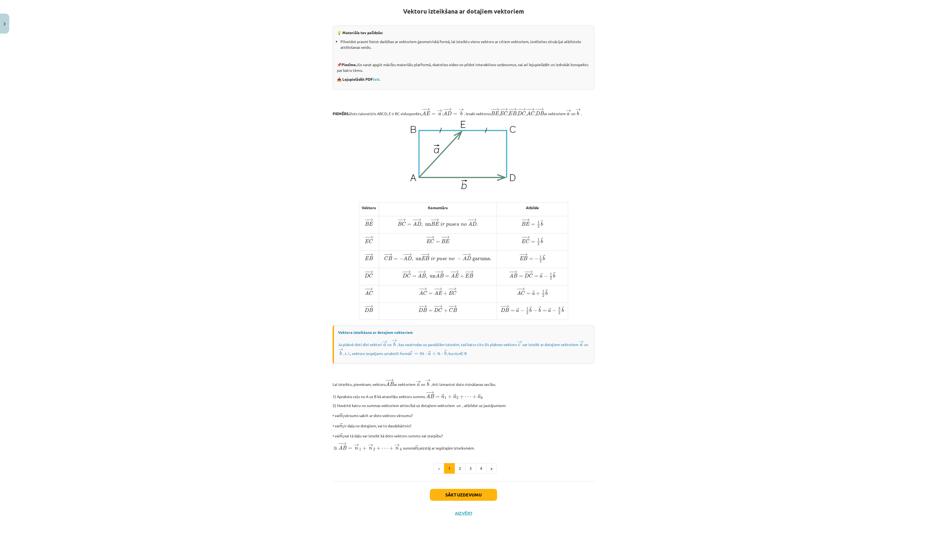
click at [449, 315] on button "Sākt uzdevumu" at bounding box center [463, 495] width 67 height 12
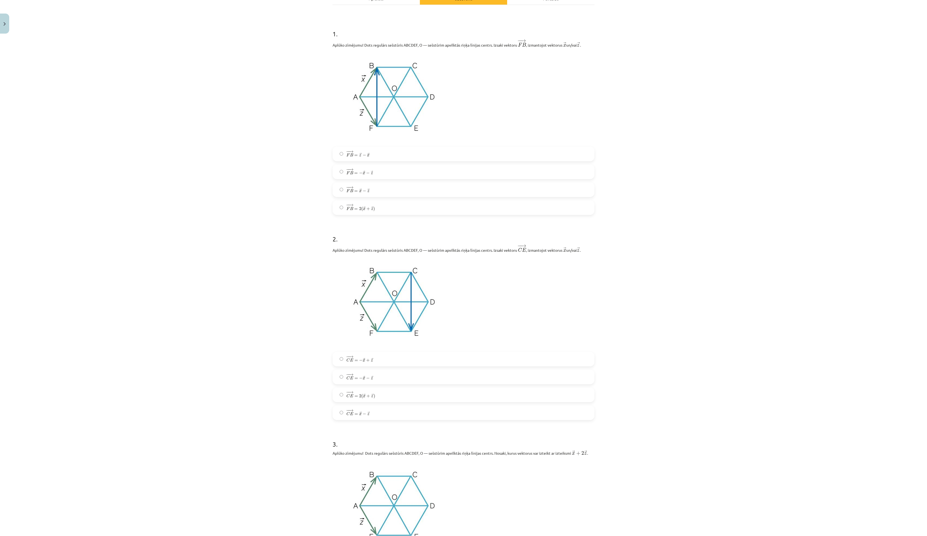
scroll to position [63, 0]
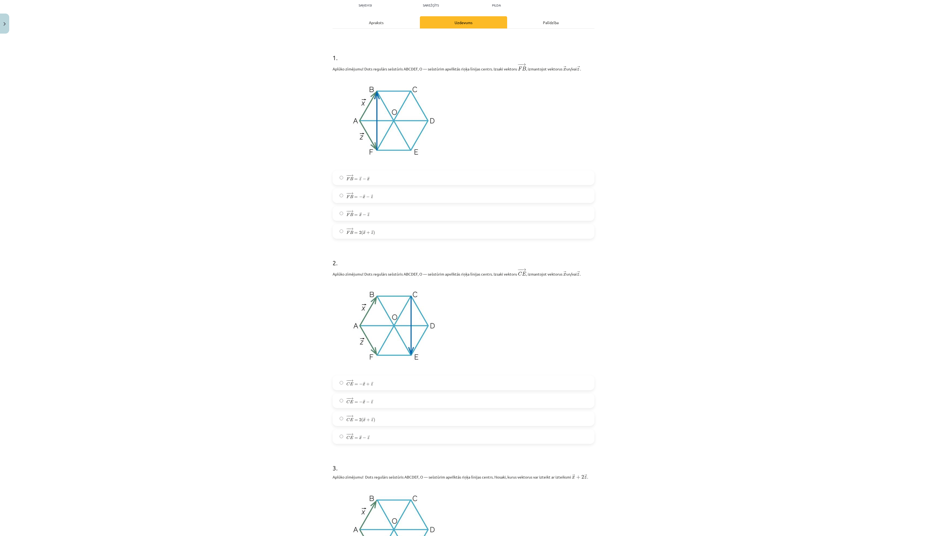
click at [545, 315] on div "Mācību tēma: Matemātikas i - 10. klases 1. ieskaites mācību materiāls (a,b) #4 …" at bounding box center [463, 268] width 927 height 536
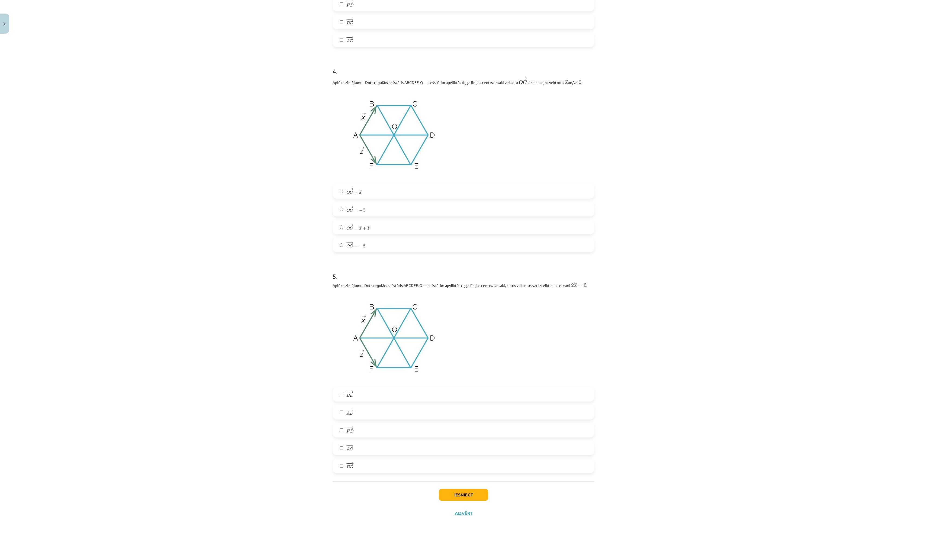
scroll to position [758, 0]
click at [457, 315] on button "Iesniegt" at bounding box center [463, 495] width 49 height 12
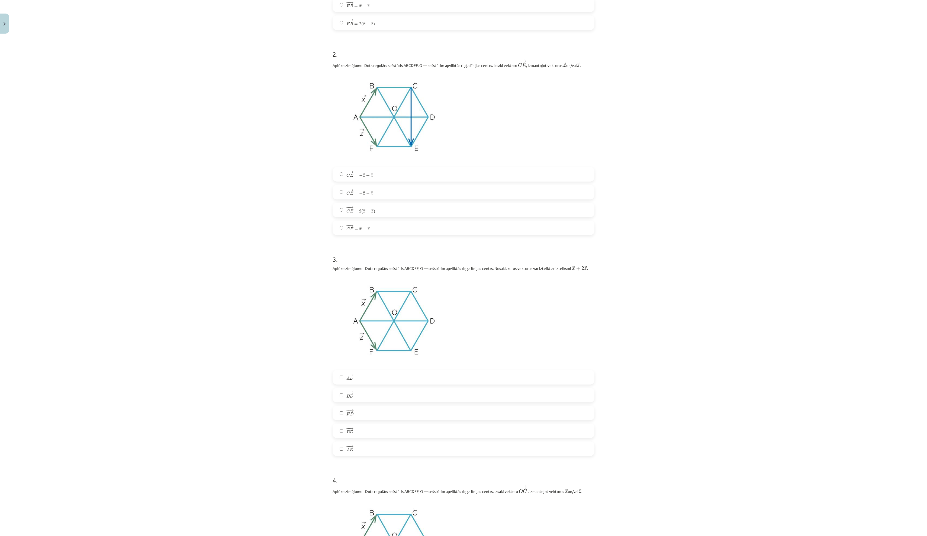
scroll to position [70, 0]
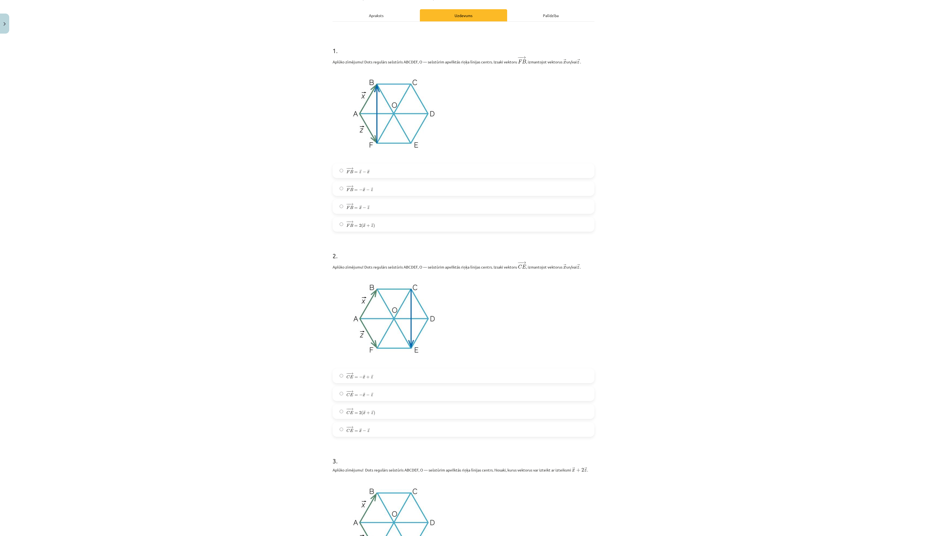
click at [388, 177] on label "− − → F B = → z − → x F B → = z → − x →" at bounding box center [463, 171] width 261 height 14
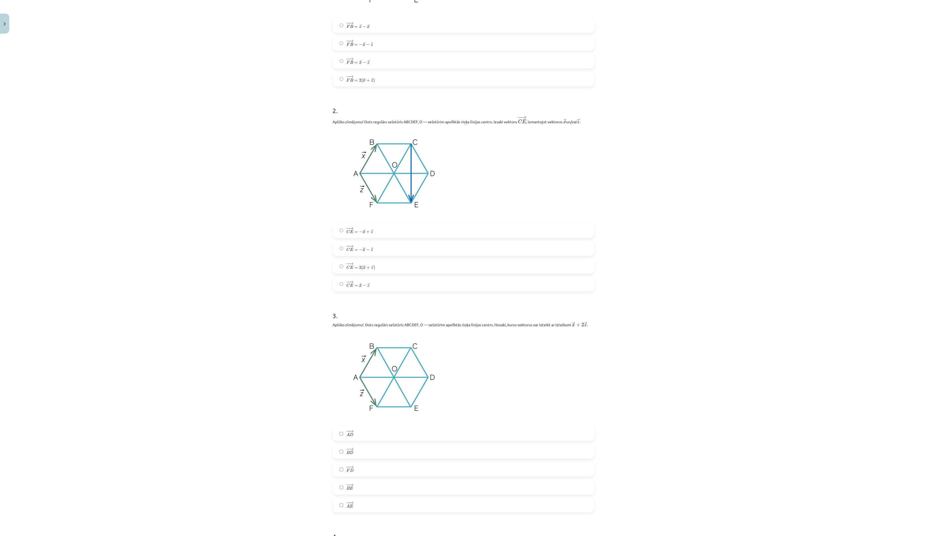
scroll to position [274, 0]
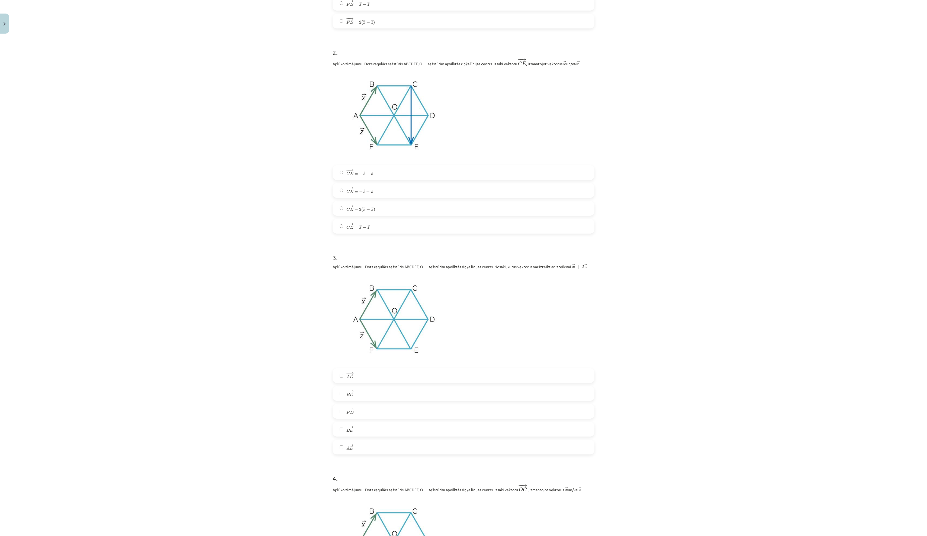
click at [376, 234] on div "− − → C E = − → x + → z C E → = − x → + z → − − → C E = − → x − → z C E → = − x…" at bounding box center [463, 199] width 262 height 68
click at [373, 215] on label "− − → C E = 2 ( → x + → z ) C E → = 2 ( x → + z → )" at bounding box center [463, 209] width 261 height 14
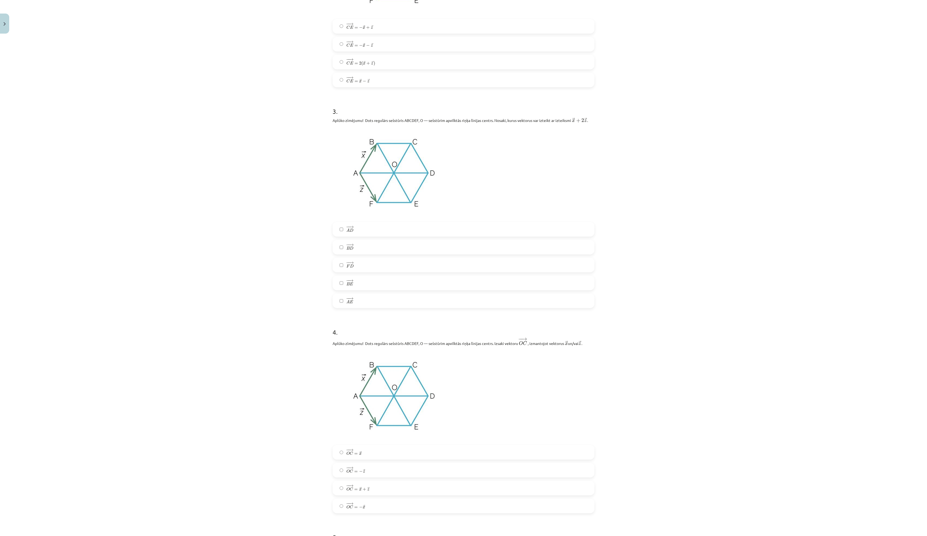
scroll to position [485, 0]
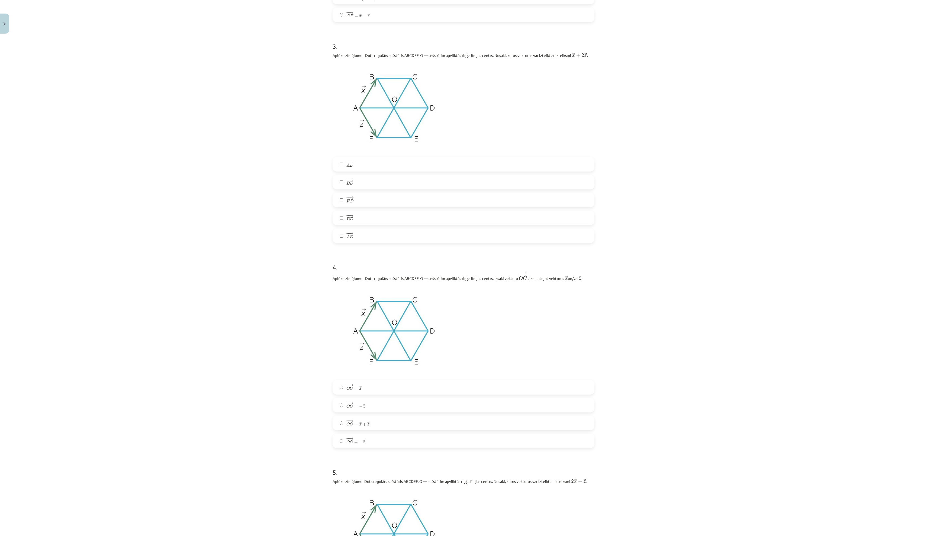
click at [358, 189] on label "− − → B D B D →" at bounding box center [463, 182] width 261 height 14
click at [358, 207] on div "− − → F D F D →" at bounding box center [463, 200] width 262 height 15
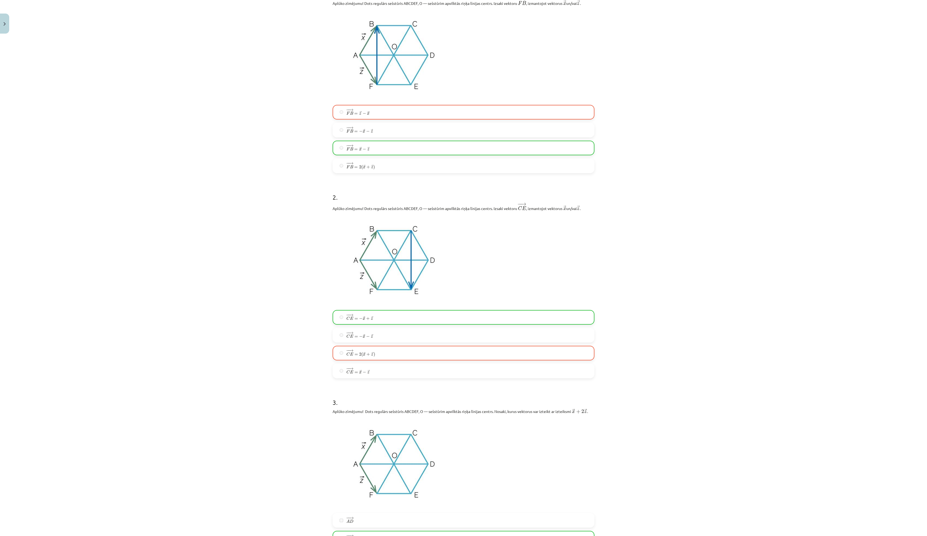
scroll to position [74, 0]
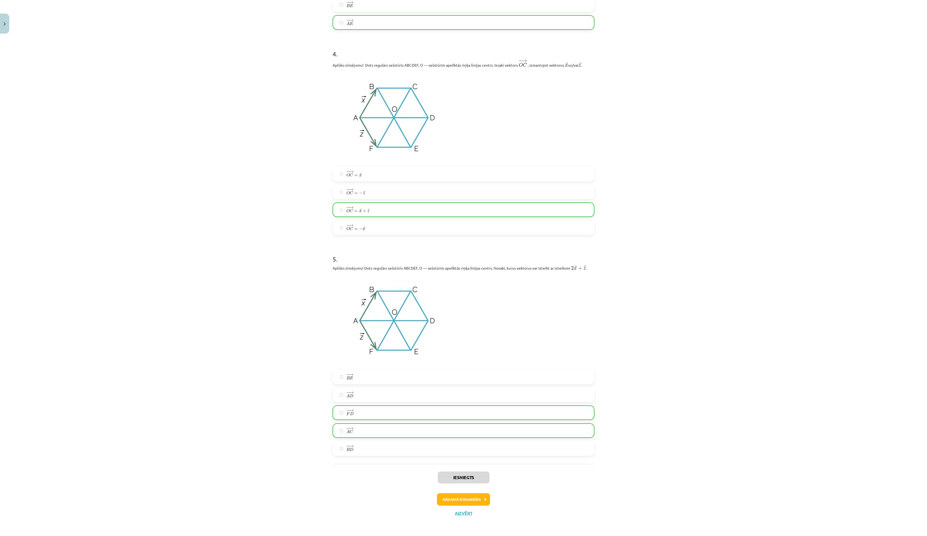
click at [475, 315] on button "Nākamā nodarbība" at bounding box center [463, 499] width 53 height 12
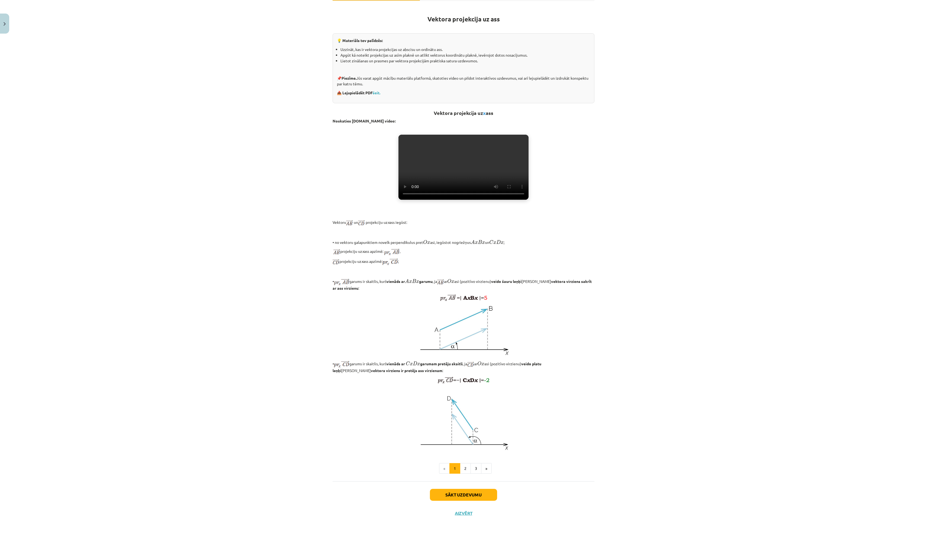
click at [475, 315] on button "Sākt uzdevumu" at bounding box center [463, 495] width 67 height 12
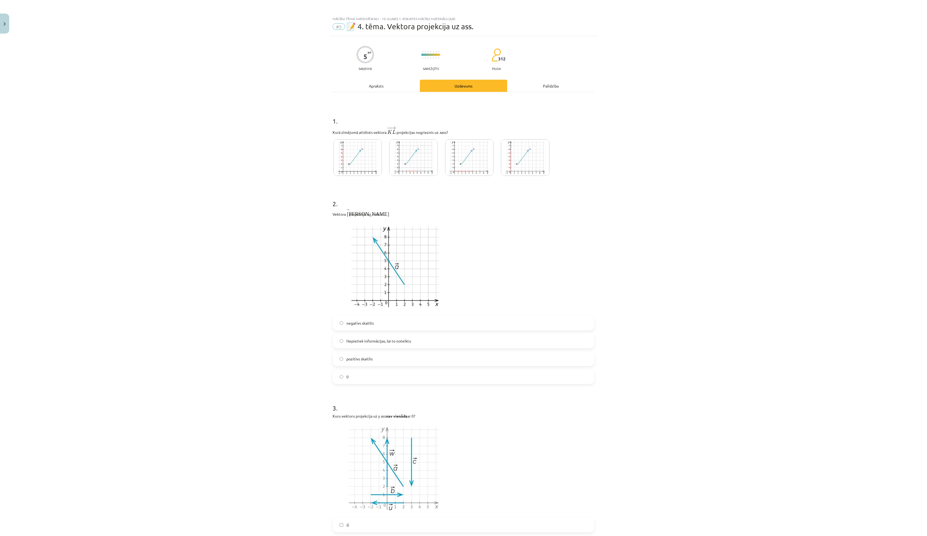
scroll to position [0, 0]
click at [357, 172] on img at bounding box center [357, 157] width 48 height 37
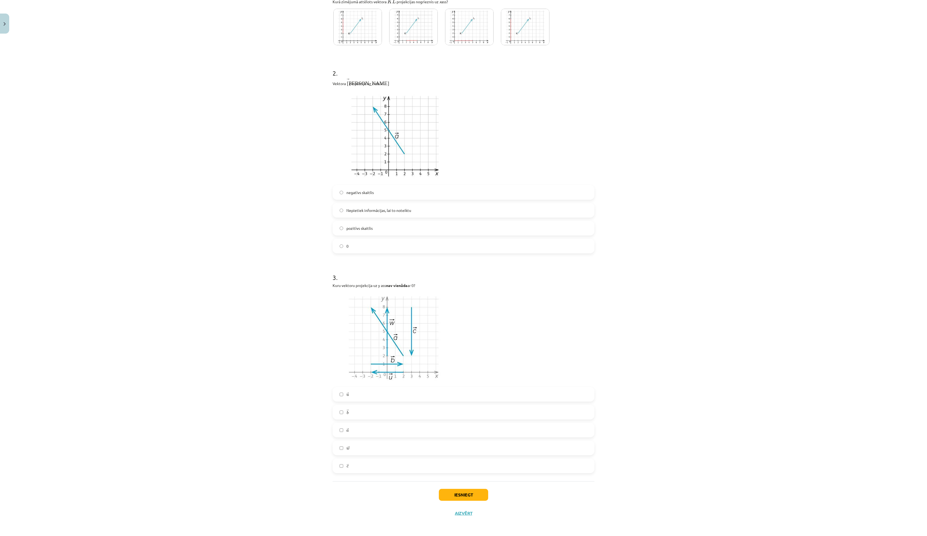
scroll to position [166, 0]
click at [489, 221] on label "pozitīvs skaitlis" at bounding box center [463, 228] width 261 height 14
click at [458, 315] on label "→ u u →" at bounding box center [463, 394] width 261 height 14
click at [429, 315] on label "→ a a →" at bounding box center [463, 430] width 261 height 14
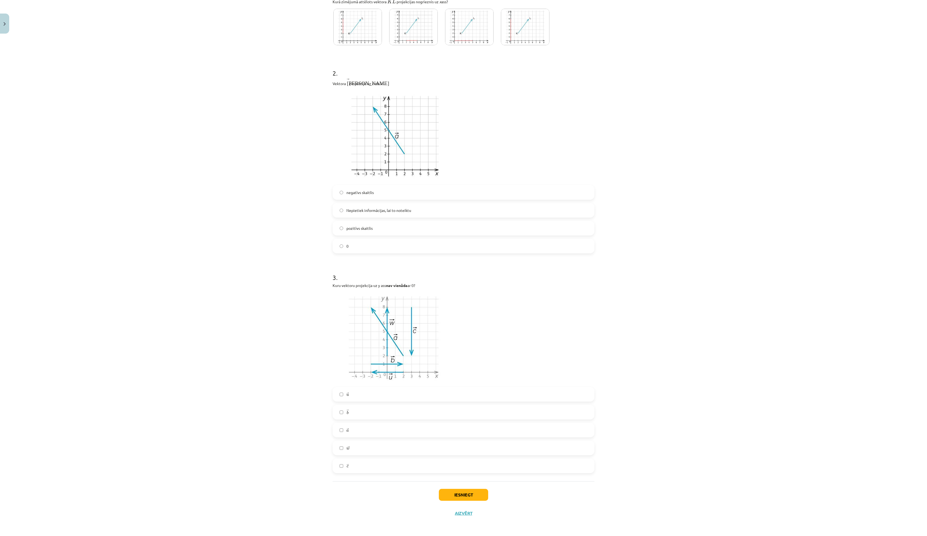
click at [423, 315] on label "→ w w →" at bounding box center [463, 448] width 261 height 14
click at [399, 315] on label "→ c c →" at bounding box center [463, 466] width 261 height 14
click at [480, 315] on button "Iesniegt" at bounding box center [463, 495] width 49 height 12
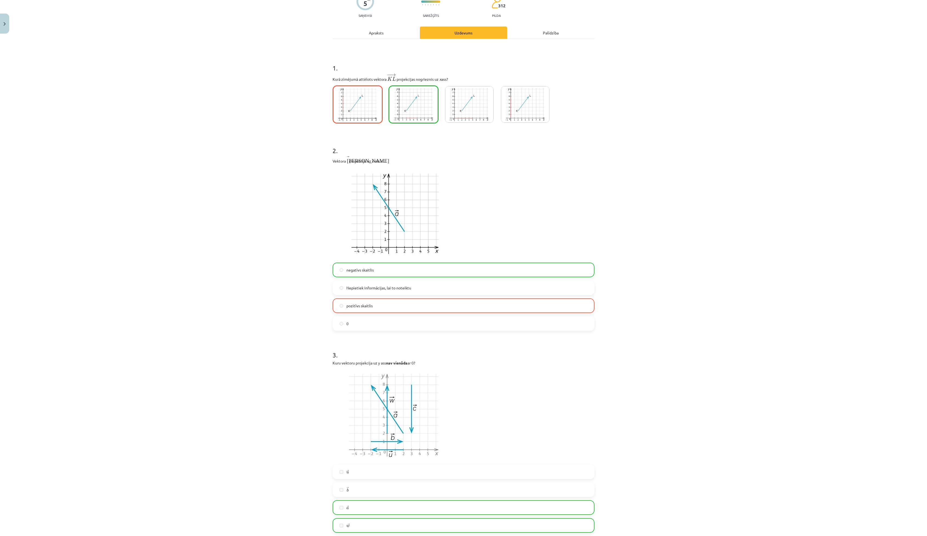
scroll to position [54, 0]
click at [405, 105] on img at bounding box center [413, 103] width 48 height 37
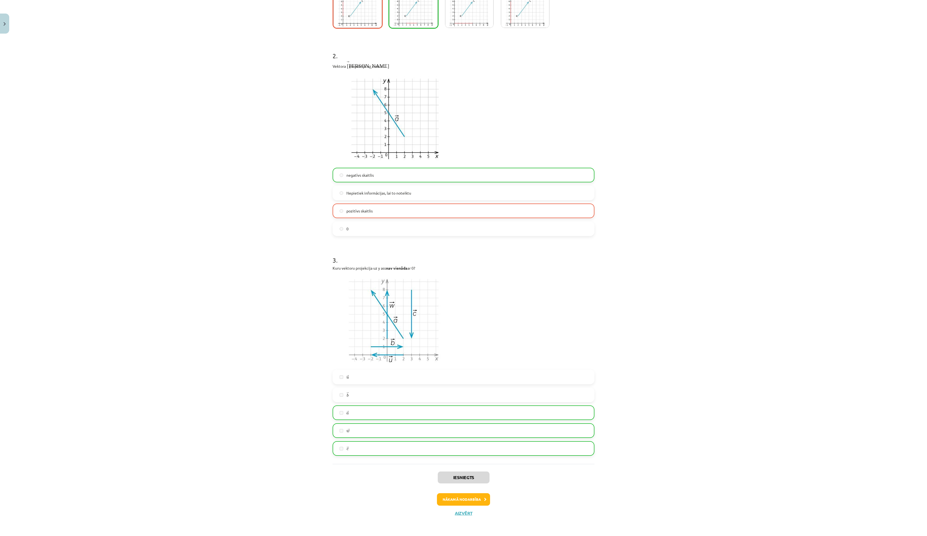
click at [470, 315] on button "Nākamā nodarbība" at bounding box center [463, 499] width 53 height 12
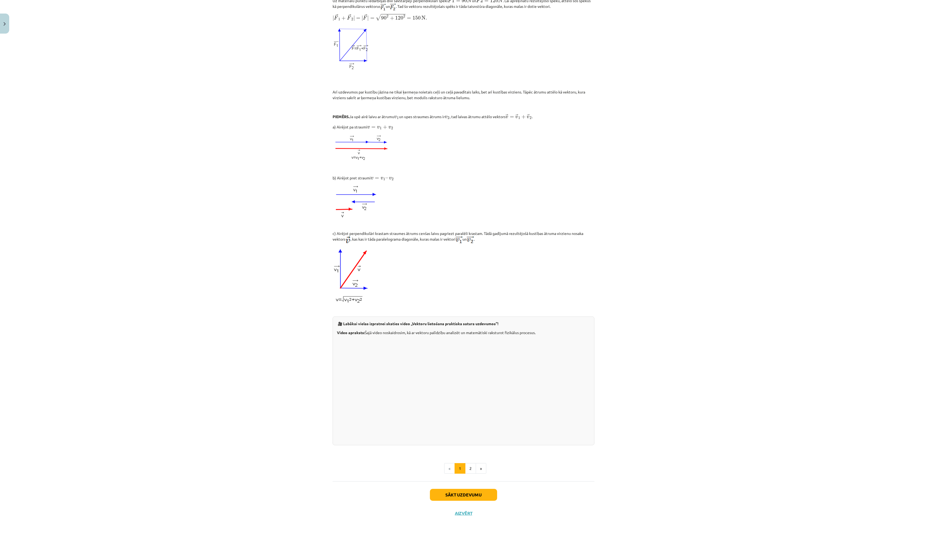
scroll to position [376, 0]
click at [463, 315] on button "Aizvērt" at bounding box center [463, 512] width 21 height 5
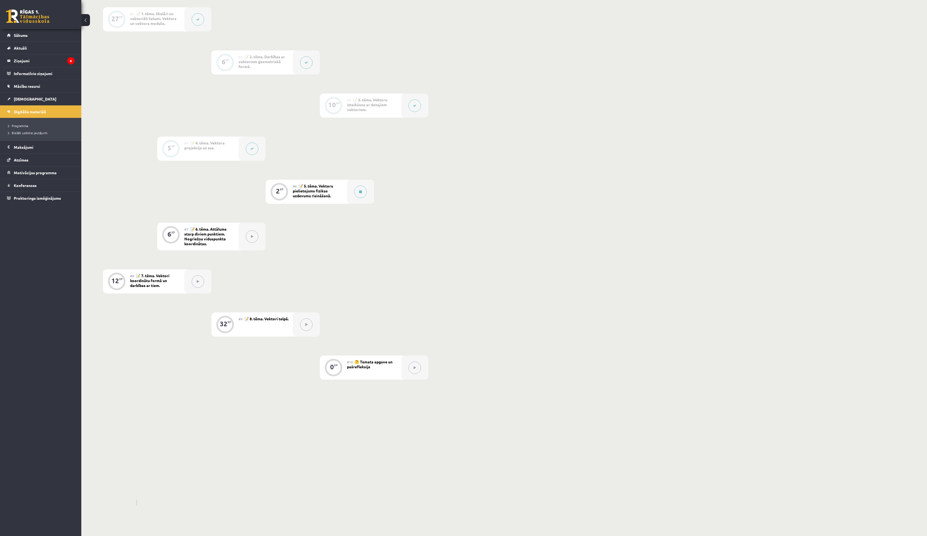
scroll to position [224, 0]
click at [360, 194] on div at bounding box center [360, 192] width 27 height 24
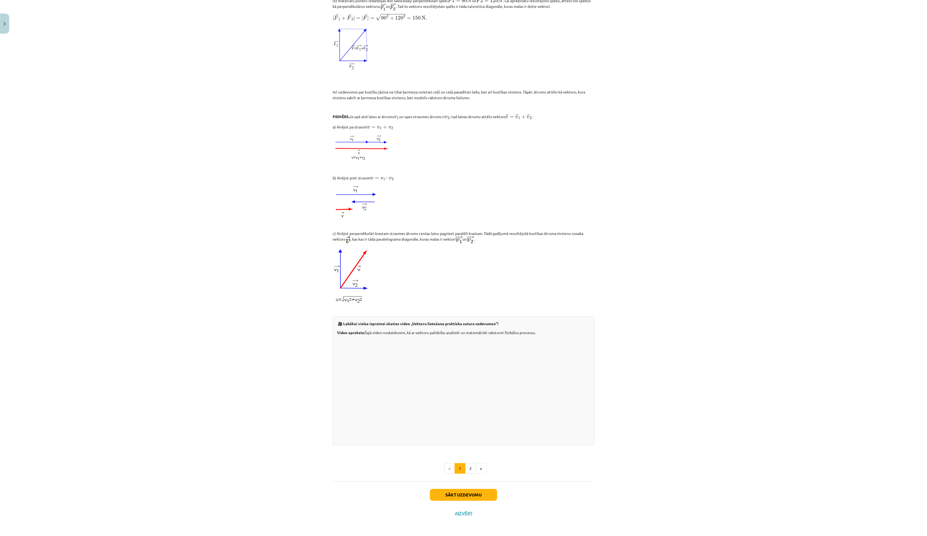
scroll to position [376, 0]
click at [448, 315] on button "Sākt uzdevumu" at bounding box center [463, 495] width 67 height 12
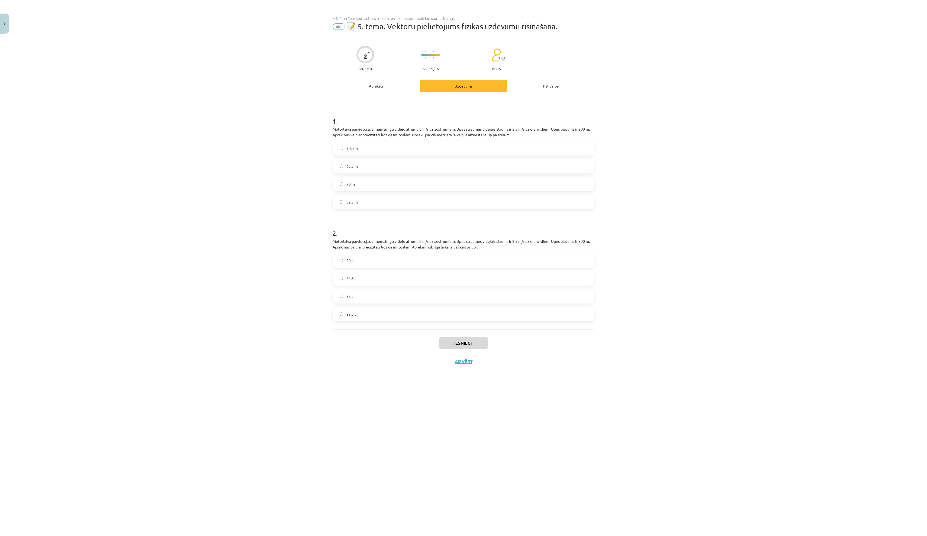
scroll to position [0, 0]
click at [469, 315] on button "Aizvērt" at bounding box center [463, 361] width 21 height 5
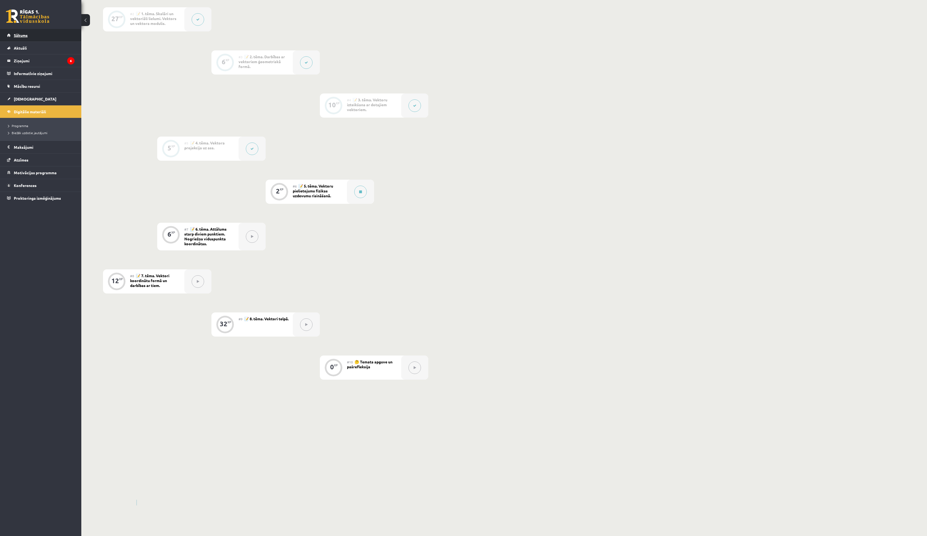
click at [35, 34] on link "Sākums" at bounding box center [40, 35] width 67 height 12
